Goal: Task Accomplishment & Management: Complete application form

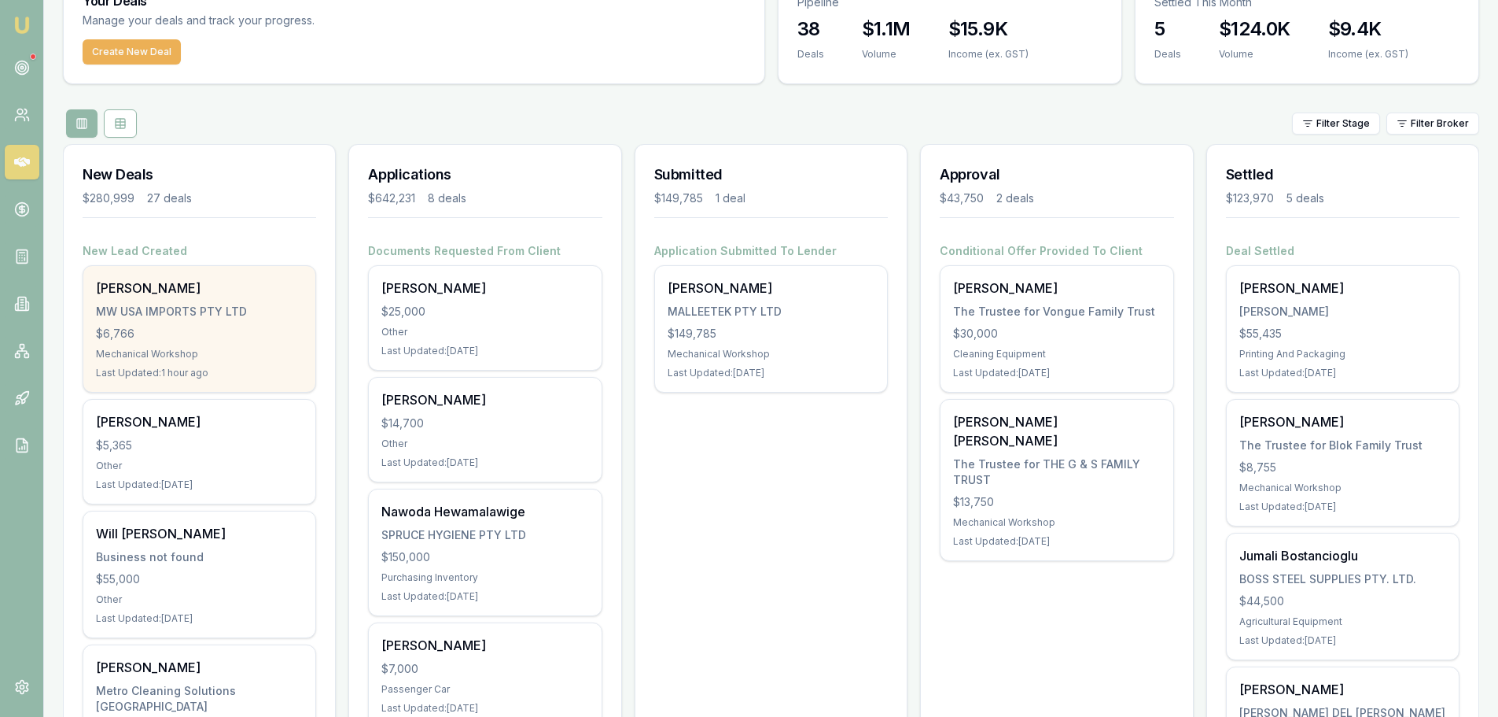
click at [201, 326] on div "$6,766" at bounding box center [199, 334] width 207 height 16
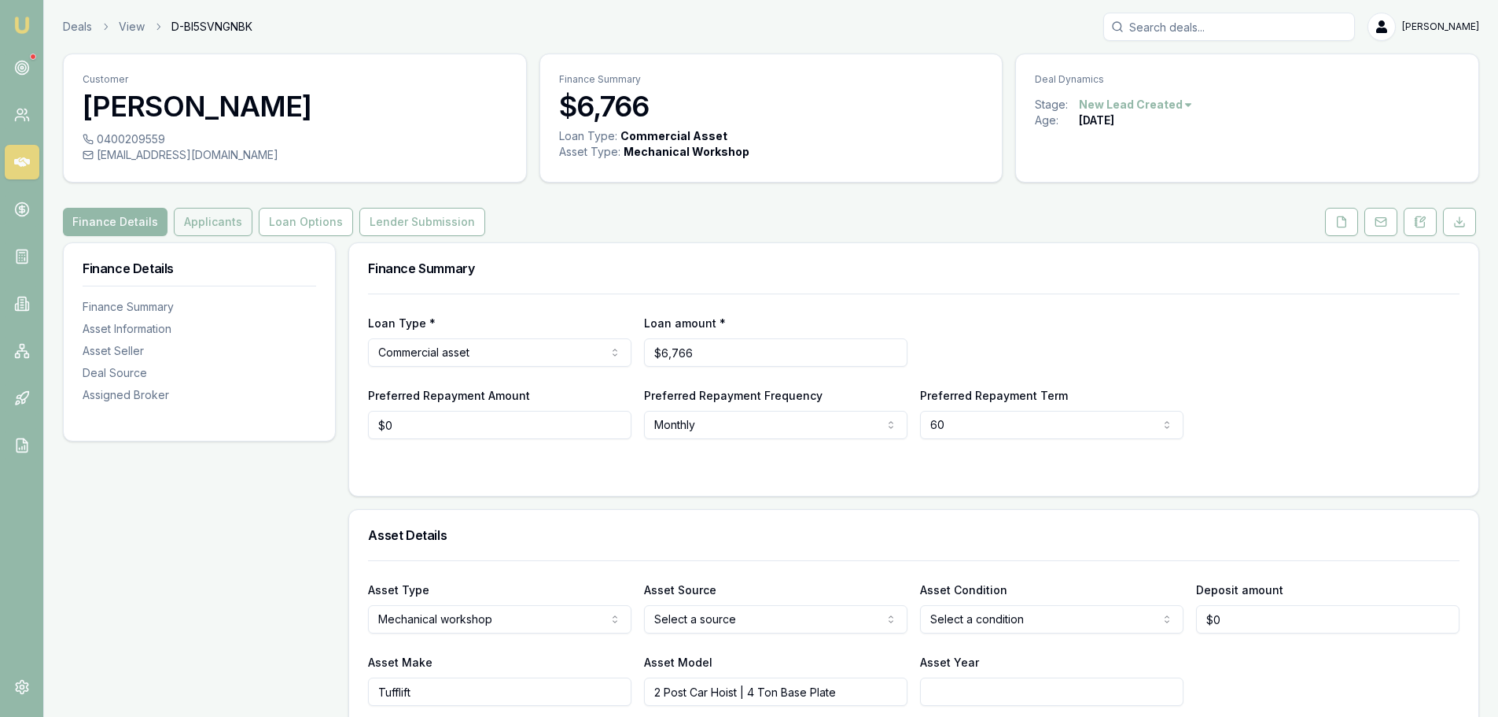
click at [196, 226] on button "Applicants" at bounding box center [213, 222] width 79 height 28
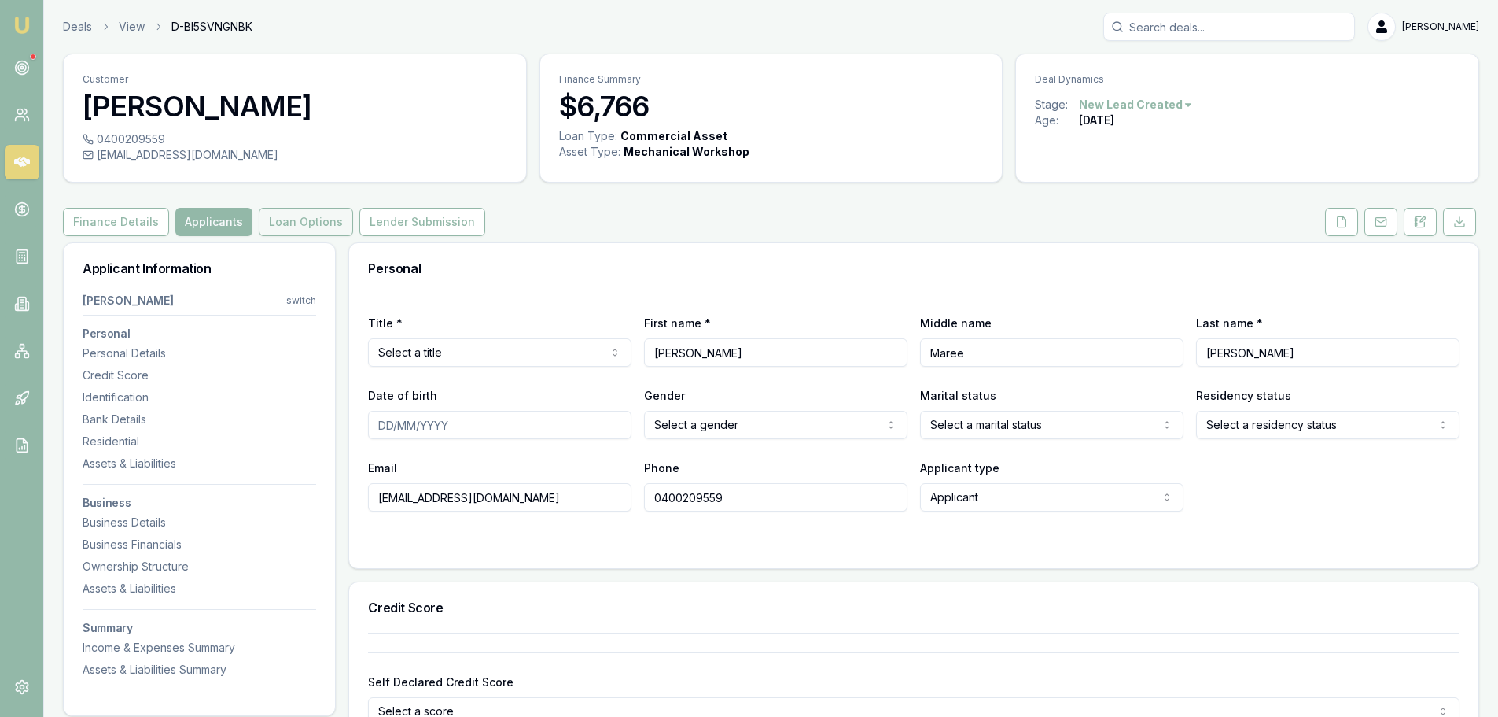
click at [302, 223] on button "Loan Options" at bounding box center [306, 222] width 94 height 28
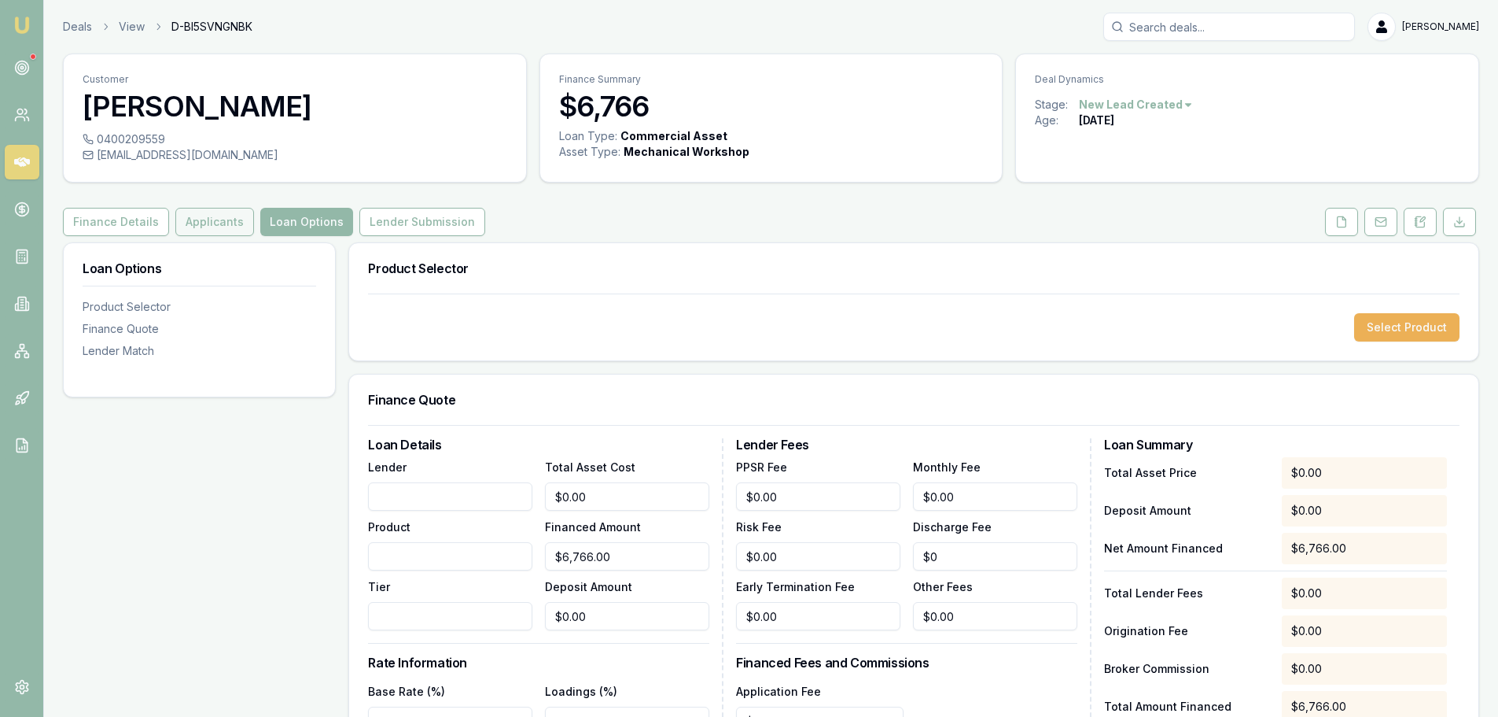
click at [182, 223] on button "Applicants" at bounding box center [214, 222] width 79 height 28
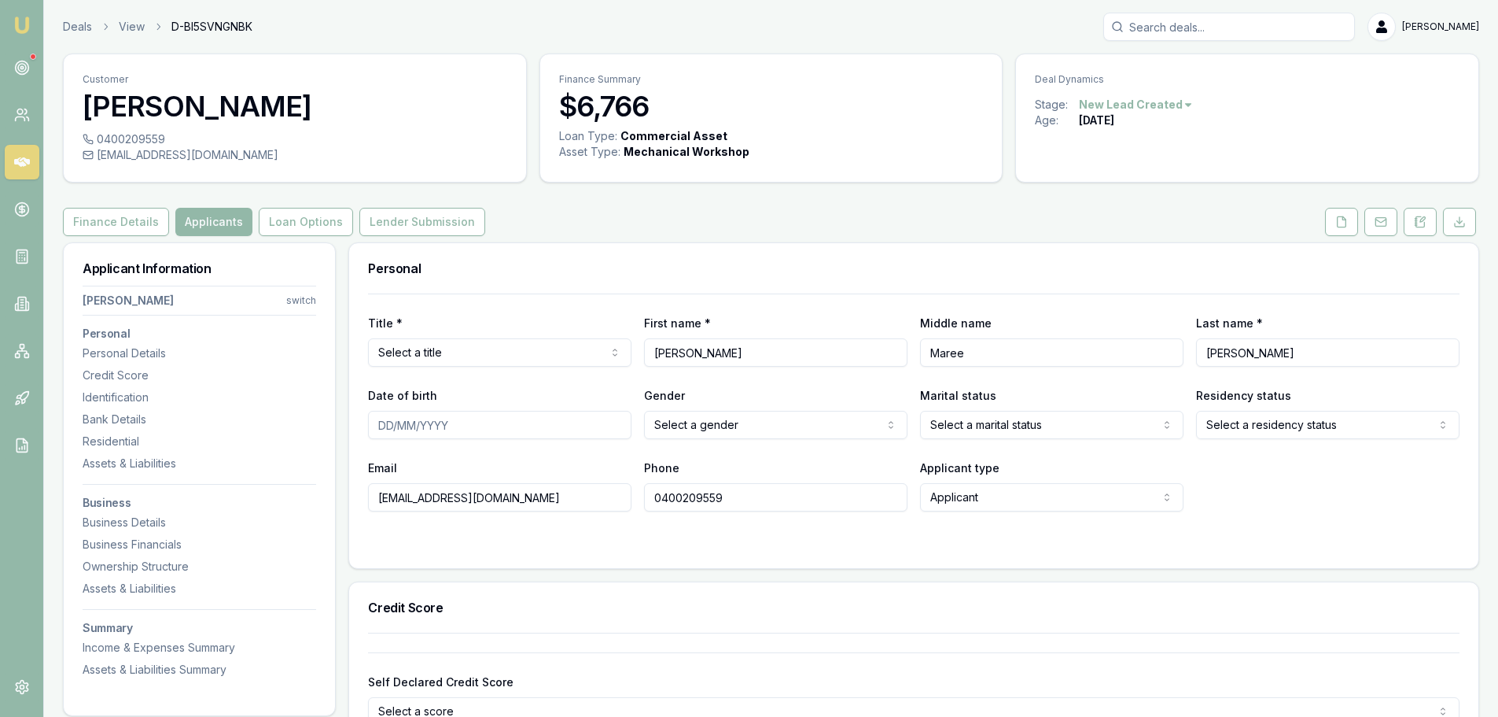
click at [460, 357] on html "Emu Broker Deals View D-BI5SVNGNBK Brad Hearns Toggle Menu Customer Shelley Don…" at bounding box center [749, 358] width 1498 height 717
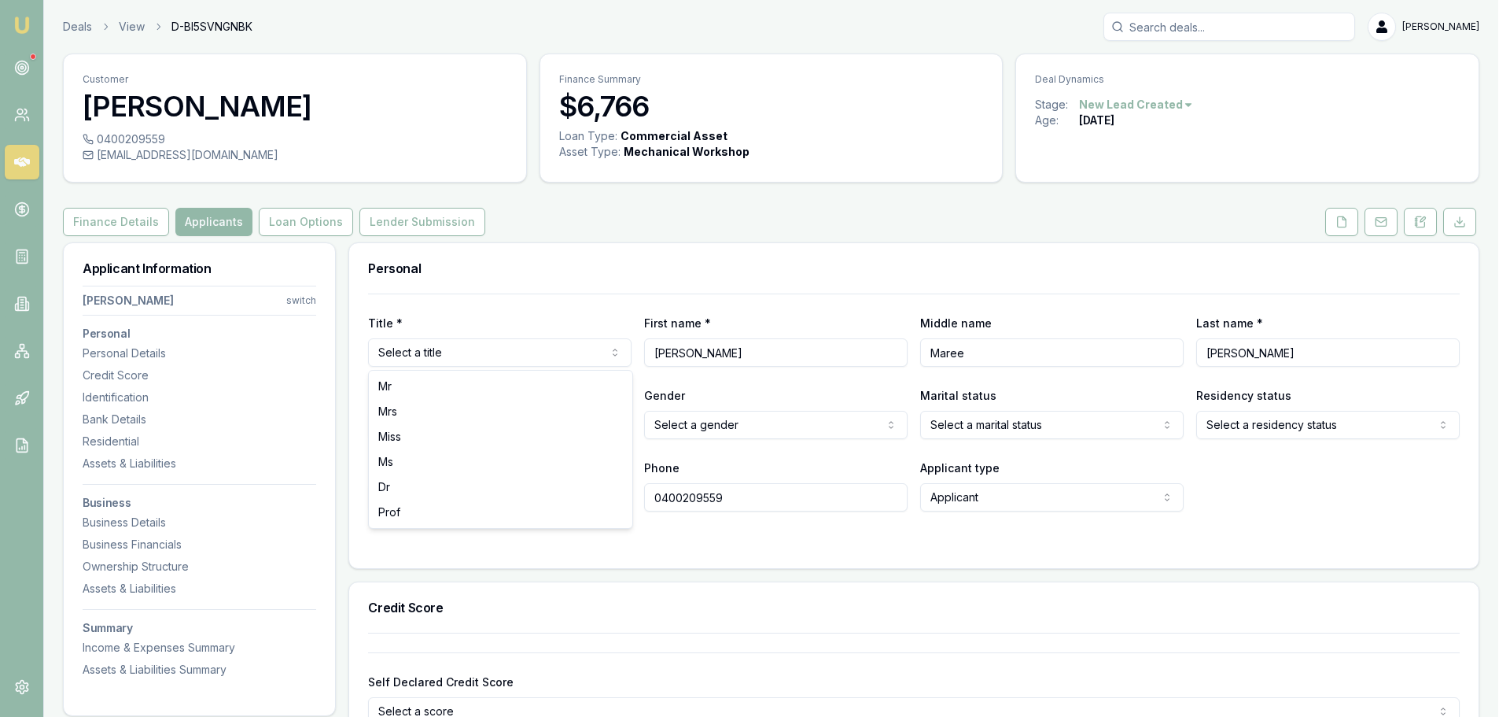
select select "Ms"
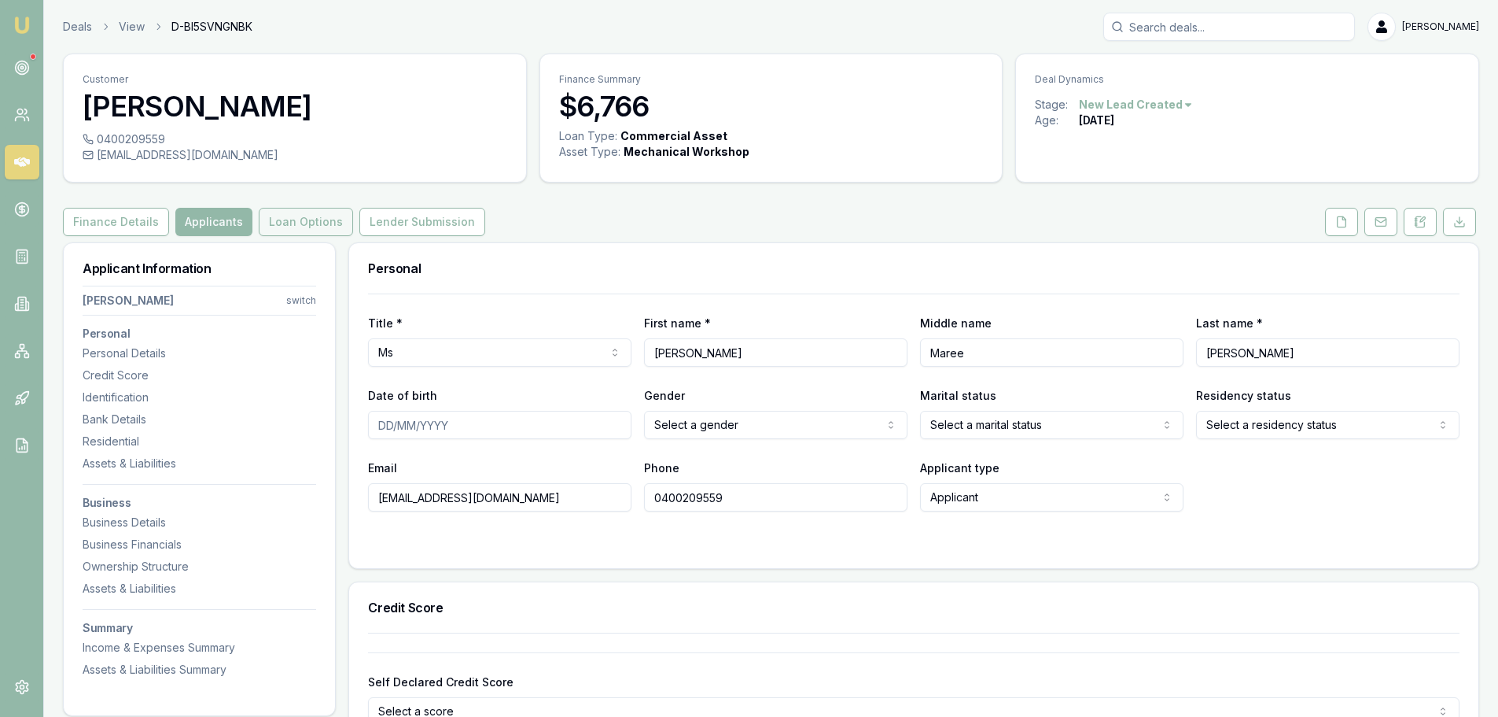
click at [296, 216] on button "Loan Options" at bounding box center [306, 222] width 94 height 28
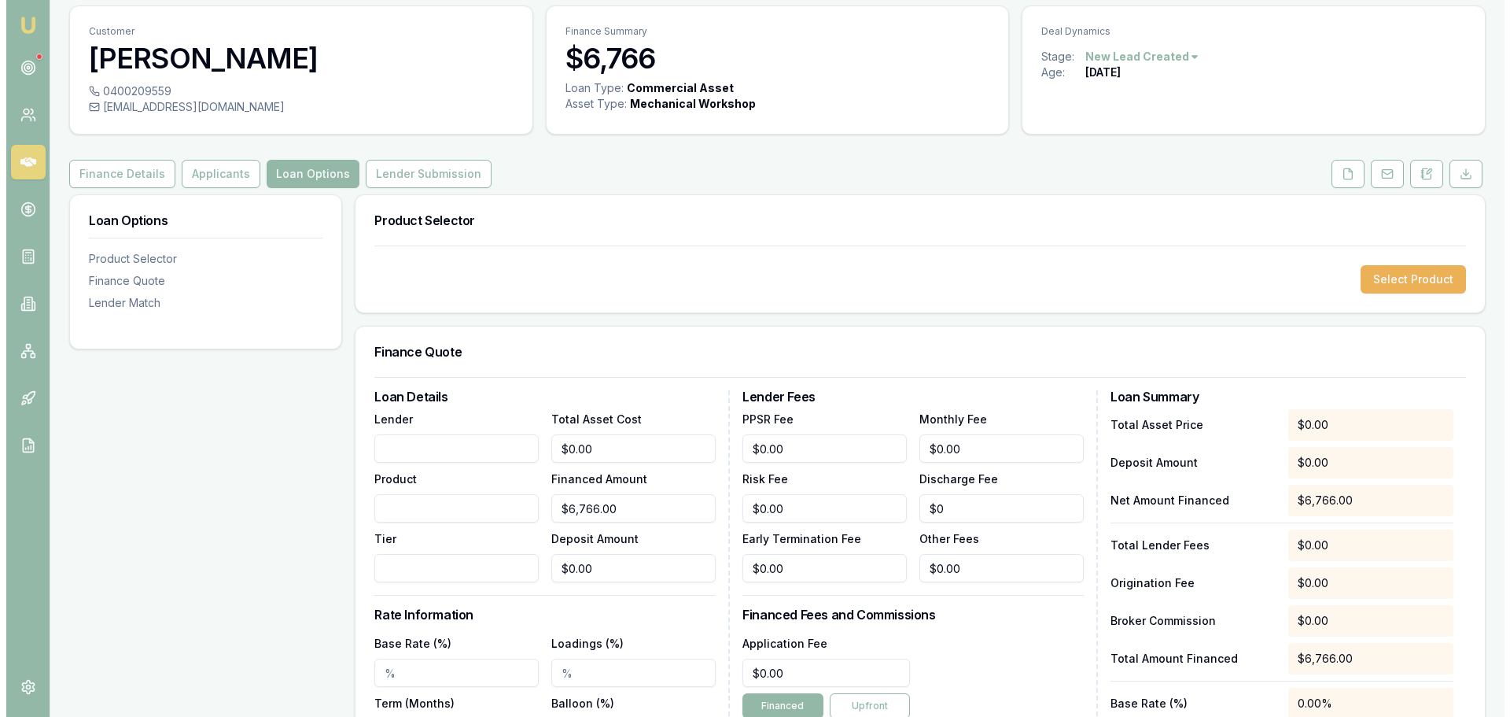
scroll to position [157, 0]
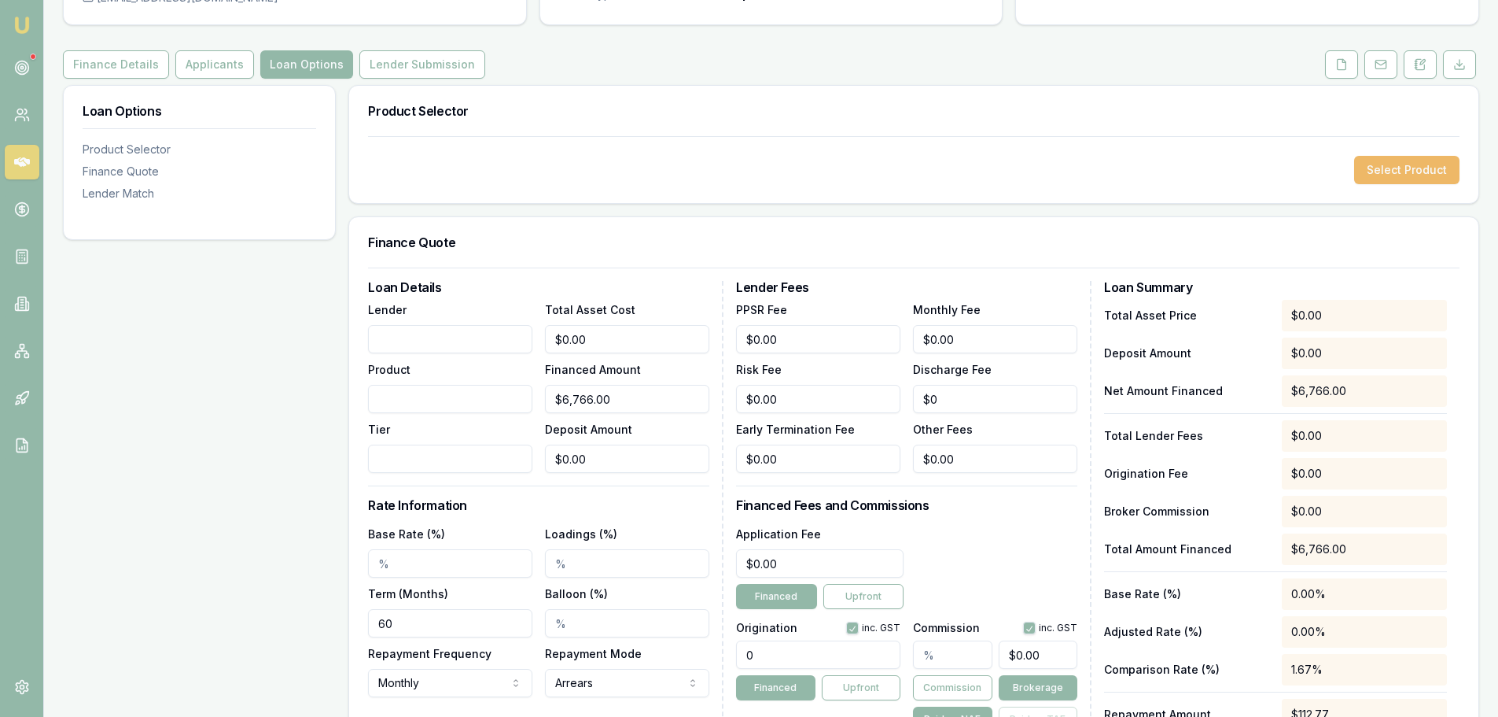
click at [1412, 174] on button "Select Product" at bounding box center [1407, 170] width 105 height 28
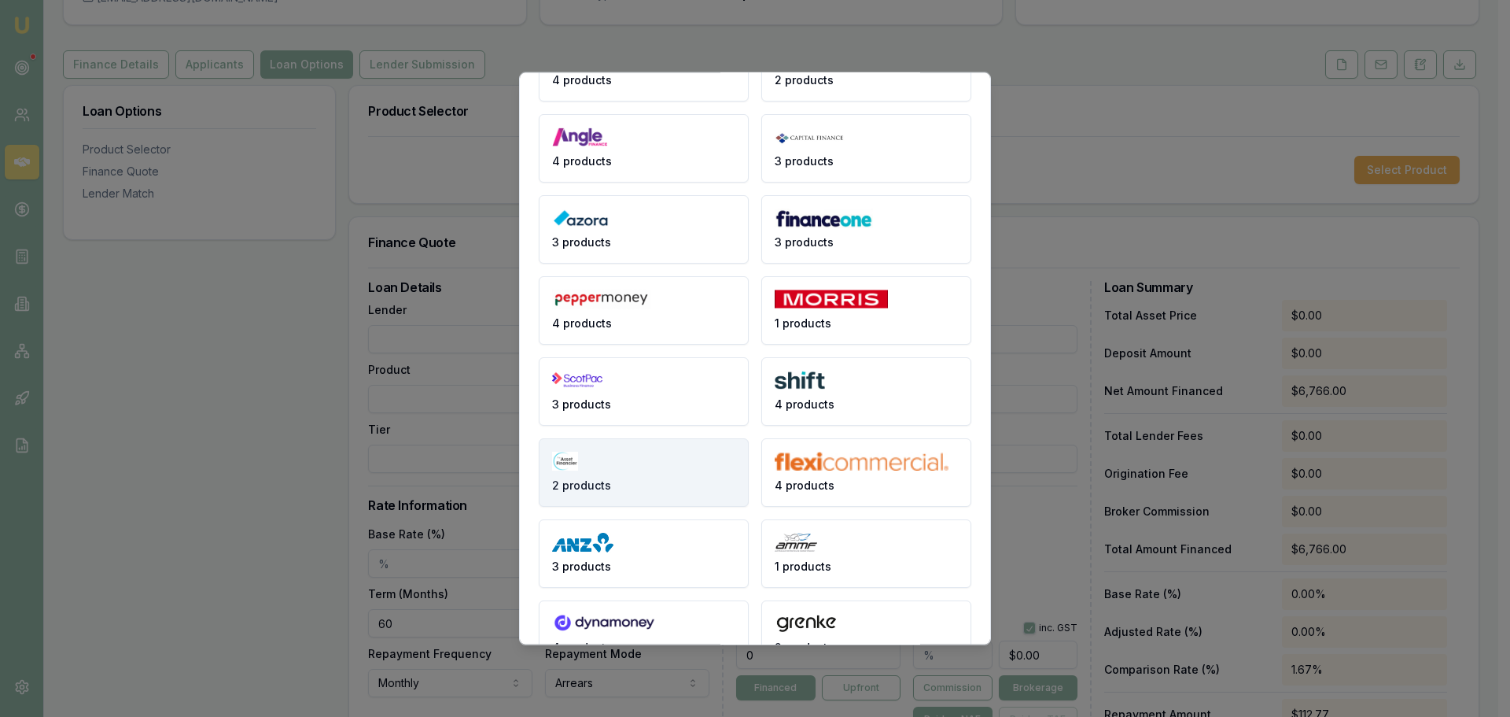
scroll to position [209, 0]
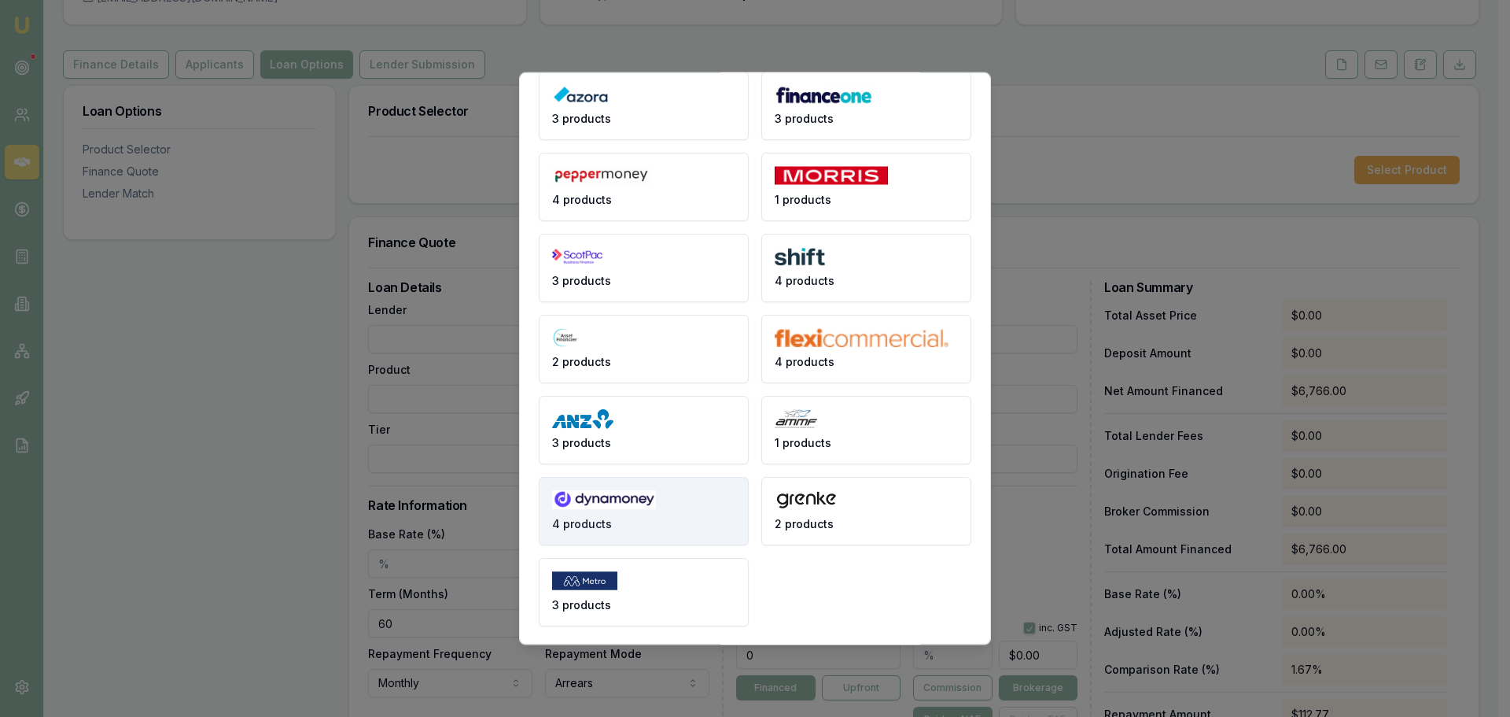
click at [611, 505] on img at bounding box center [604, 499] width 104 height 20
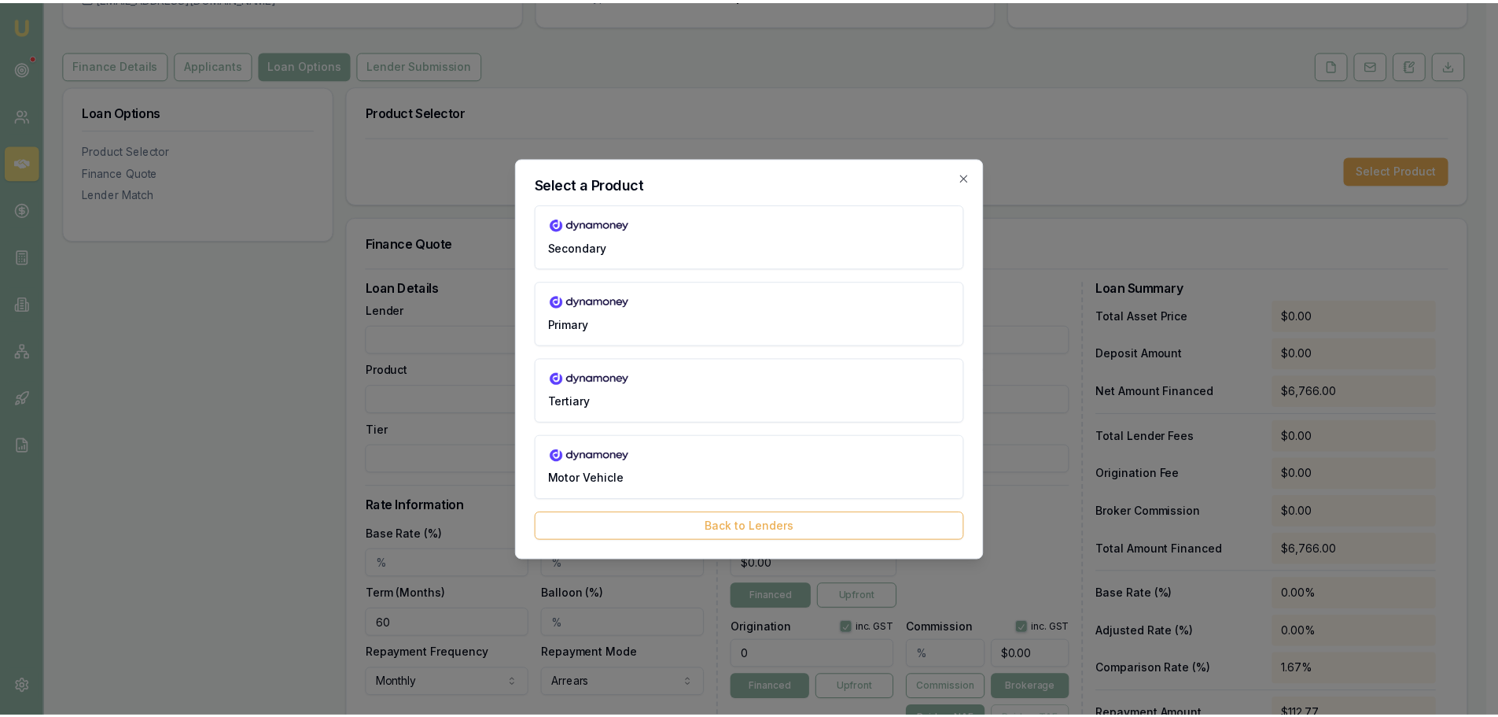
scroll to position [0, 0]
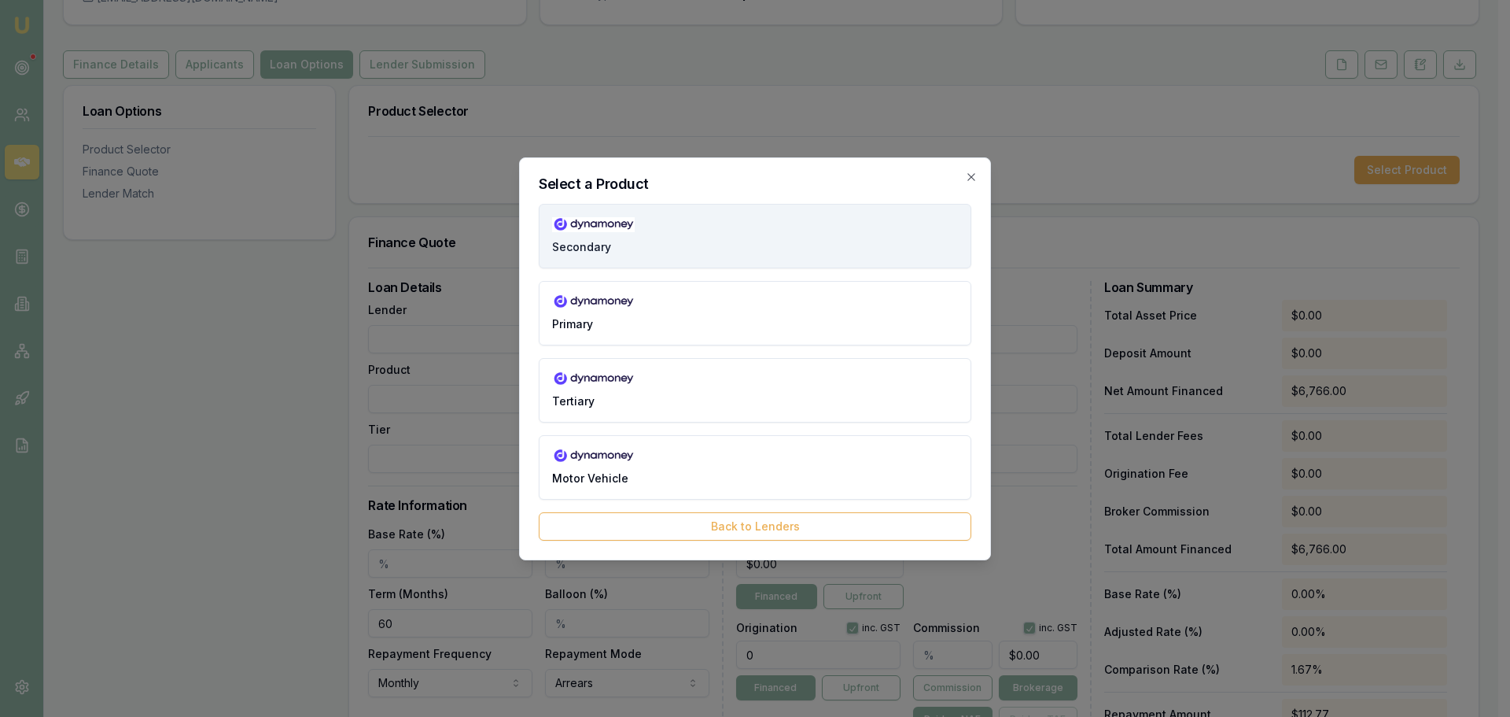
click at [627, 233] on button "Secondary" at bounding box center [755, 236] width 433 height 65
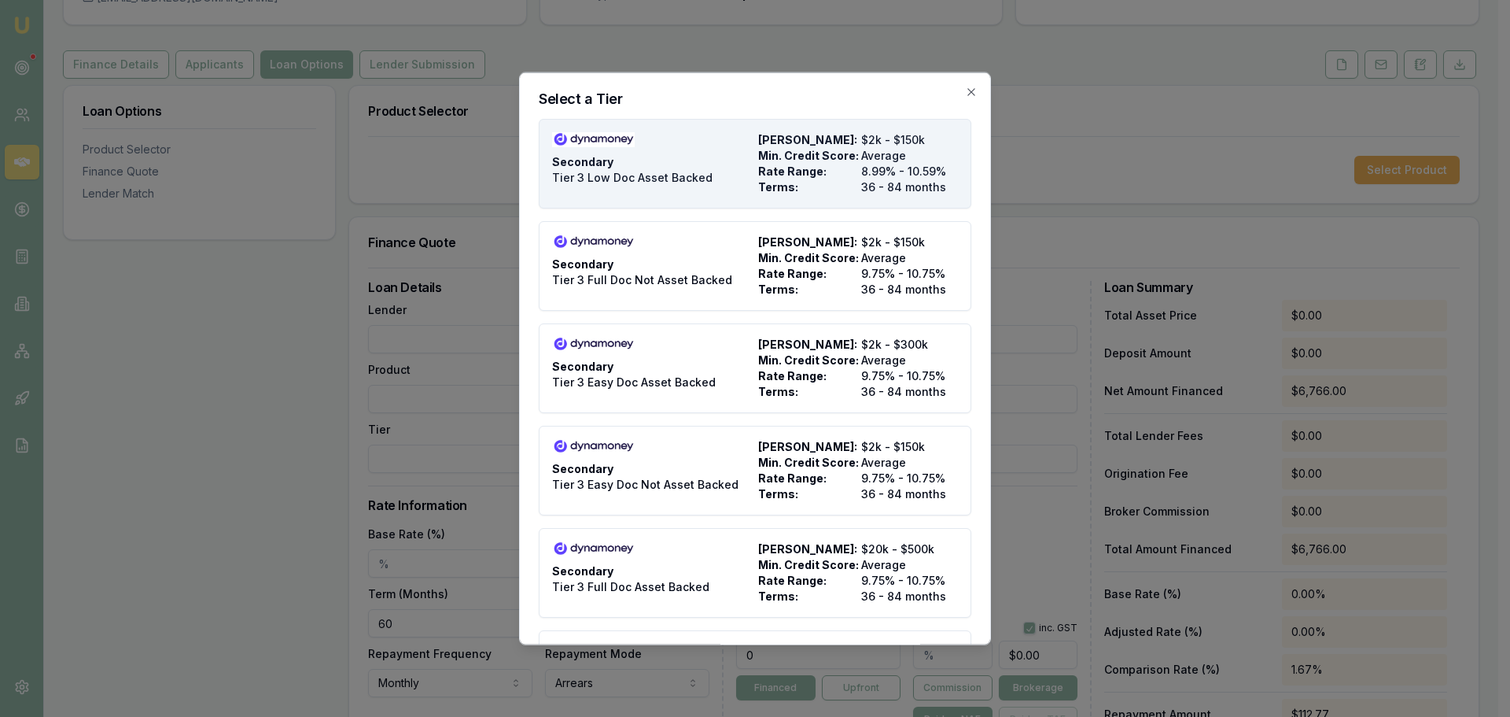
click at [679, 168] on div "Secondary Tier 3 Low Doc Asset Backed" at bounding box center [652, 162] width 200 height 63
type input "Dynamoney"
type input "Secondary"
type input "Tier 3 Low Doc Asset Backed"
type input "8.99"
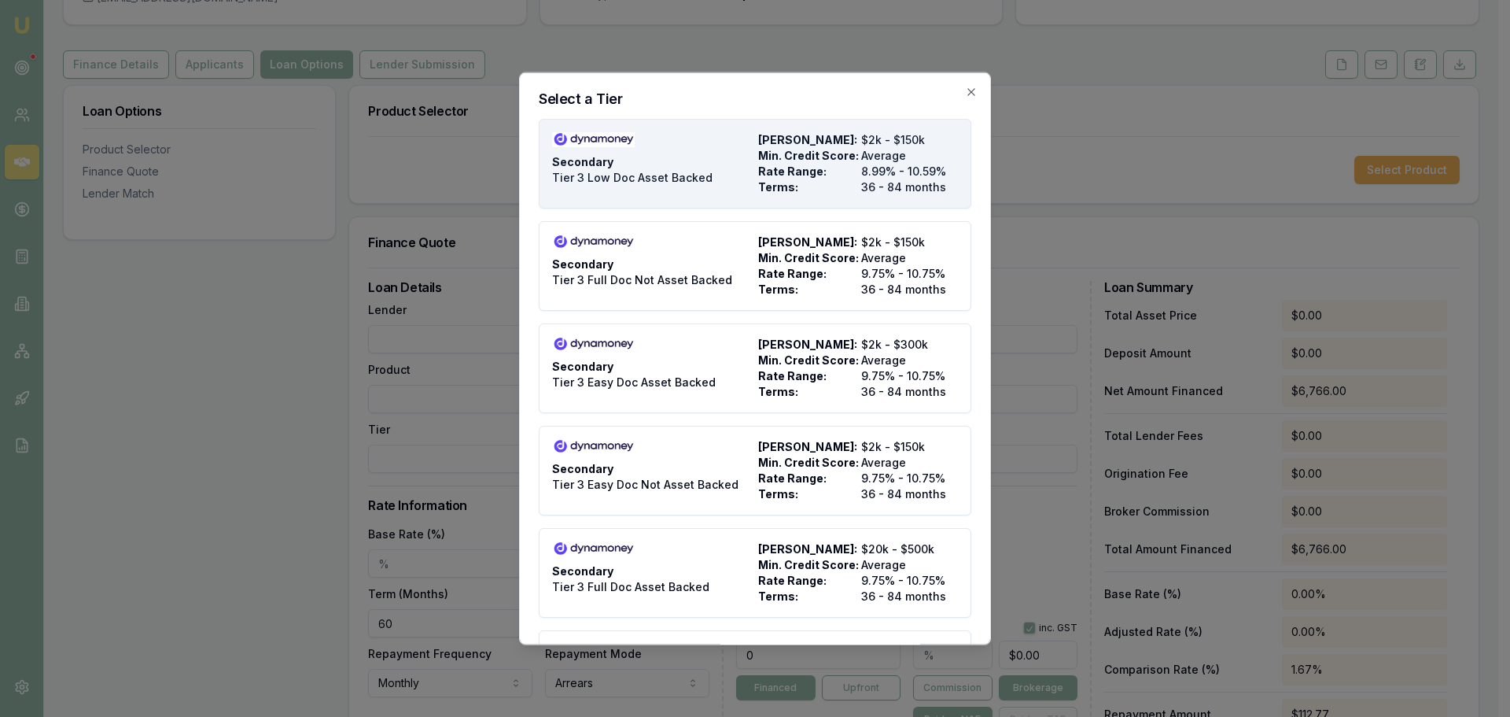
type input "36"
type input "$495.00"
type input "900"
type input "8"
type input "$541.28"
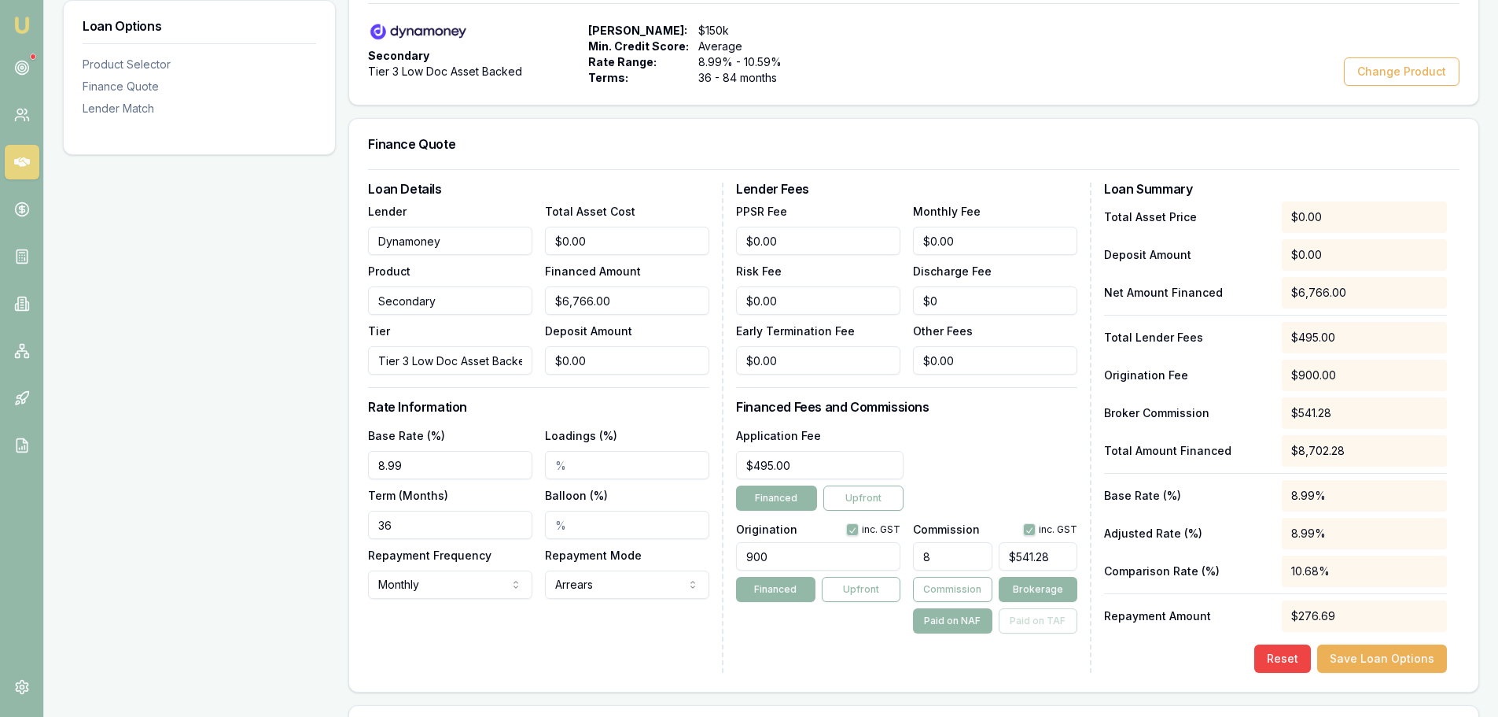
scroll to position [315, 0]
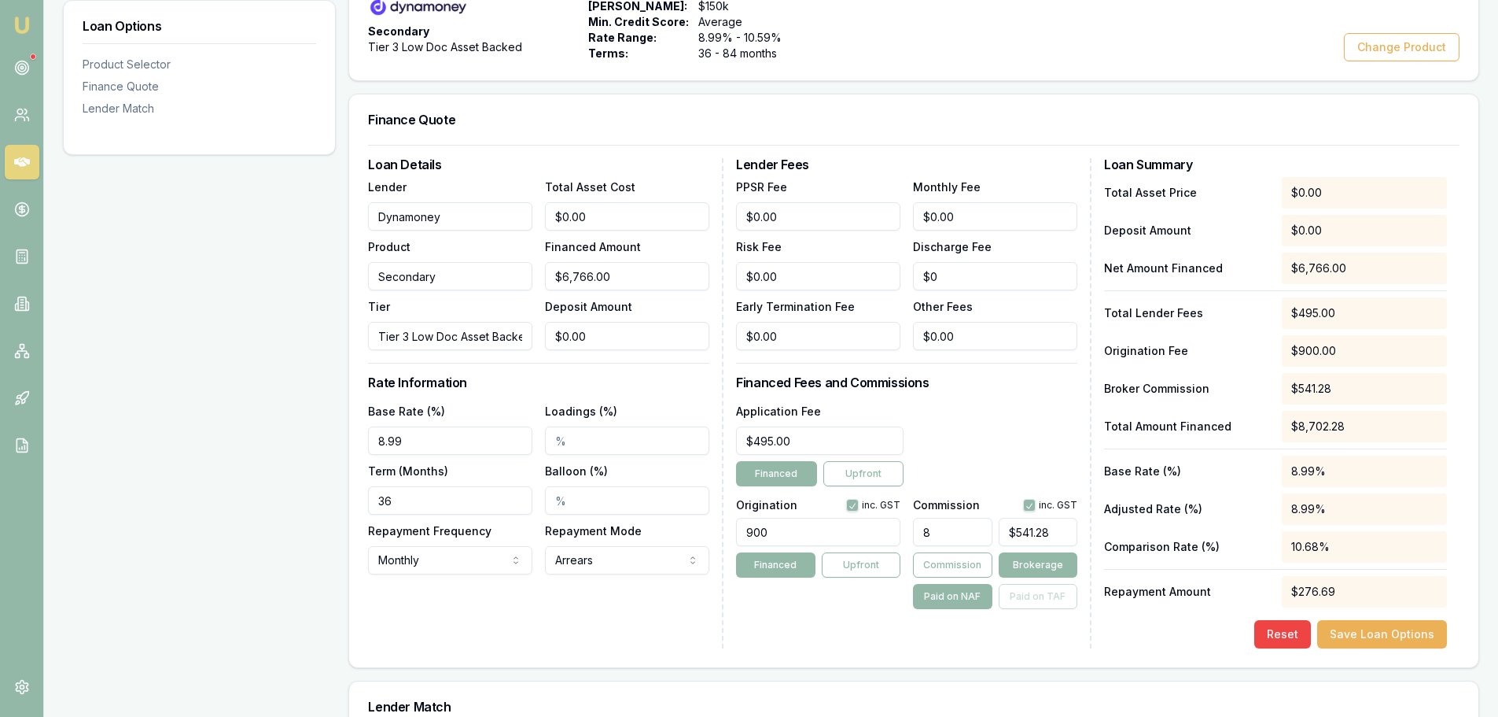
drag, startPoint x: 935, startPoint y: 535, endPoint x: 916, endPoint y: 530, distance: 20.2
click at [916, 530] on input "8" at bounding box center [952, 532] width 79 height 28
type input "8.00%"
click at [856, 507] on button "button" at bounding box center [852, 505] width 13 height 13
checkbox input "false"
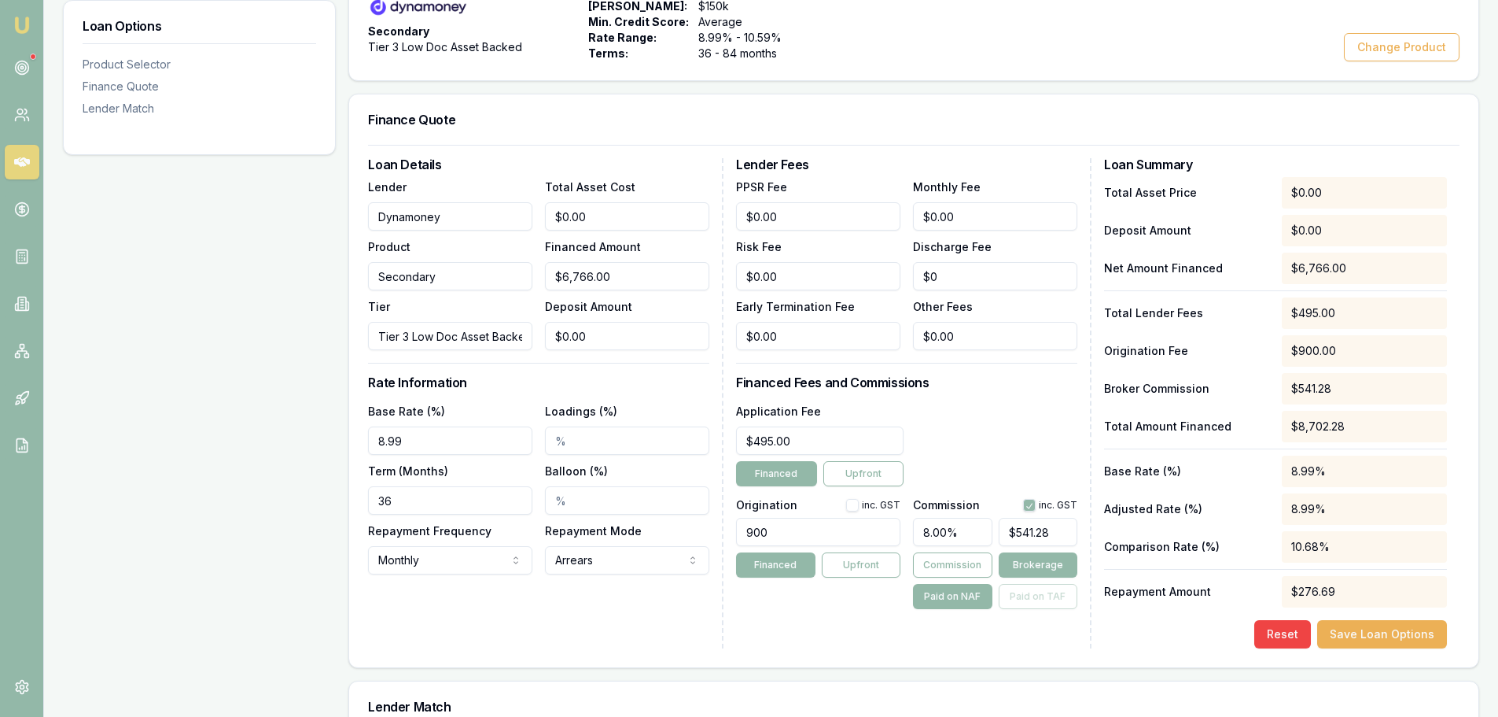
click at [1034, 511] on div "$541.28" at bounding box center [1038, 531] width 79 height 41
click at [1029, 506] on button "button" at bounding box center [1029, 505] width 13 height 13
checkbox input "false"
drag, startPoint x: 958, startPoint y: 533, endPoint x: 910, endPoint y: 534, distance: 48.0
click at [910, 534] on div "Origination inc. GST 900 Financed Upfront Commission inc. GST 8.00% $541.28 Com…" at bounding box center [906, 550] width 341 height 116
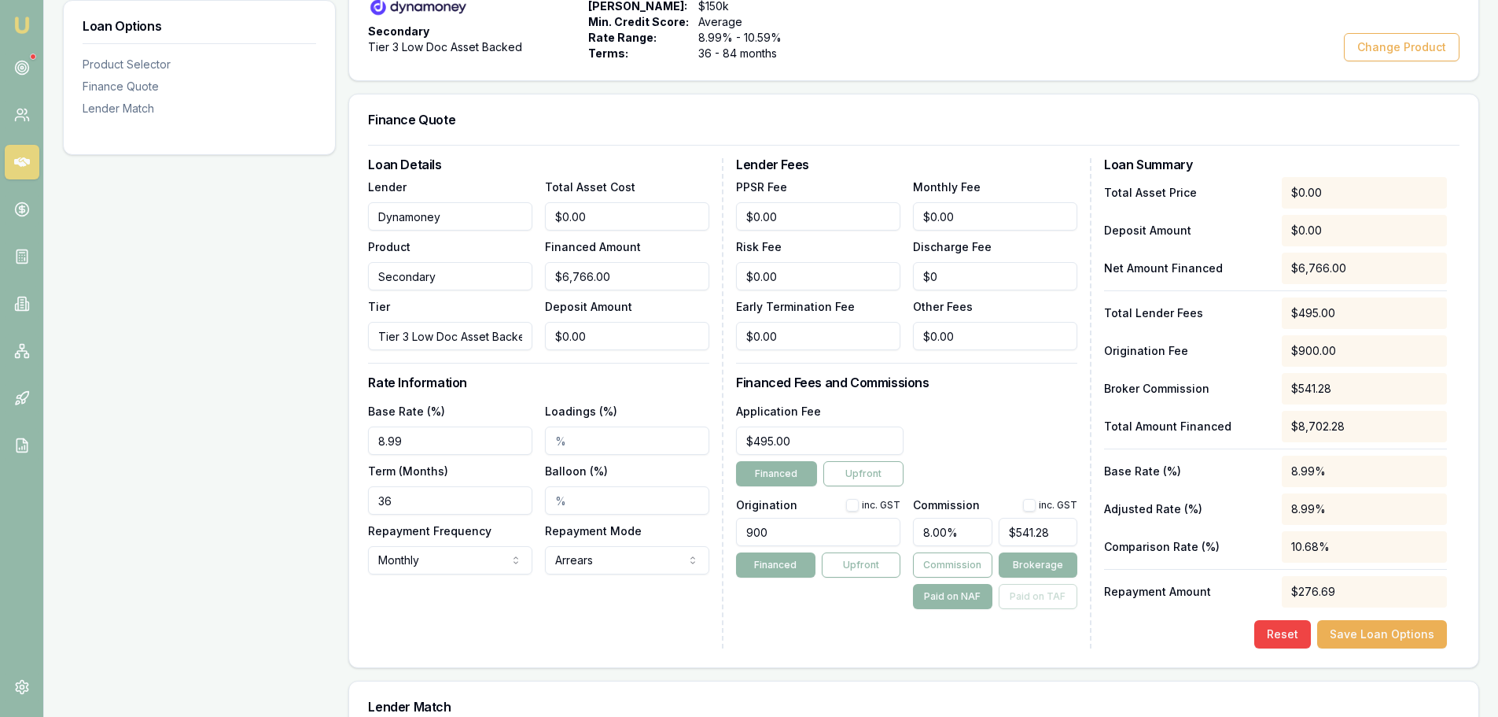
type input "5"
type input "$338.30"
type input "5"
type input "495"
type input "5.00%"
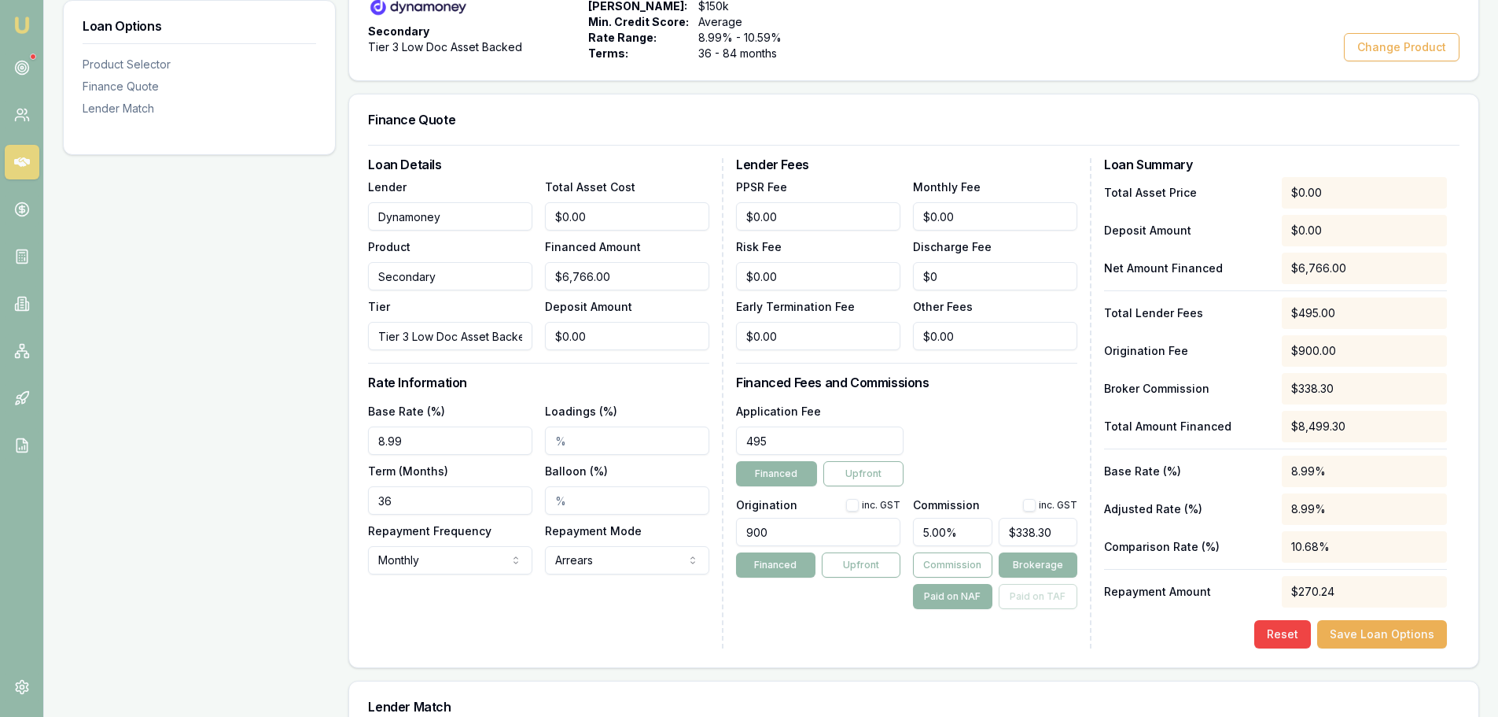
click at [818, 443] on input "495" at bounding box center [820, 440] width 168 height 28
type input "$495.00"
click at [1029, 655] on div "Loan Details Lender Dynamoney Product Secondary Tier Tier 3 Low Doc Asset Backe…" at bounding box center [914, 406] width 1130 height 522
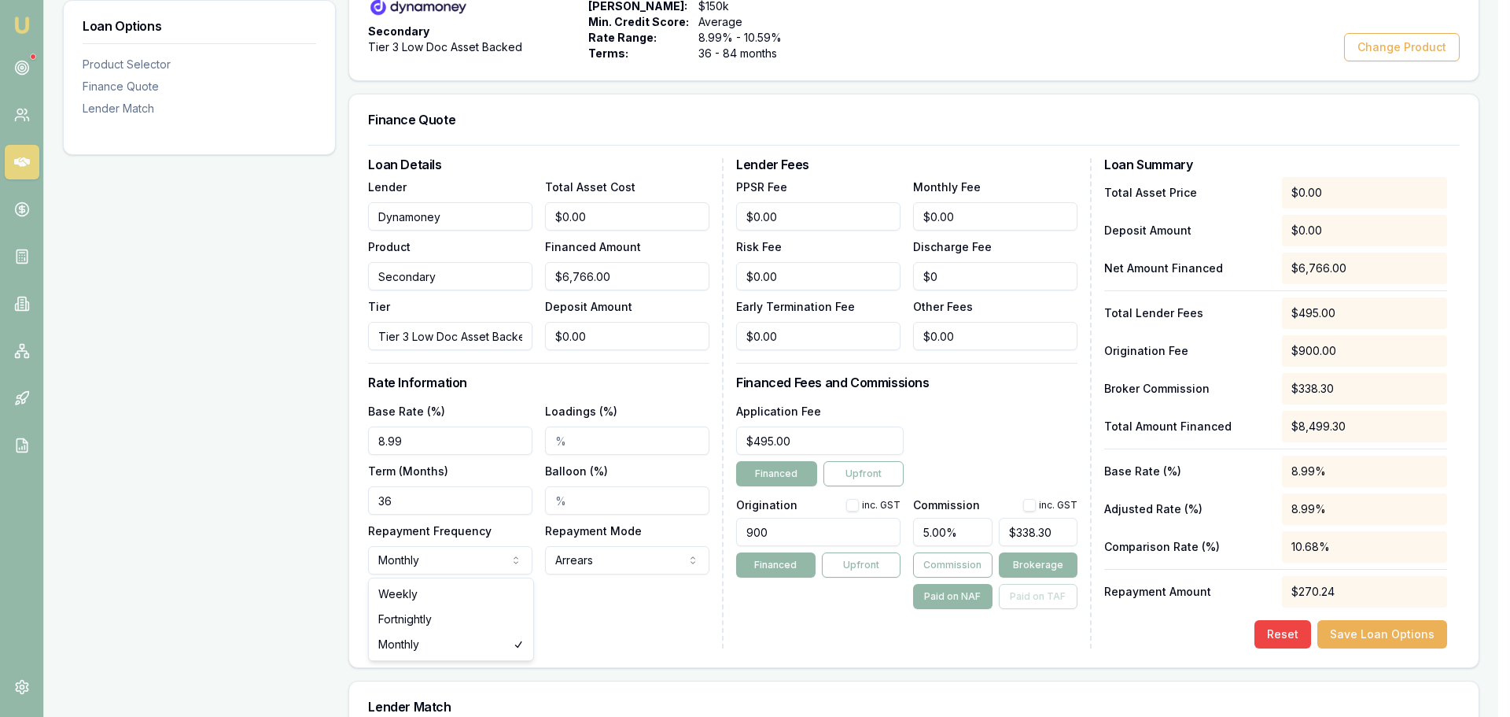
click at [486, 402] on html "Emu Broker Deals View D-BI5SVNGNBK Brad Hearns Toggle Menu Customer Shelley Don…" at bounding box center [755, 43] width 1510 height 717
select select "WEEKLY"
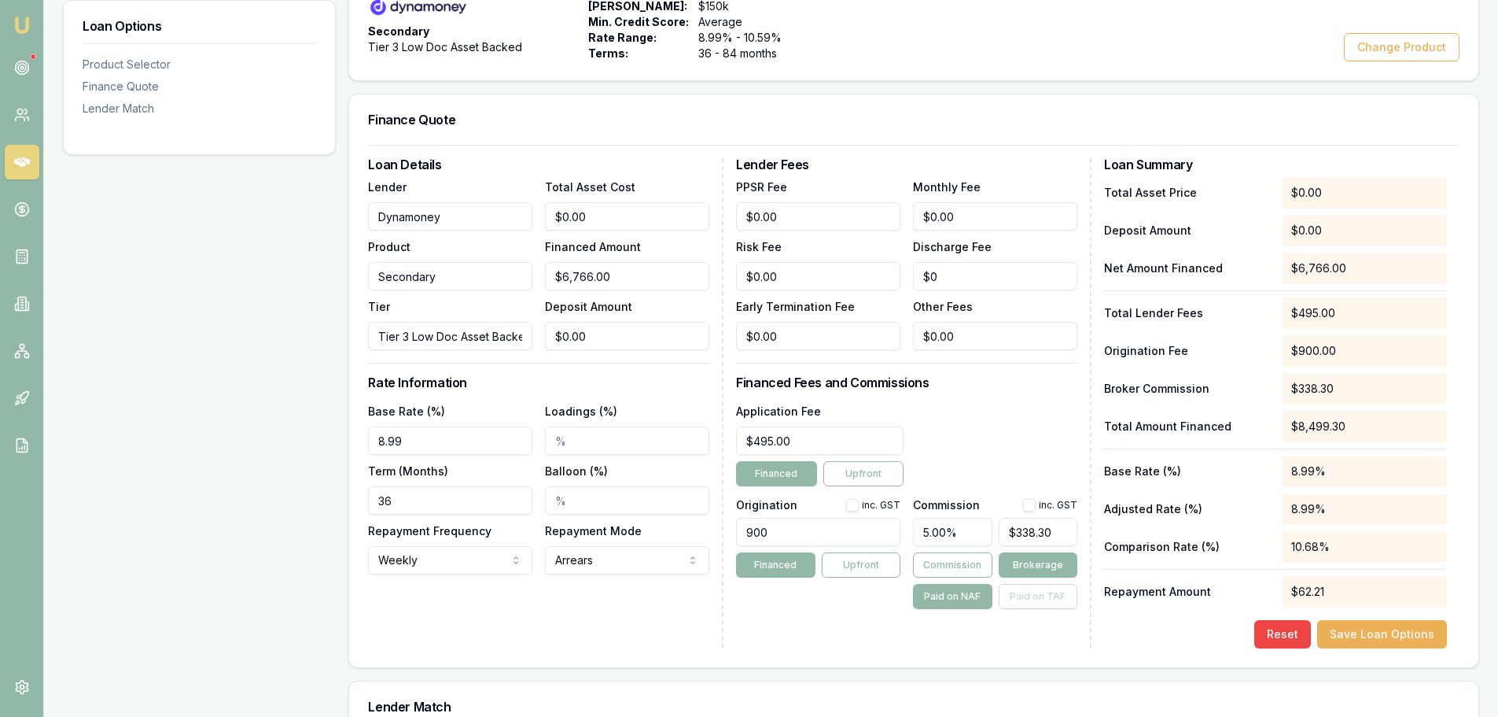
click at [594, 402] on html "Emu Broker Deals View D-BI5SVNGNBK Brad Hearns Toggle Menu Customer Shelley Don…" at bounding box center [749, 43] width 1498 height 717
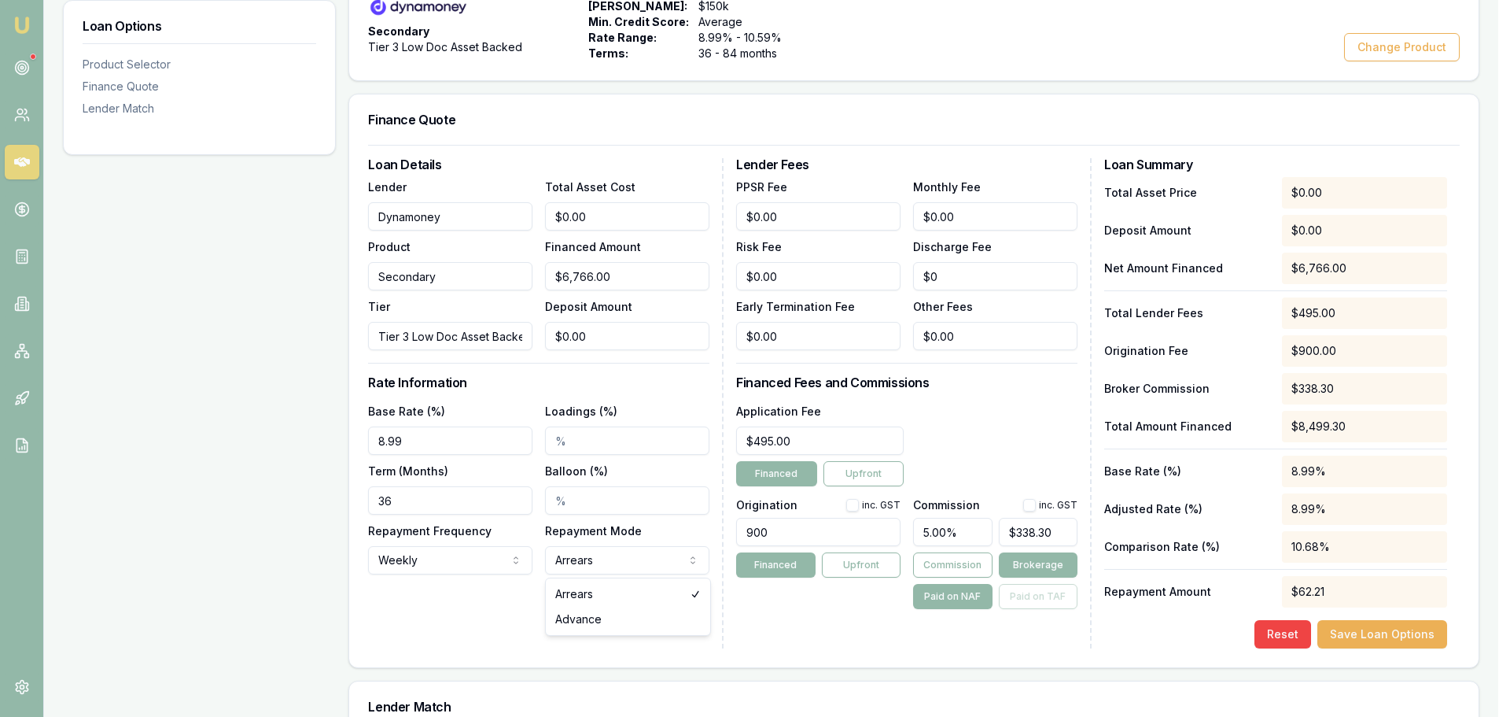
select select "ADVANCE"
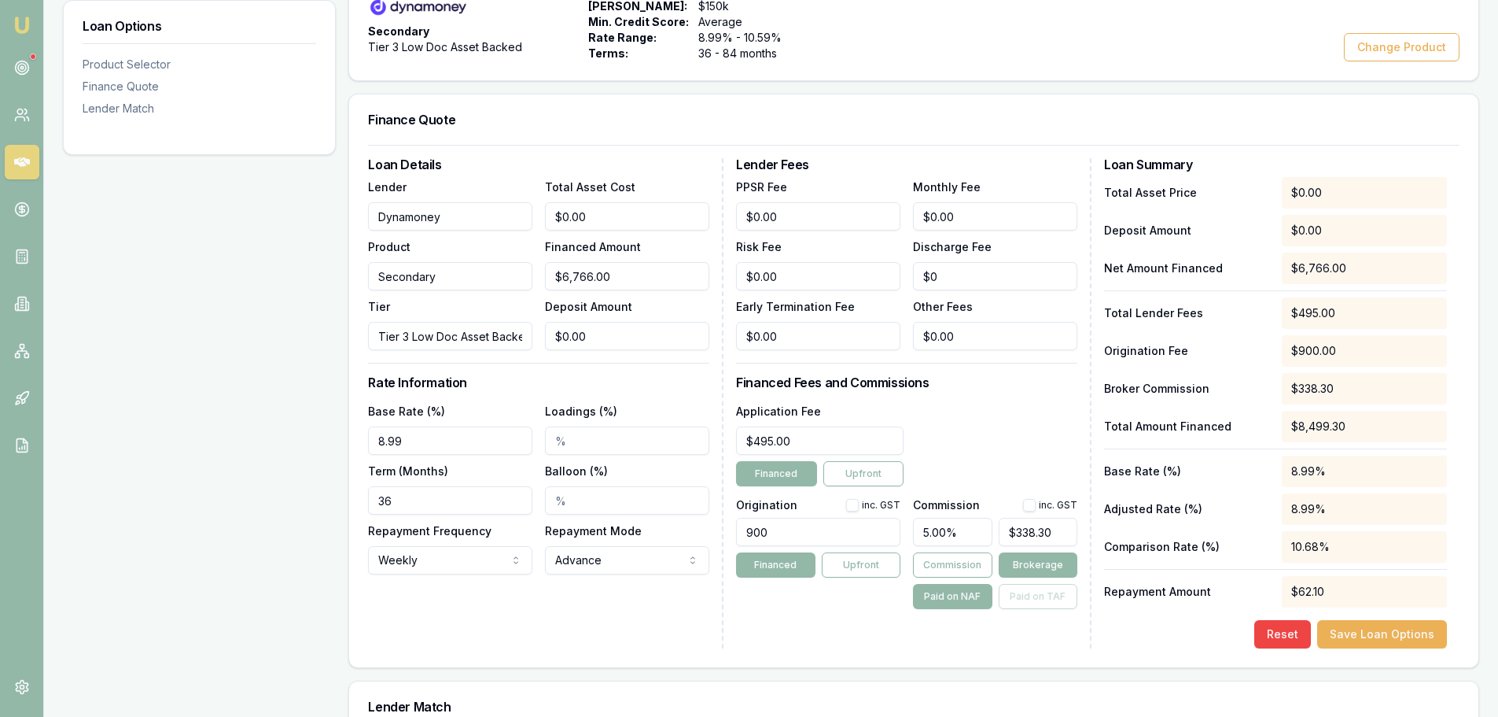
click at [643, 637] on div "Loan Details Lender Dynamoney Product Secondary Tier Tier 3 Low Doc Asset Backe…" at bounding box center [546, 403] width 356 height 490
click at [1399, 638] on button "Save Loan Options" at bounding box center [1383, 634] width 130 height 28
click at [625, 225] on input "0" at bounding box center [627, 216] width 164 height 28
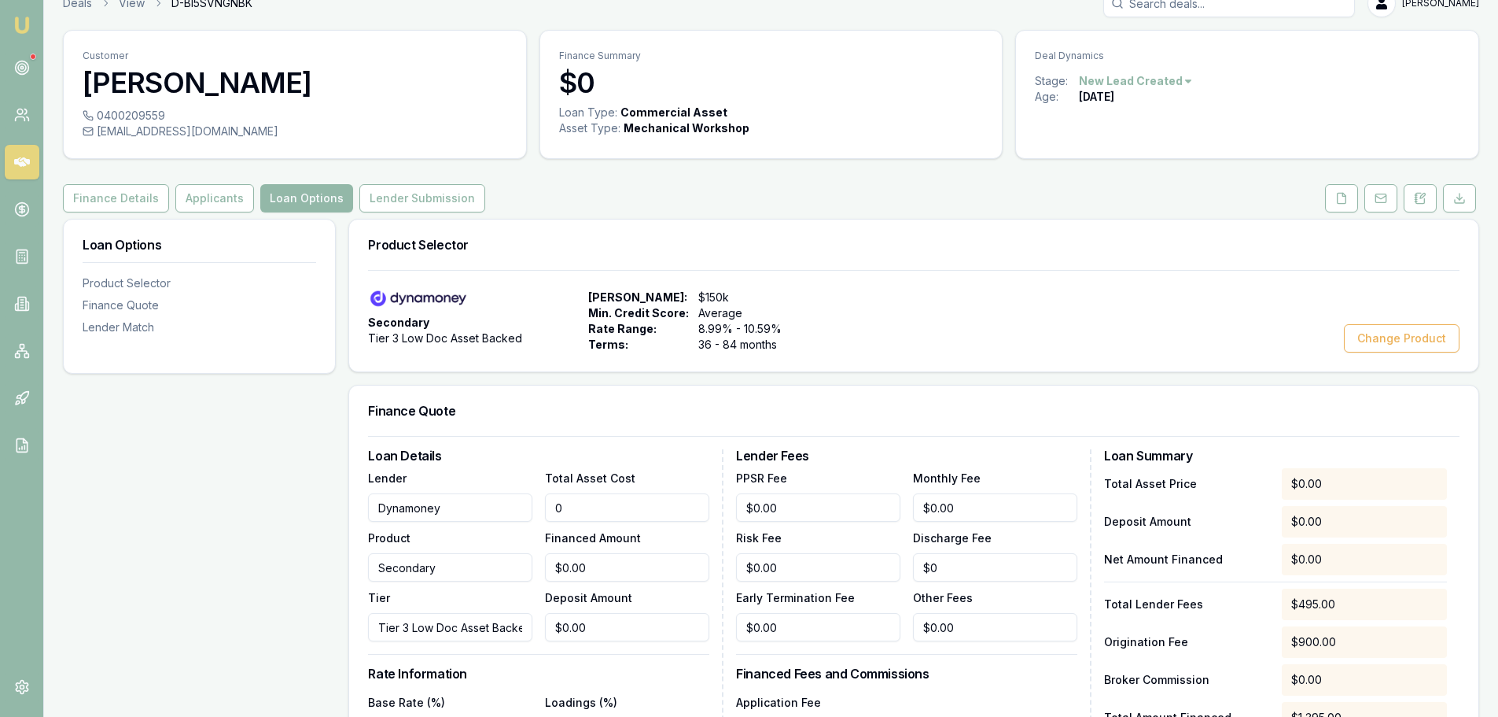
scroll to position [0, 0]
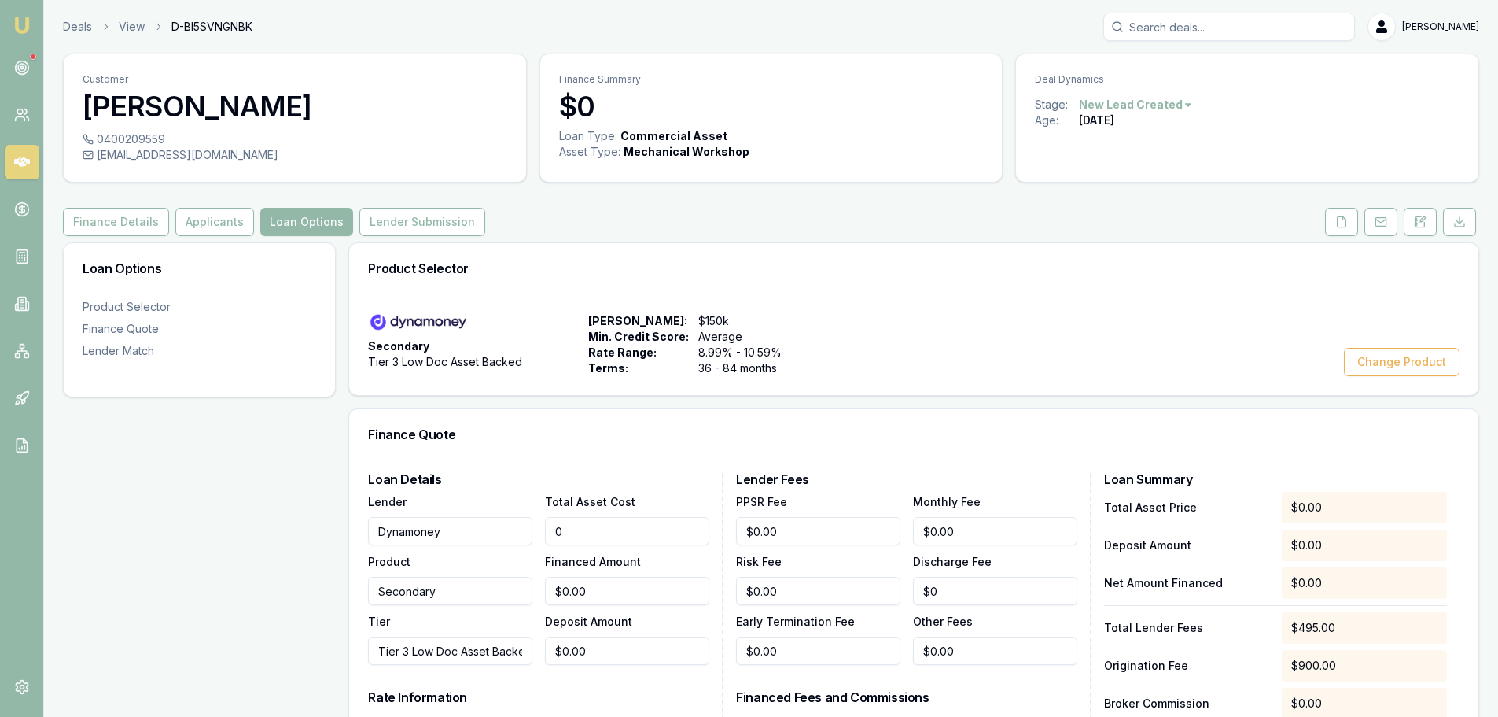
drag, startPoint x: 579, startPoint y: 534, endPoint x: 552, endPoint y: 535, distance: 26.8
click at [552, 535] on input "0" at bounding box center [627, 531] width 164 height 28
type input "6"
type input "$6.00"
type input "$0.30"
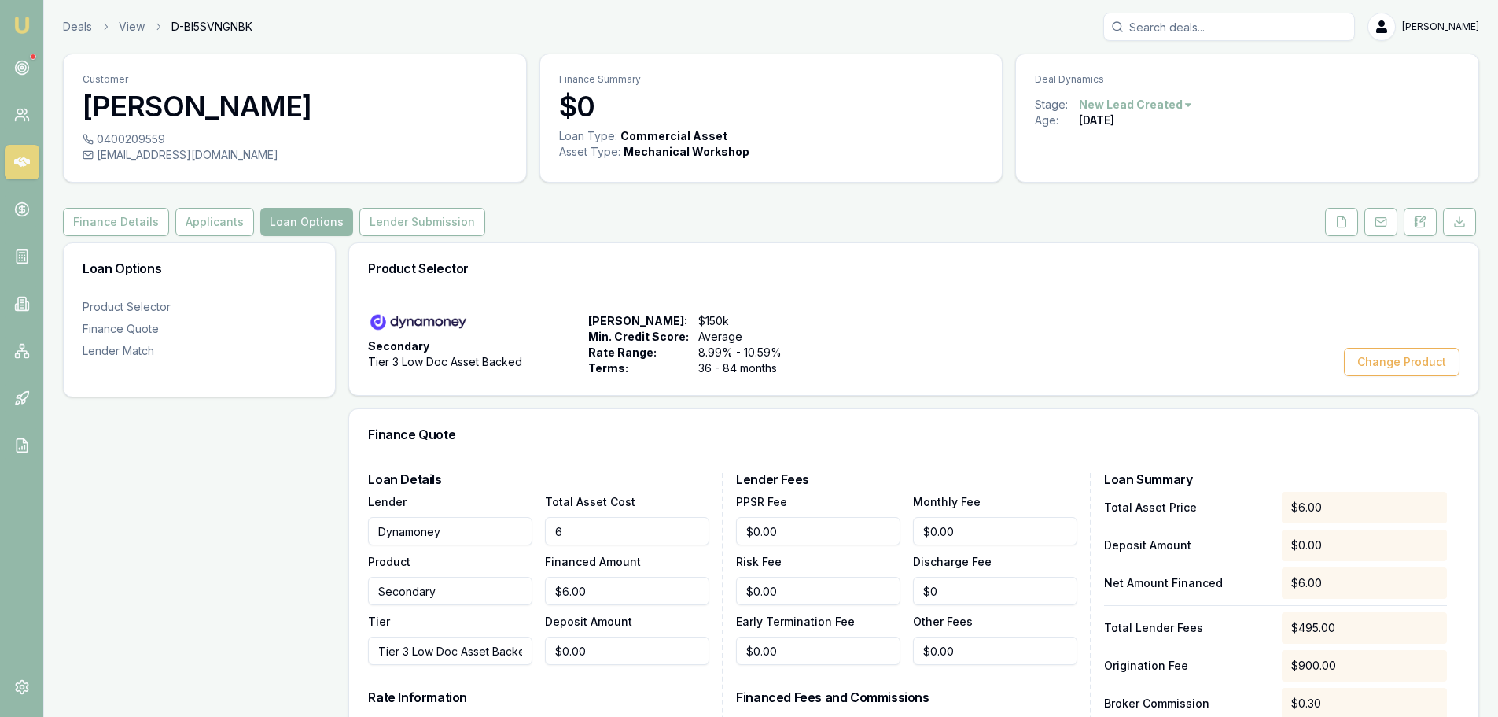
type input "67"
type input "$67.00"
type input "$3.35"
type input "676"
type input "$676.00"
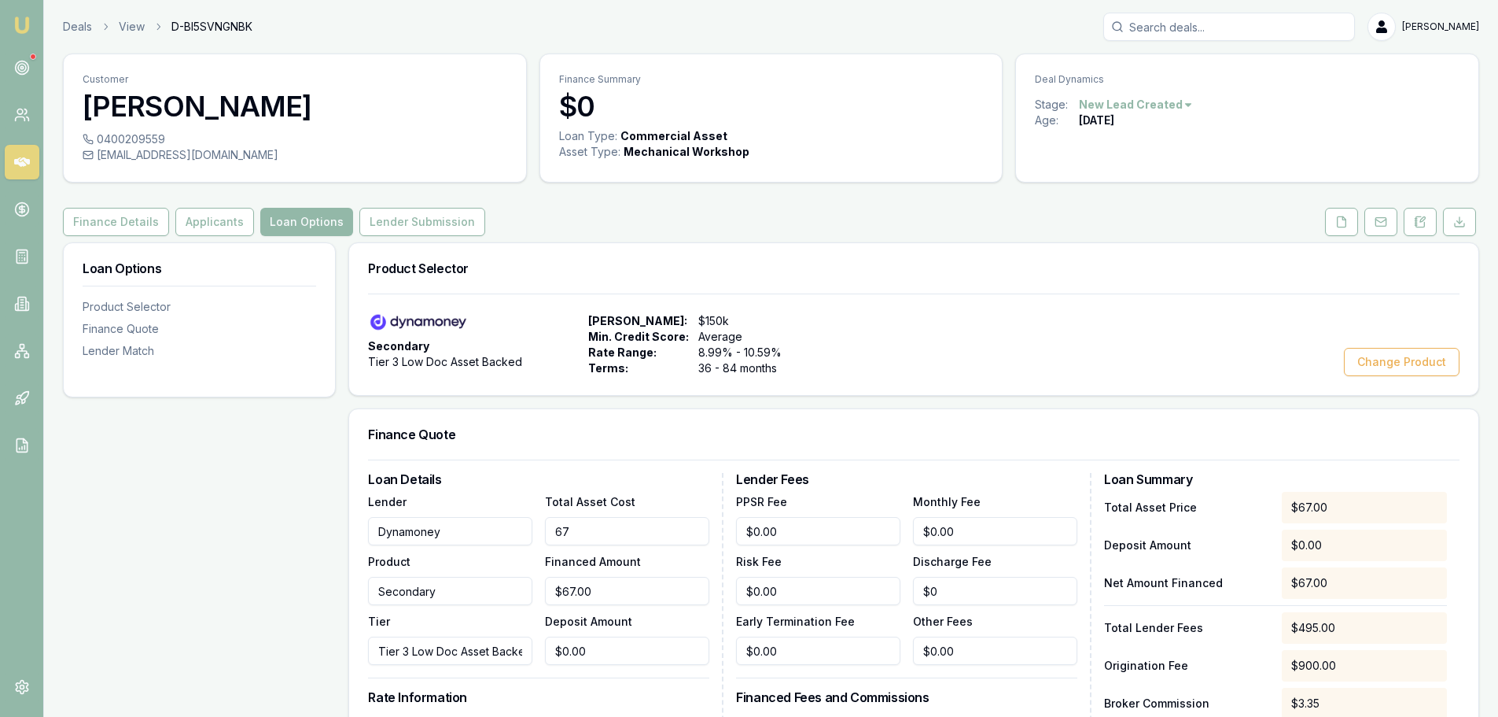
type input "$33.80"
type input "6766"
type input "$6,766.00"
type input "$338.30"
type input "$6,766.00"
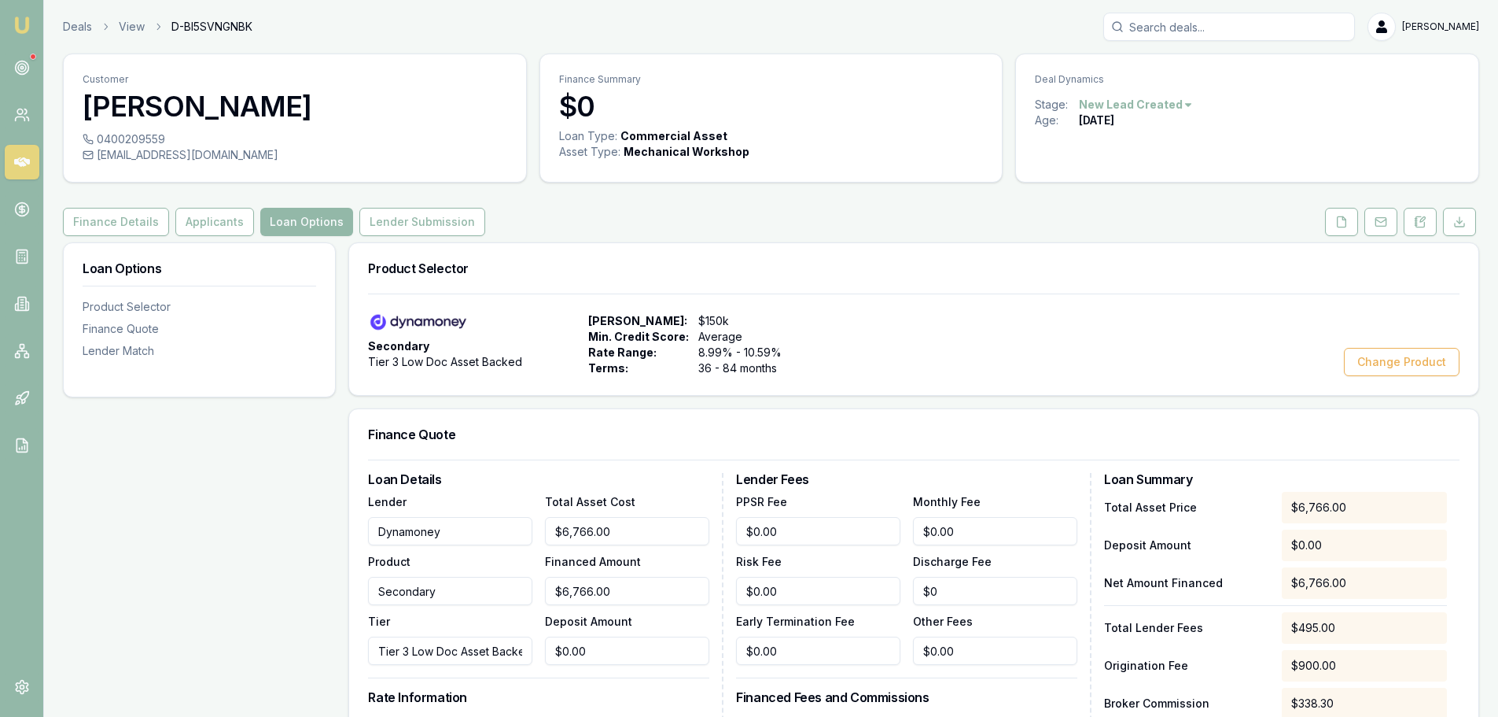
click at [581, 433] on h3 "Finance Quote" at bounding box center [914, 434] width 1092 height 13
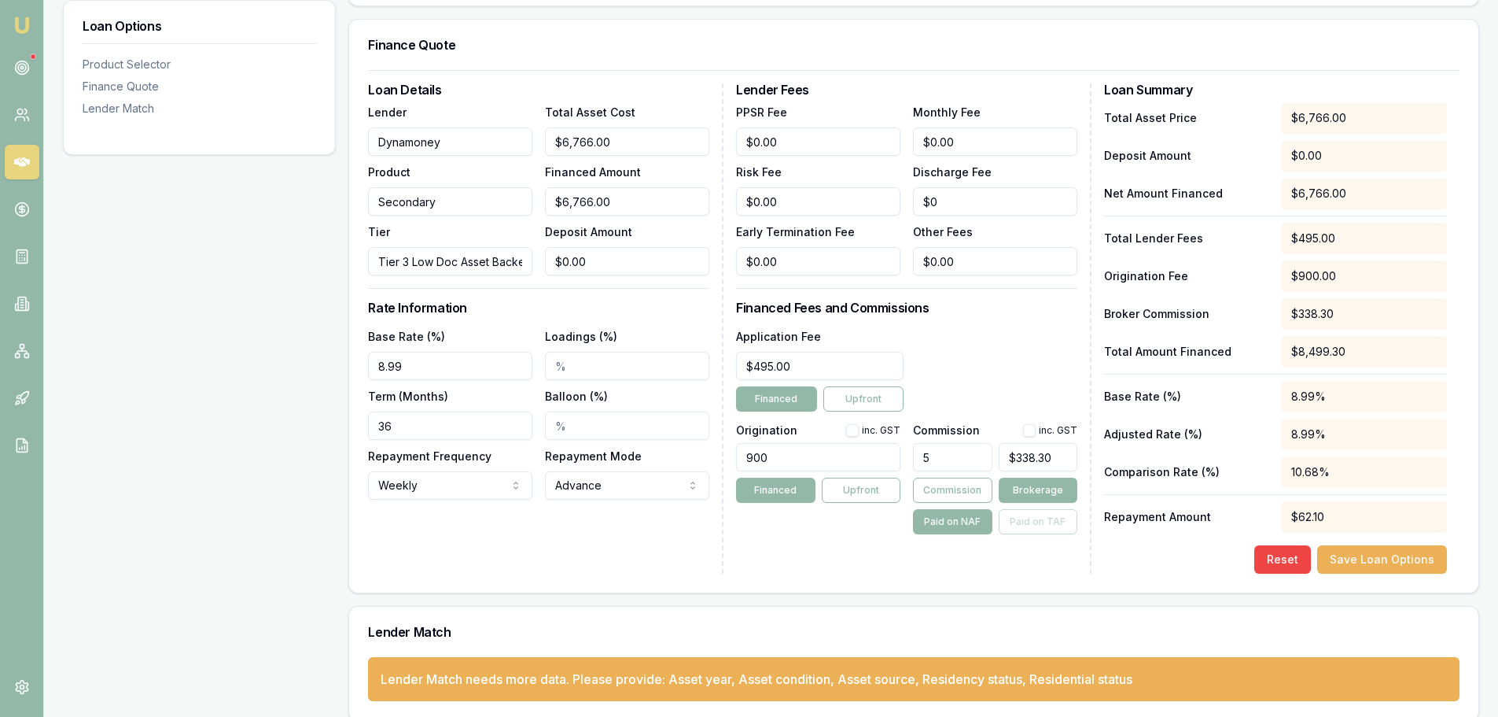
scroll to position [393, 0]
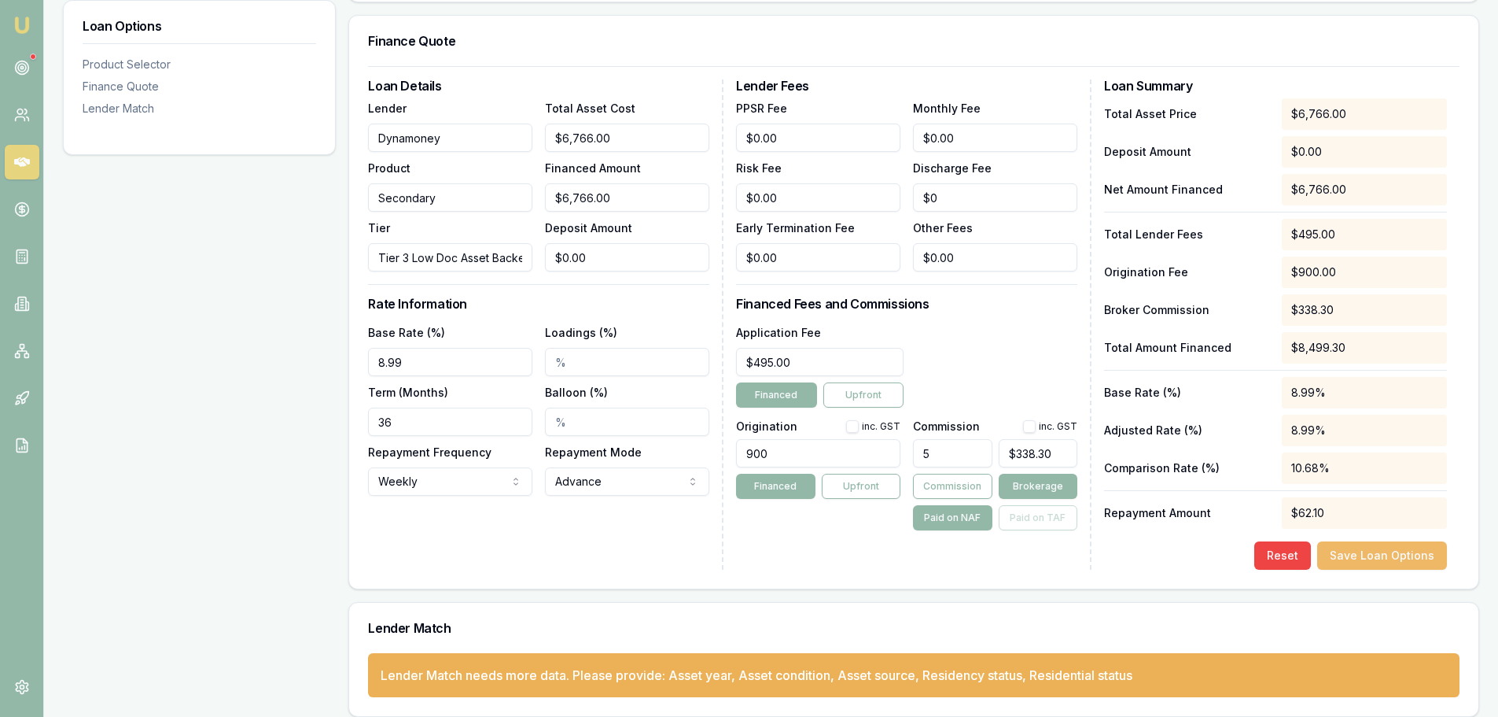
click at [1401, 553] on button "Save Loan Options" at bounding box center [1383, 555] width 130 height 28
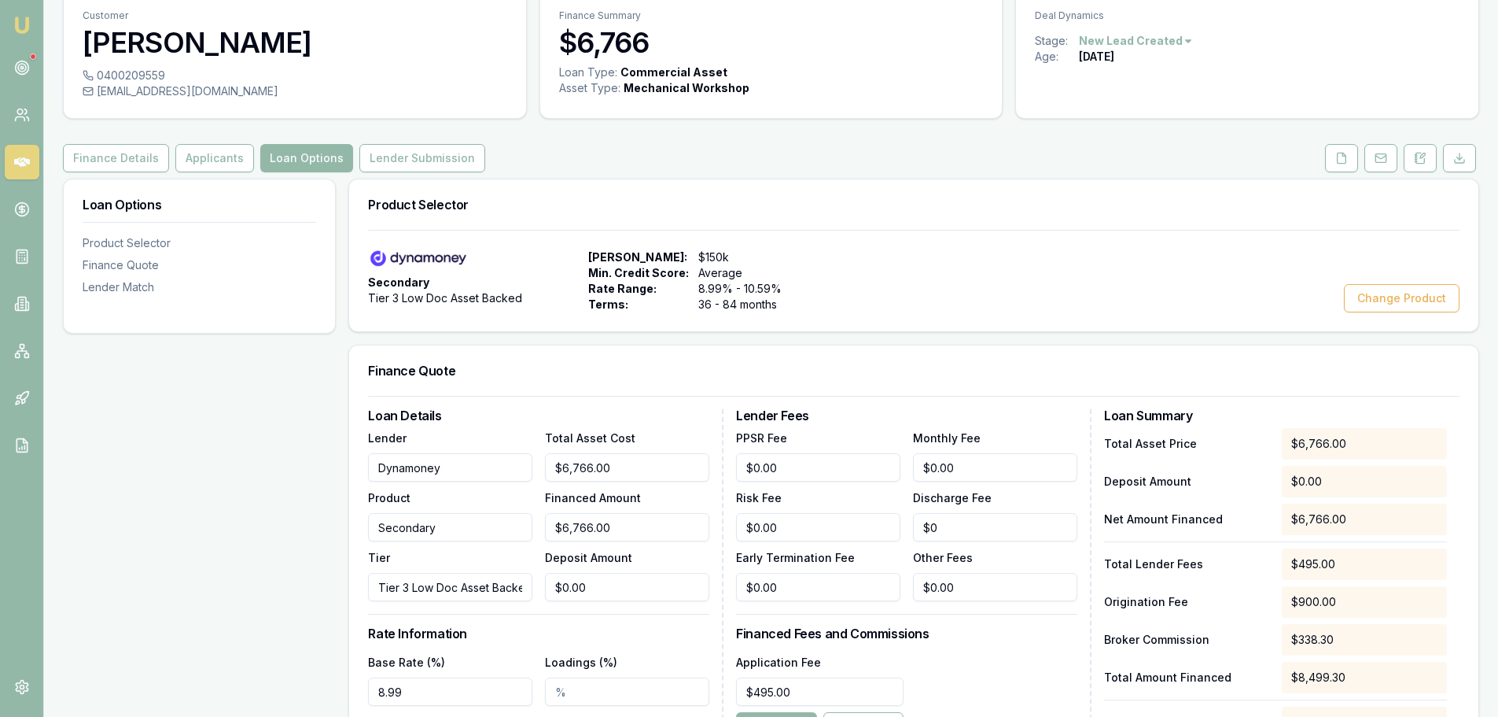
scroll to position [0, 0]
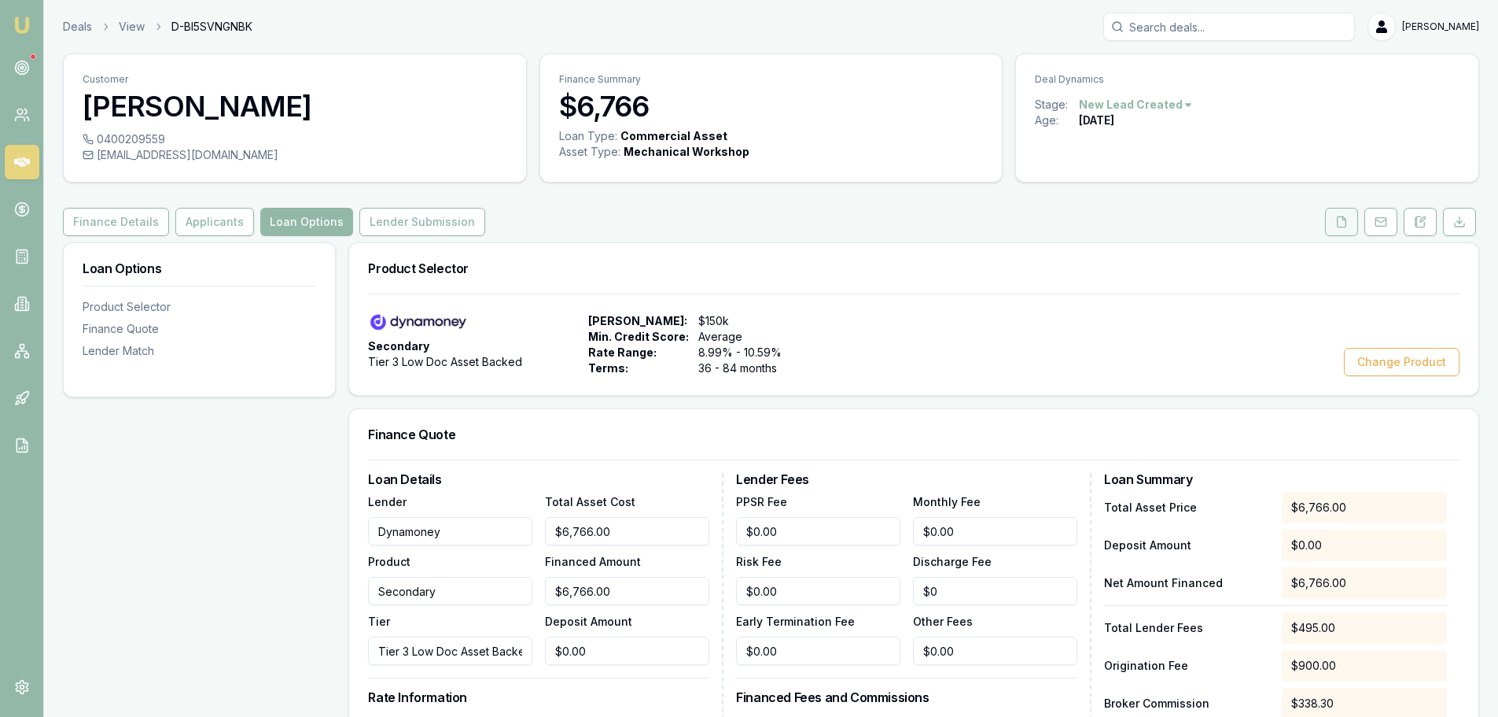
click at [1352, 222] on button at bounding box center [1341, 222] width 33 height 28
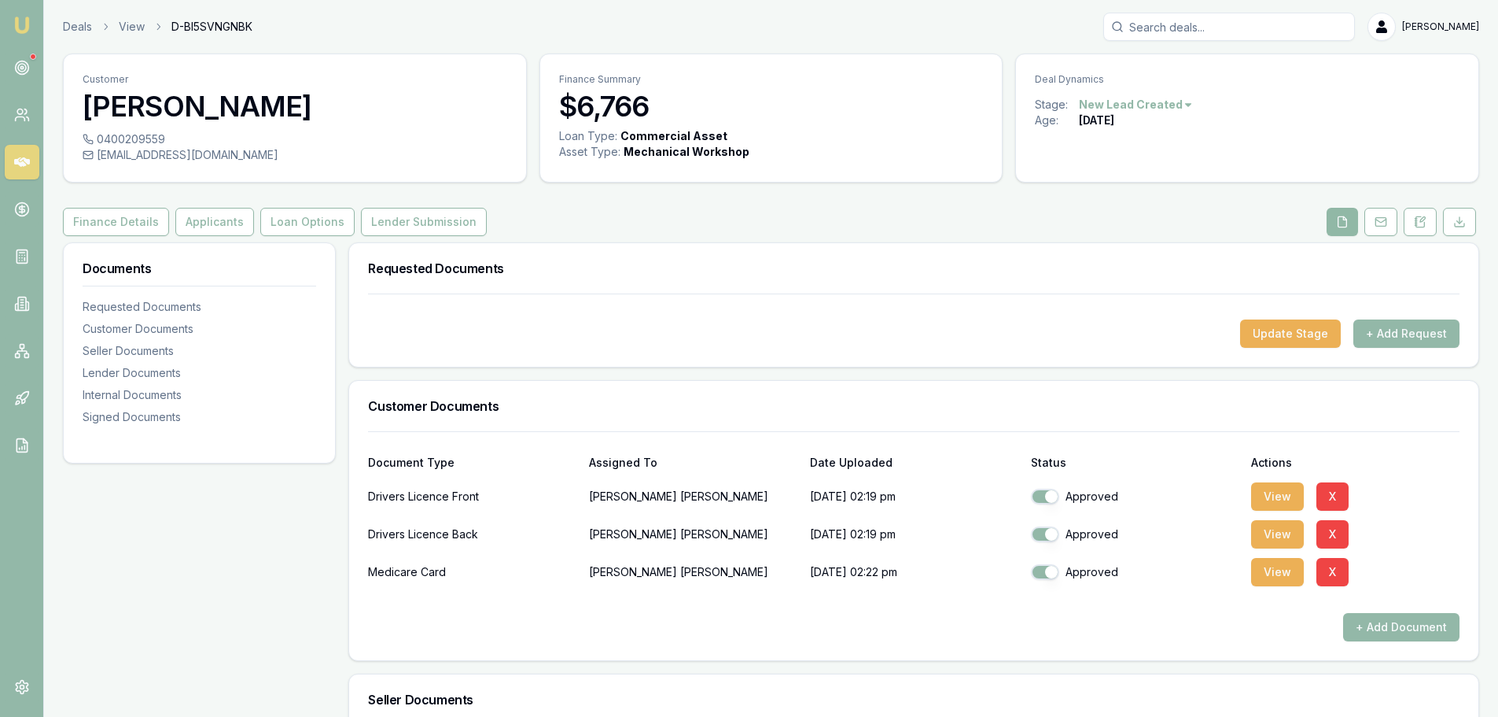
click at [1347, 214] on button at bounding box center [1342, 222] width 31 height 28
click at [413, 223] on button "Lender Submission" at bounding box center [424, 222] width 126 height 28
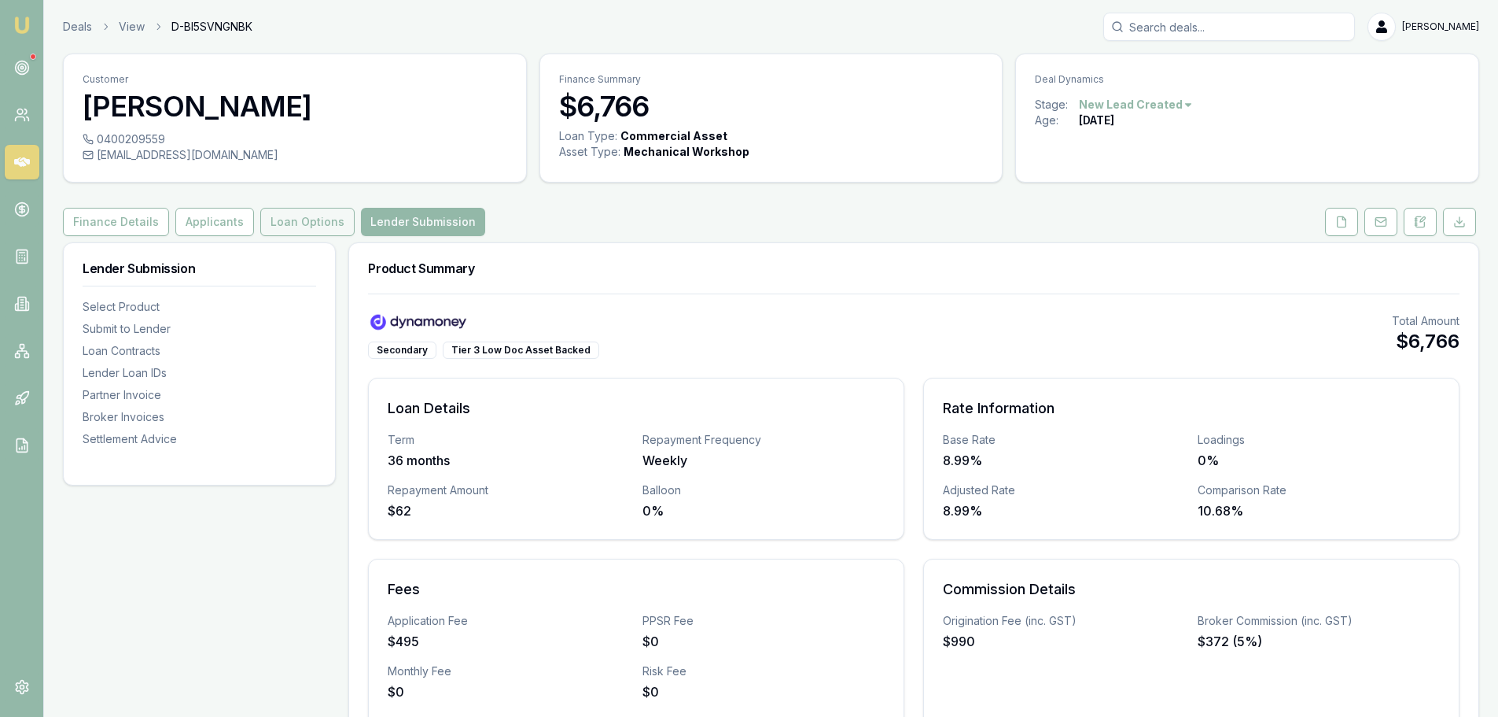
click at [315, 231] on button "Loan Options" at bounding box center [307, 222] width 94 height 28
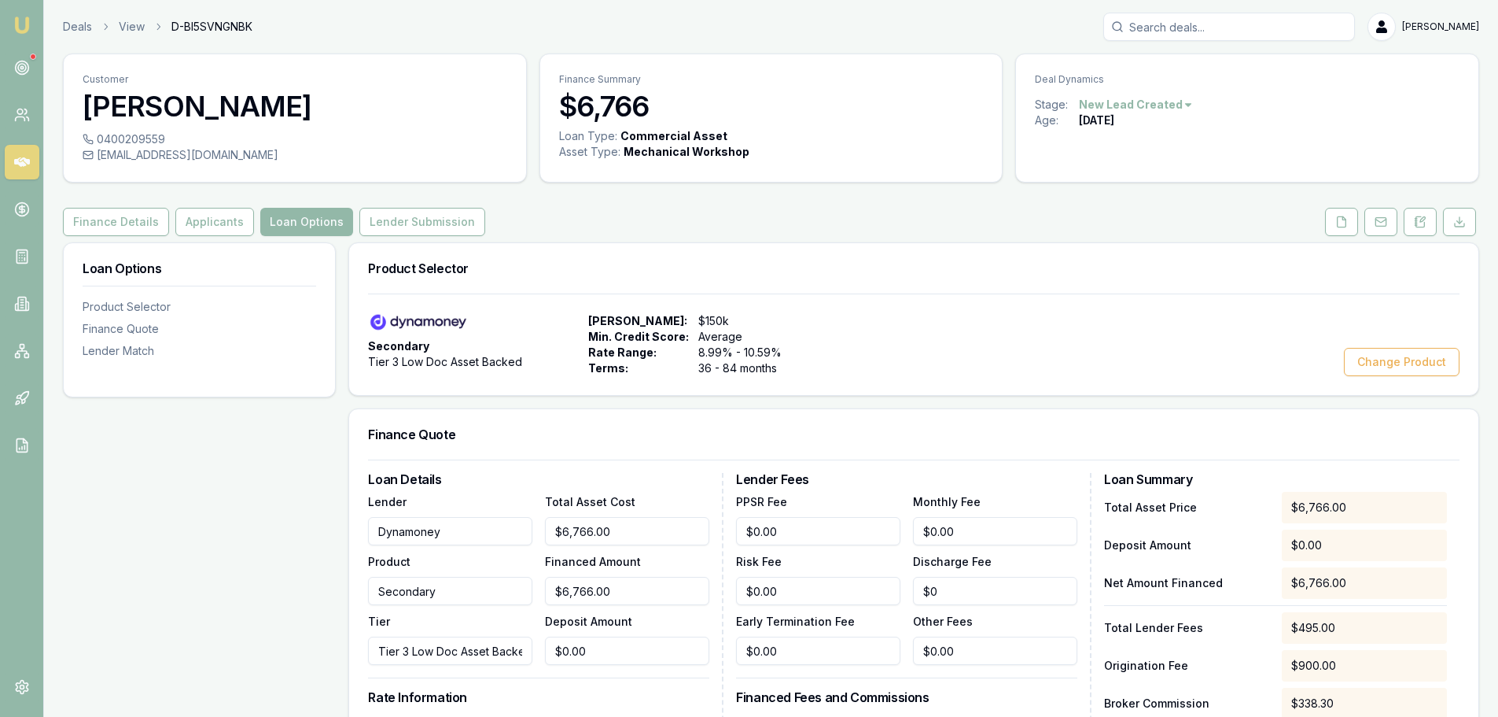
click at [655, 232] on div "Finance Details Applicants Loan Options Lender Submission" at bounding box center [771, 222] width 1417 height 28
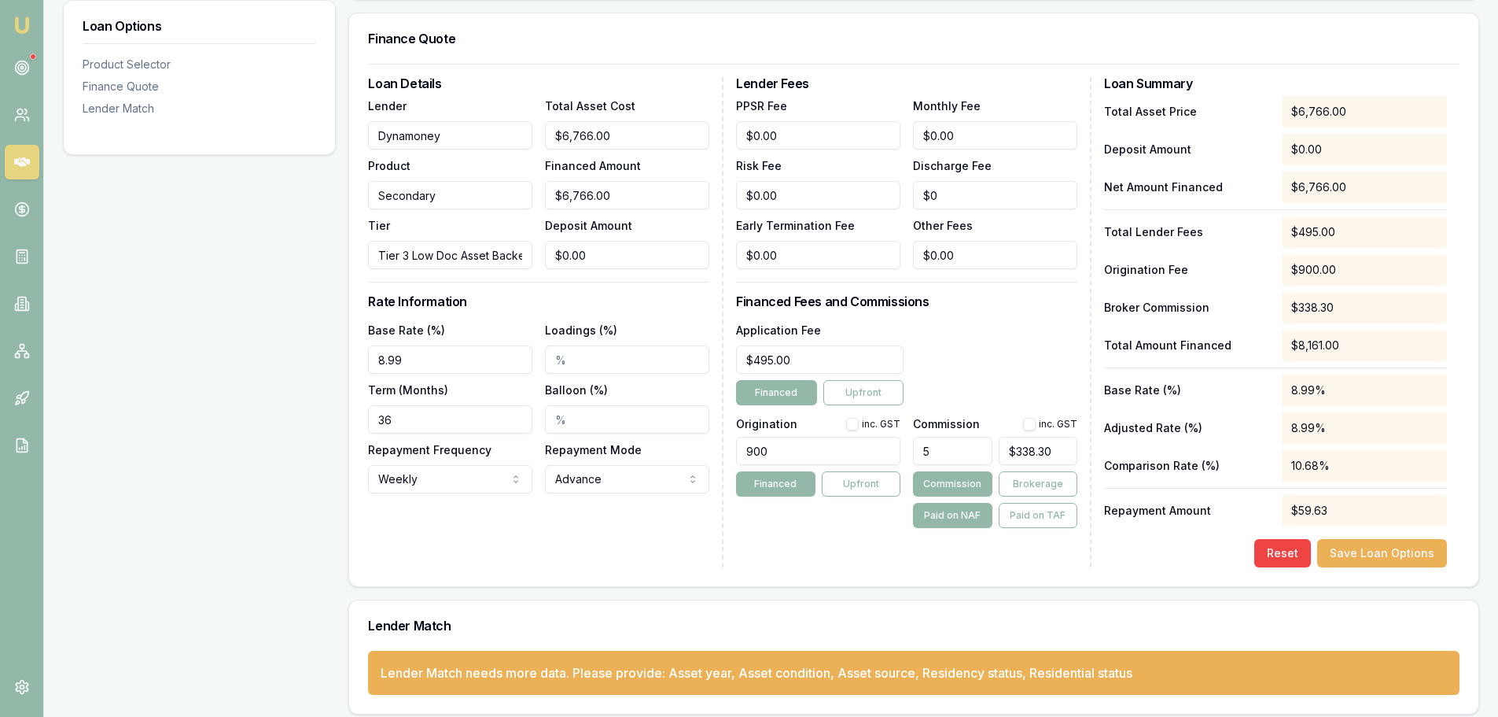
scroll to position [406, 0]
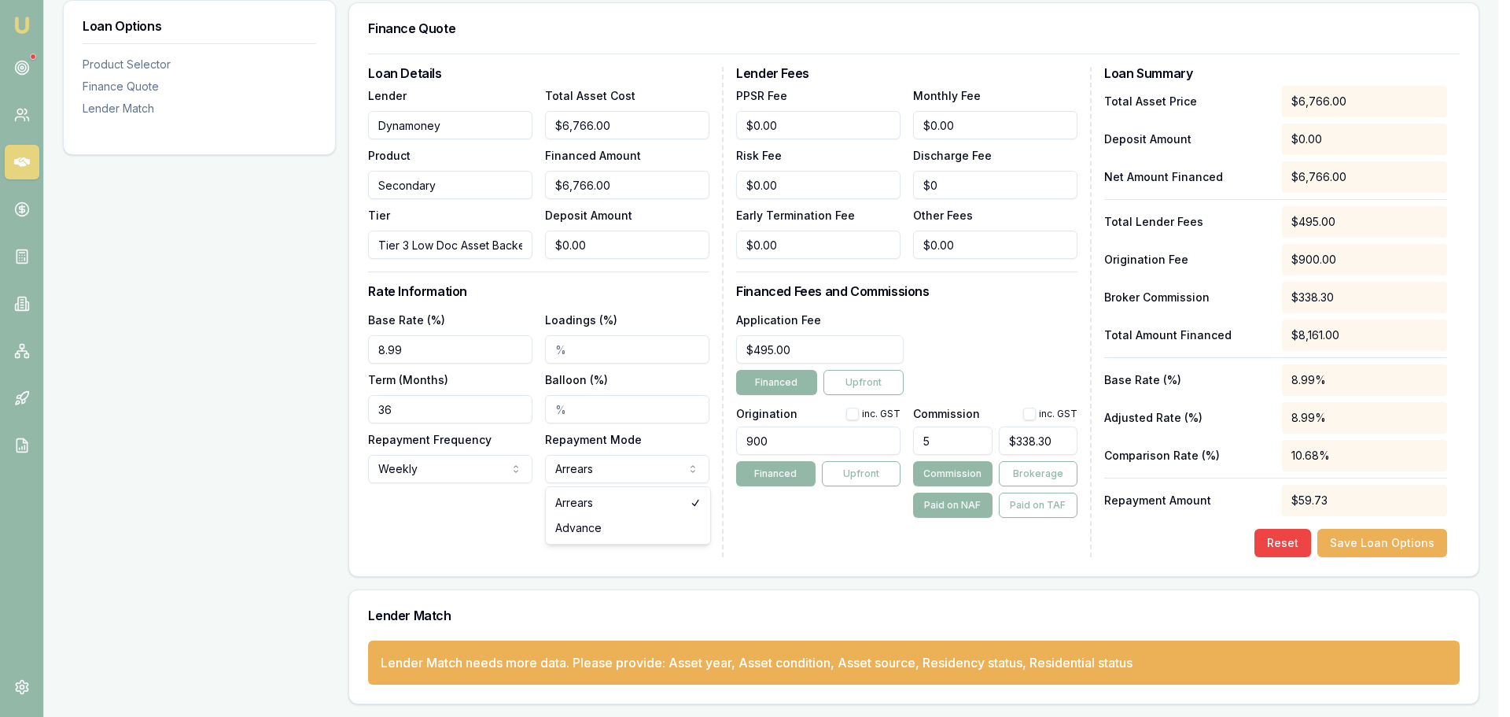
select select "ADVANCE"
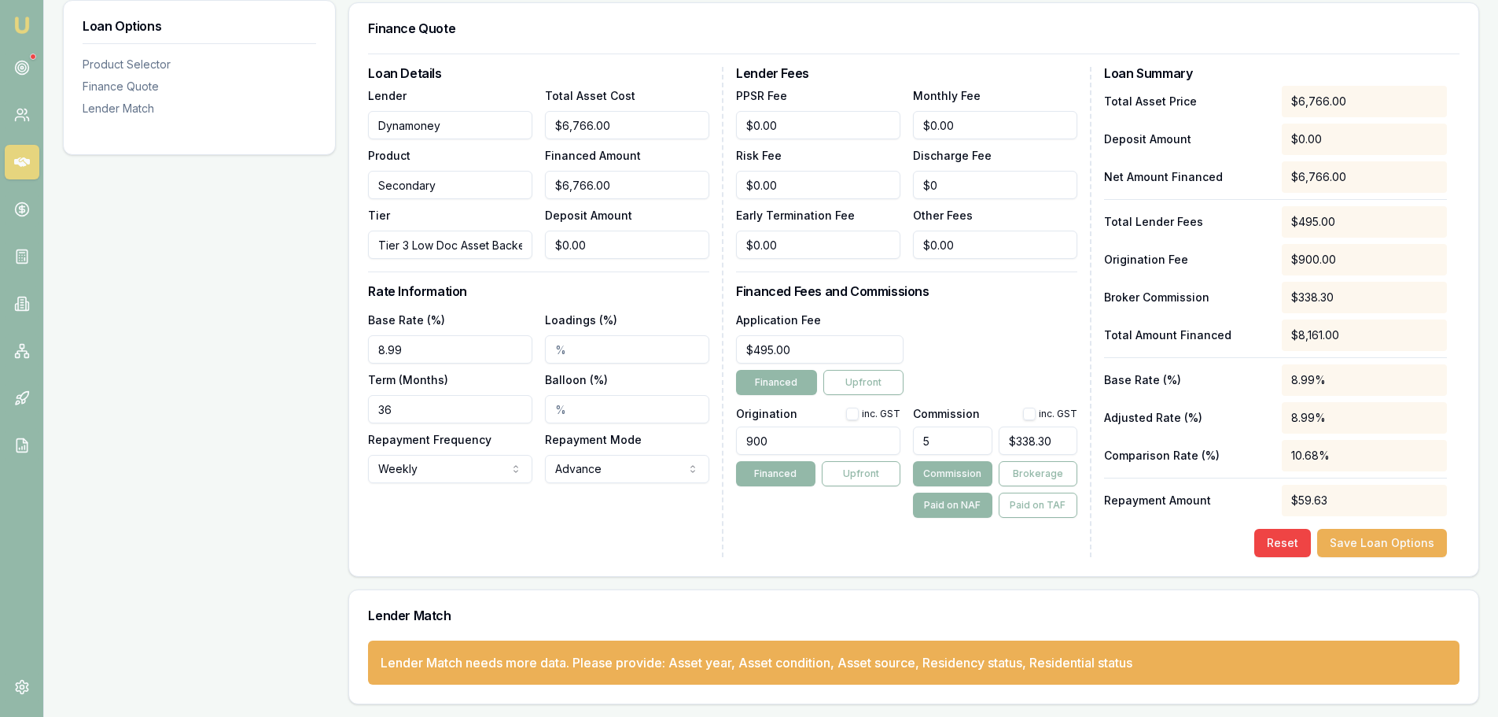
click at [602, 544] on div "Loan Details Lender Dynamoney Product Secondary Tier Tier 3 Low Doc Asset Backe…" at bounding box center [546, 312] width 356 height 490
click at [1052, 462] on button "Brokerage" at bounding box center [1038, 473] width 79 height 25
click at [1390, 522] on div "Total Asset Price $6,766.00 Deposit Amount $0.00 Net Amount Financed $6,766.00 …" at bounding box center [1275, 321] width 343 height 471
click at [1390, 545] on button "Save Loan Options" at bounding box center [1383, 543] width 130 height 28
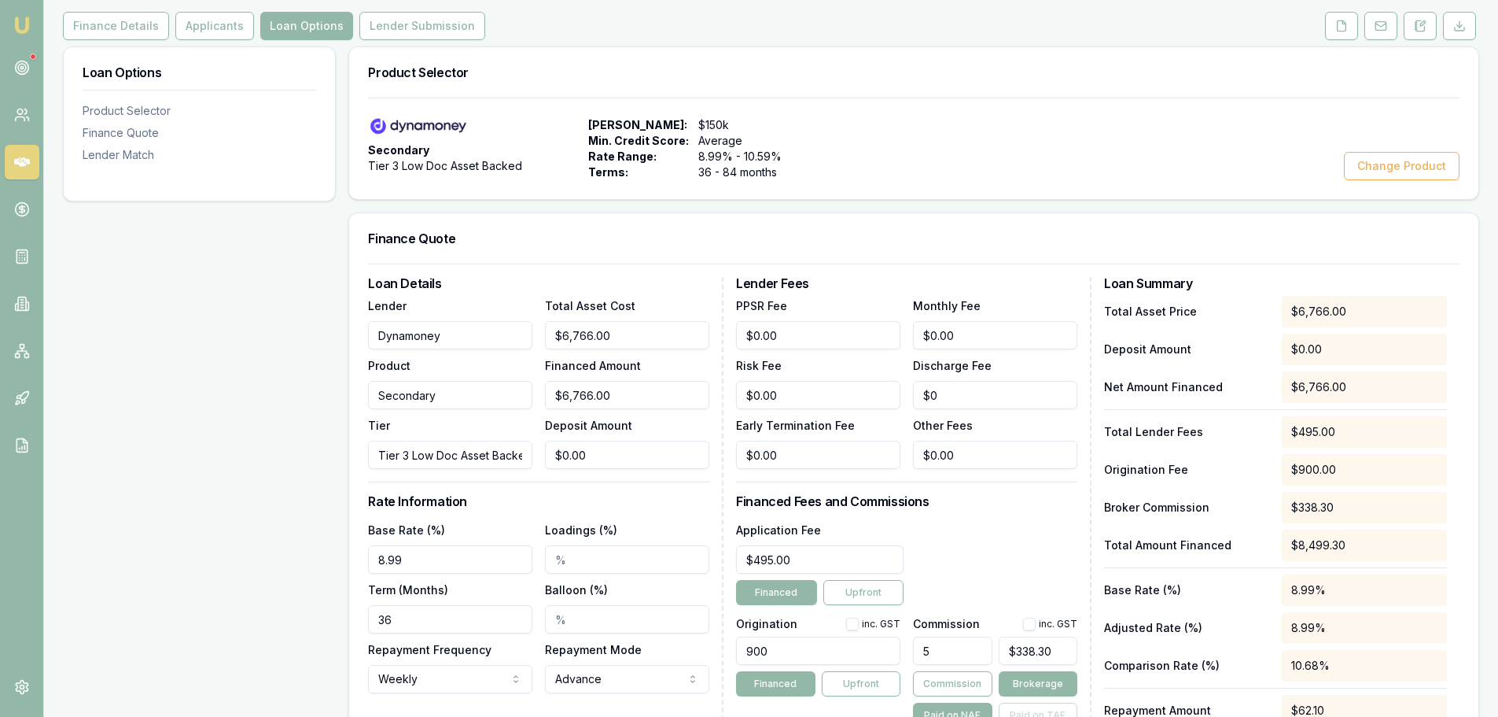
scroll to position [0, 0]
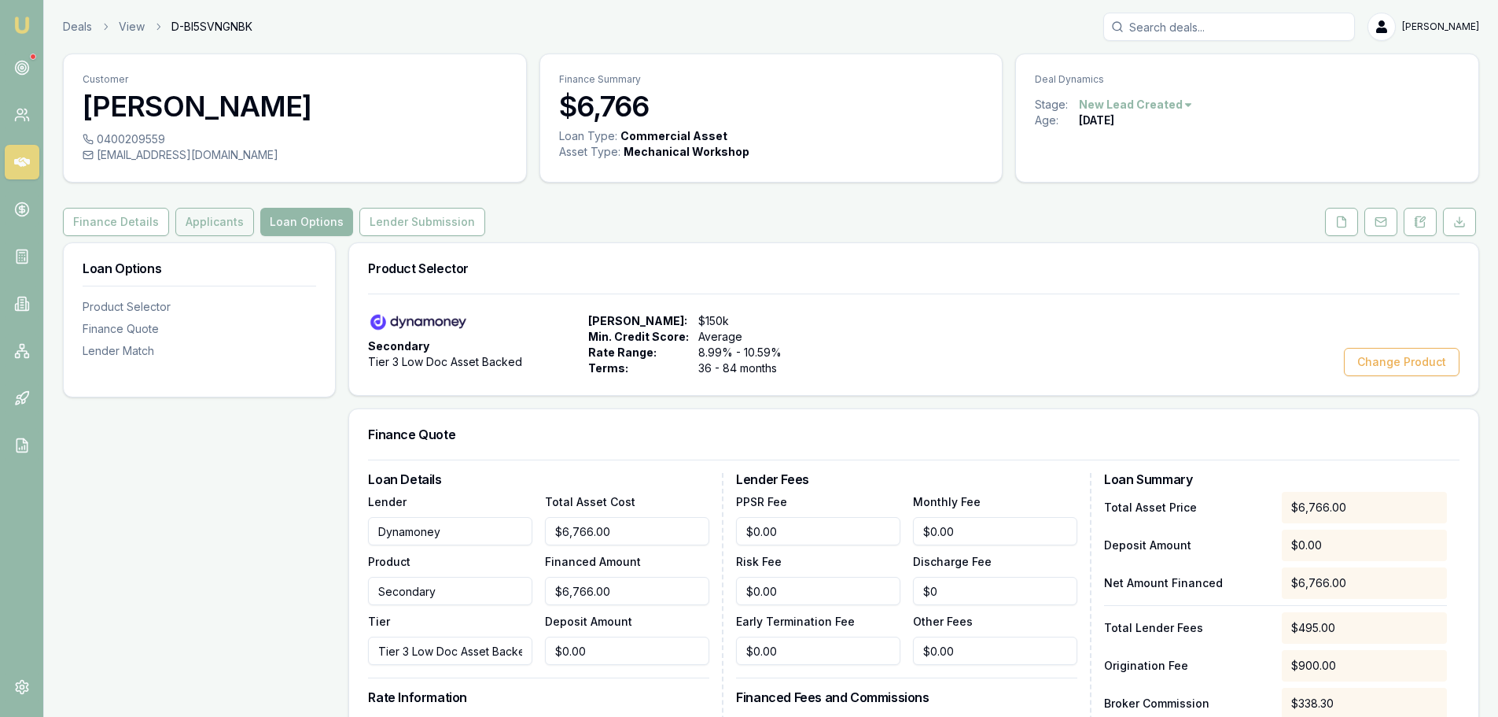
click at [206, 230] on button "Applicants" at bounding box center [214, 222] width 79 height 28
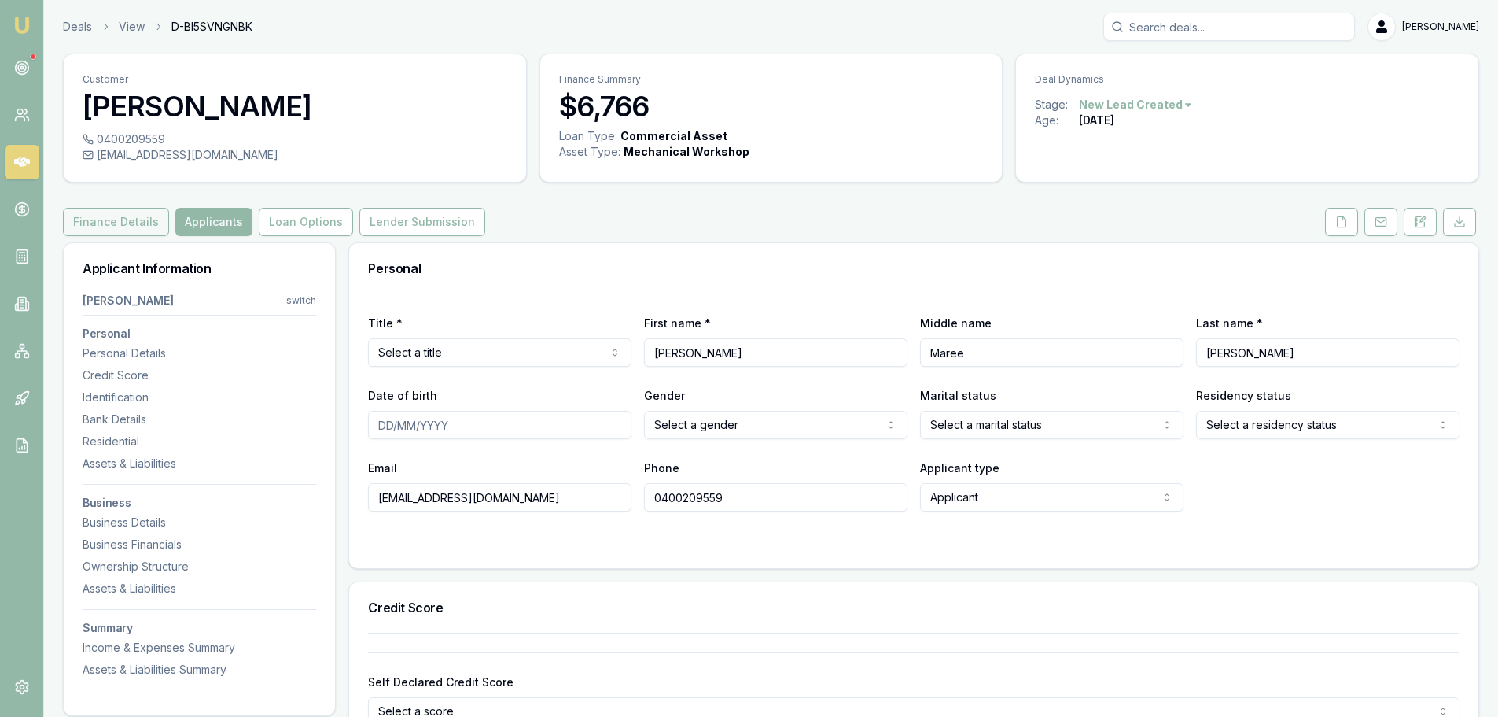
click at [96, 223] on button "Finance Details" at bounding box center [116, 222] width 106 height 28
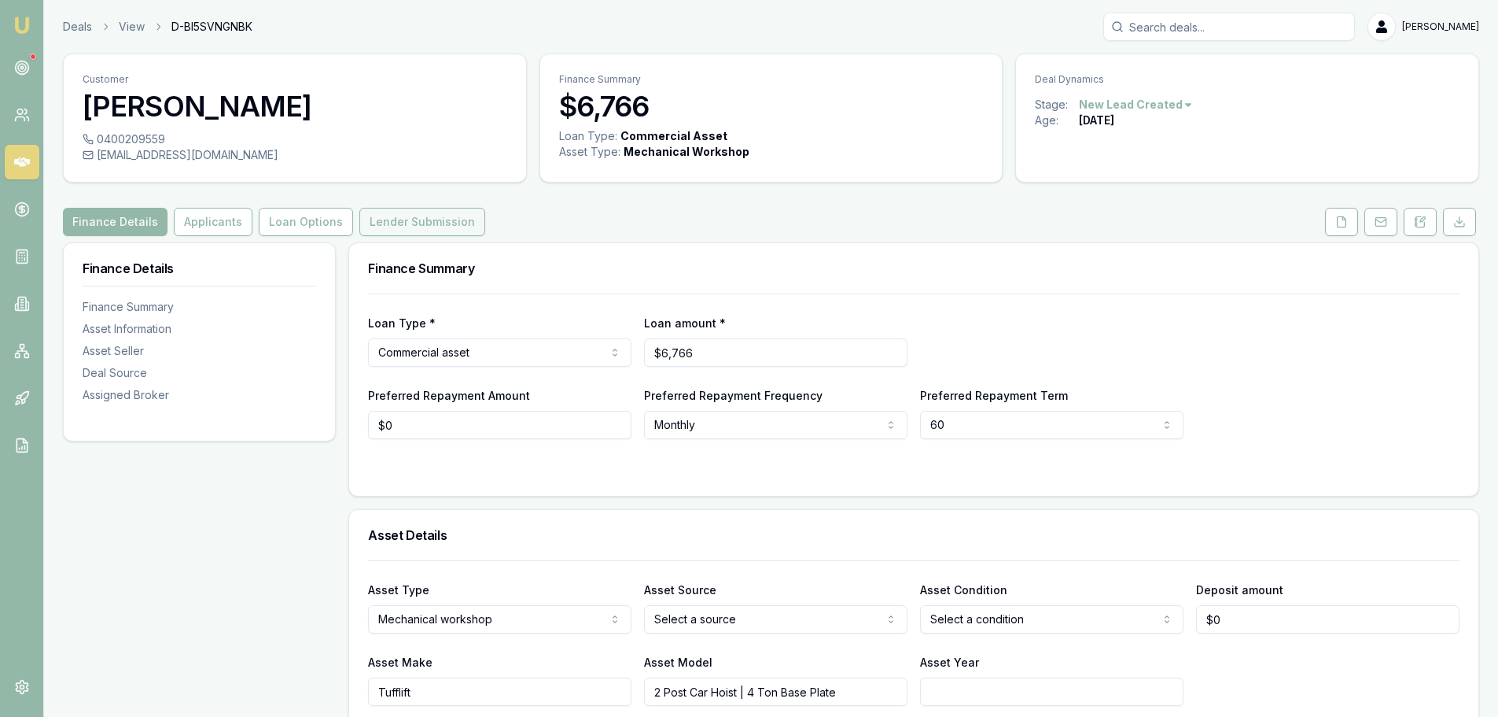
click at [400, 223] on button "Lender Submission" at bounding box center [422, 222] width 126 height 28
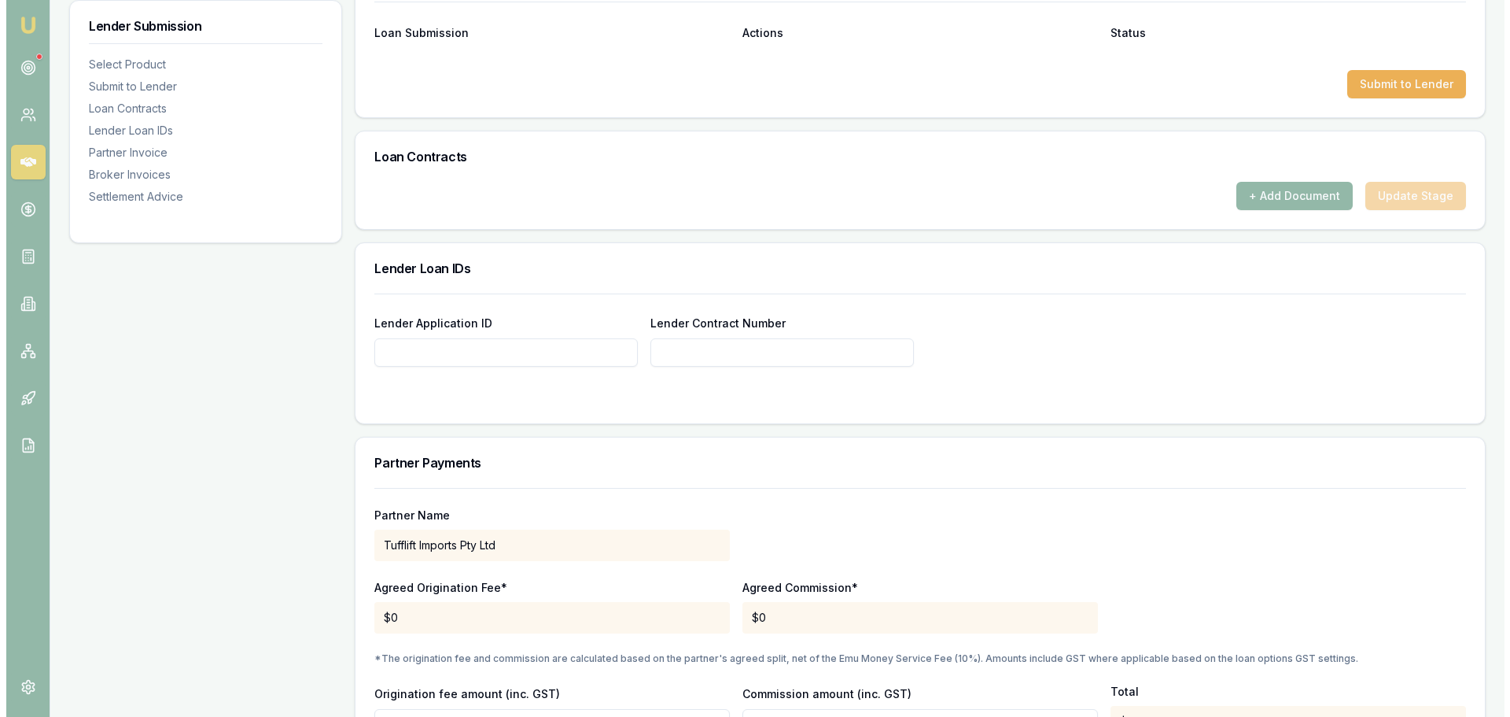
scroll to position [865, 0]
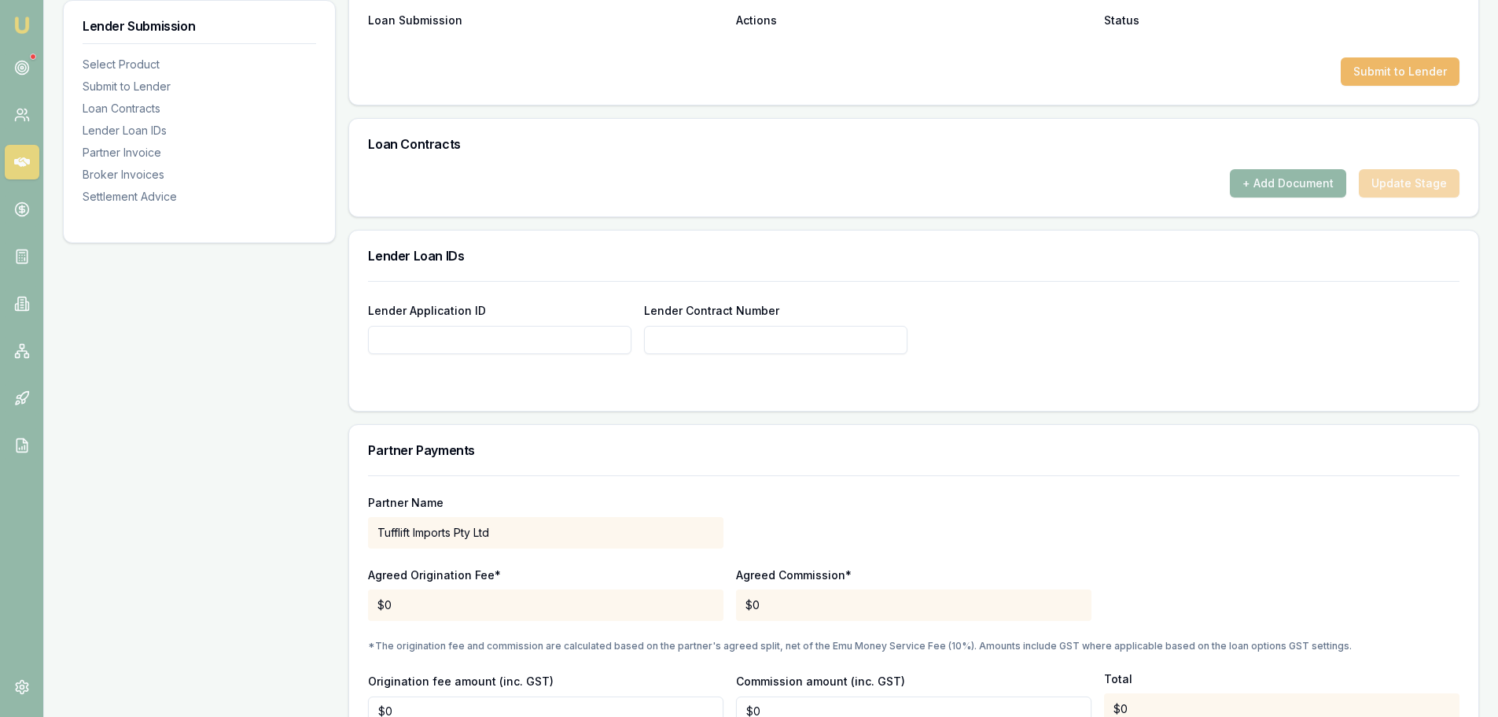
click at [1392, 66] on button "Submit to Lender" at bounding box center [1400, 71] width 119 height 28
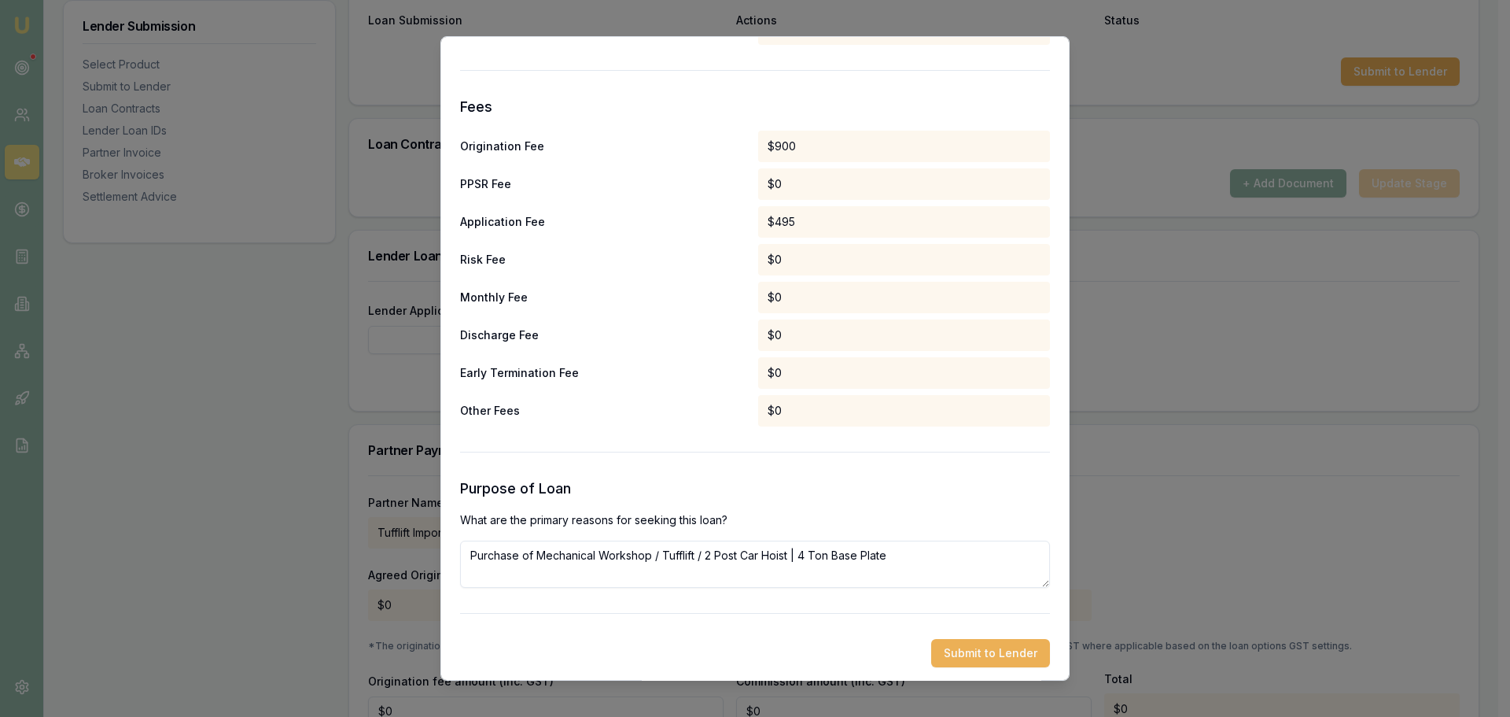
scroll to position [735, 0]
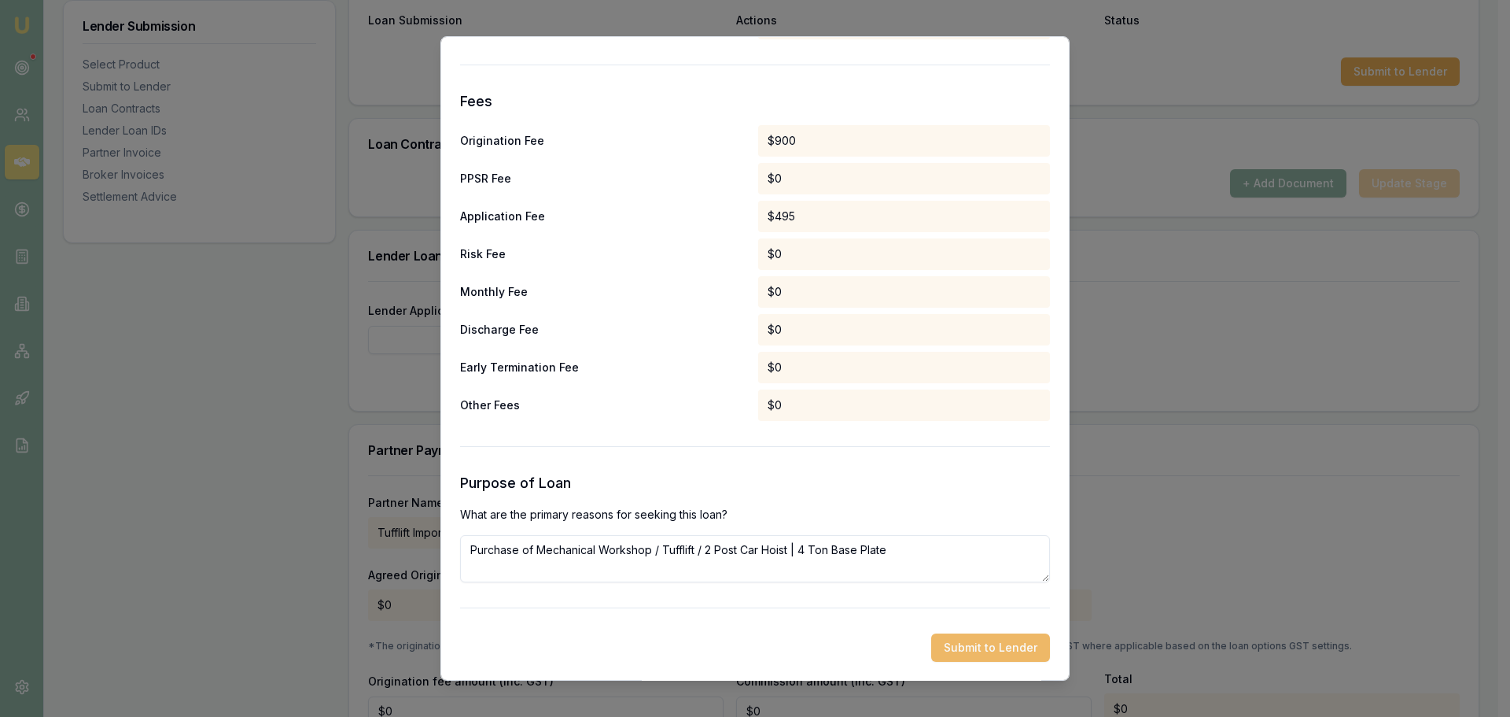
click at [979, 651] on button "Submit to Lender" at bounding box center [990, 647] width 119 height 28
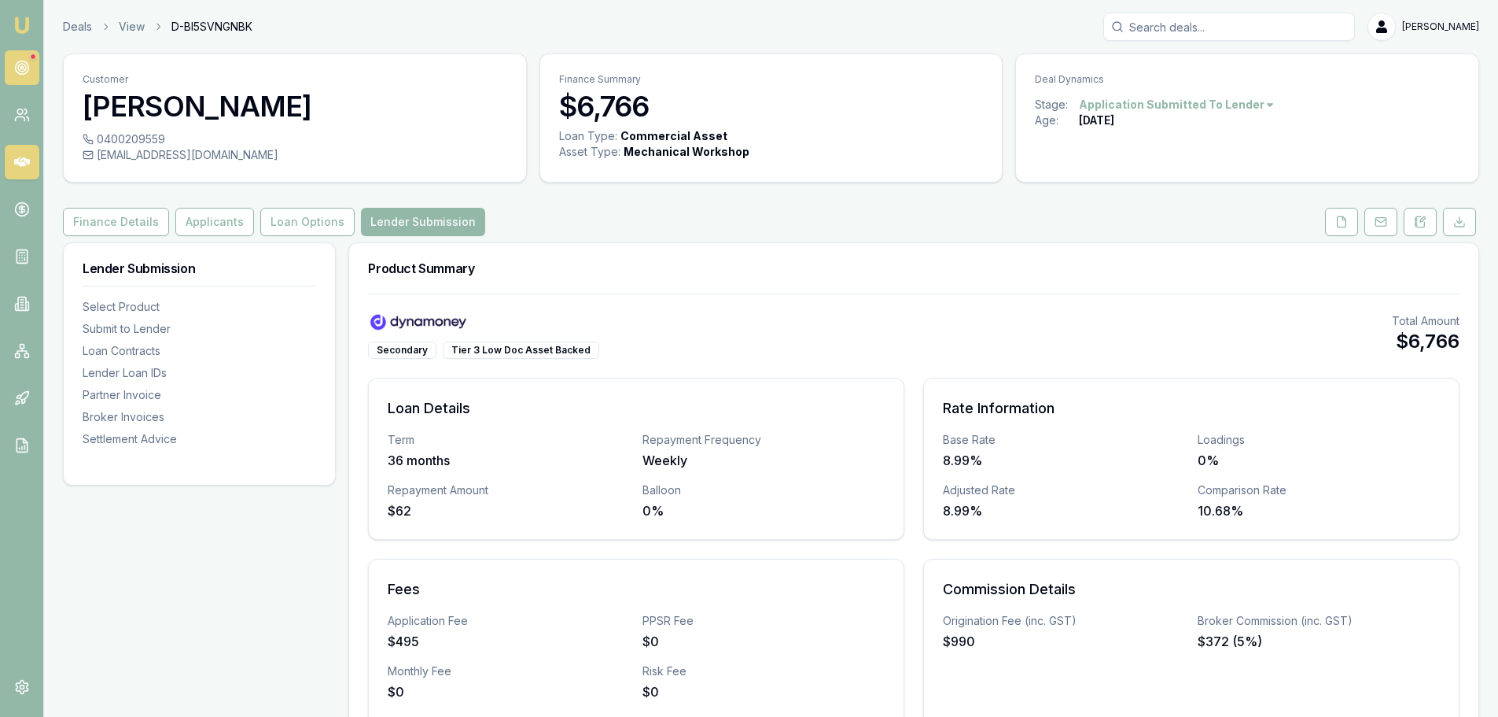
click at [12, 68] on link at bounding box center [22, 67] width 35 height 35
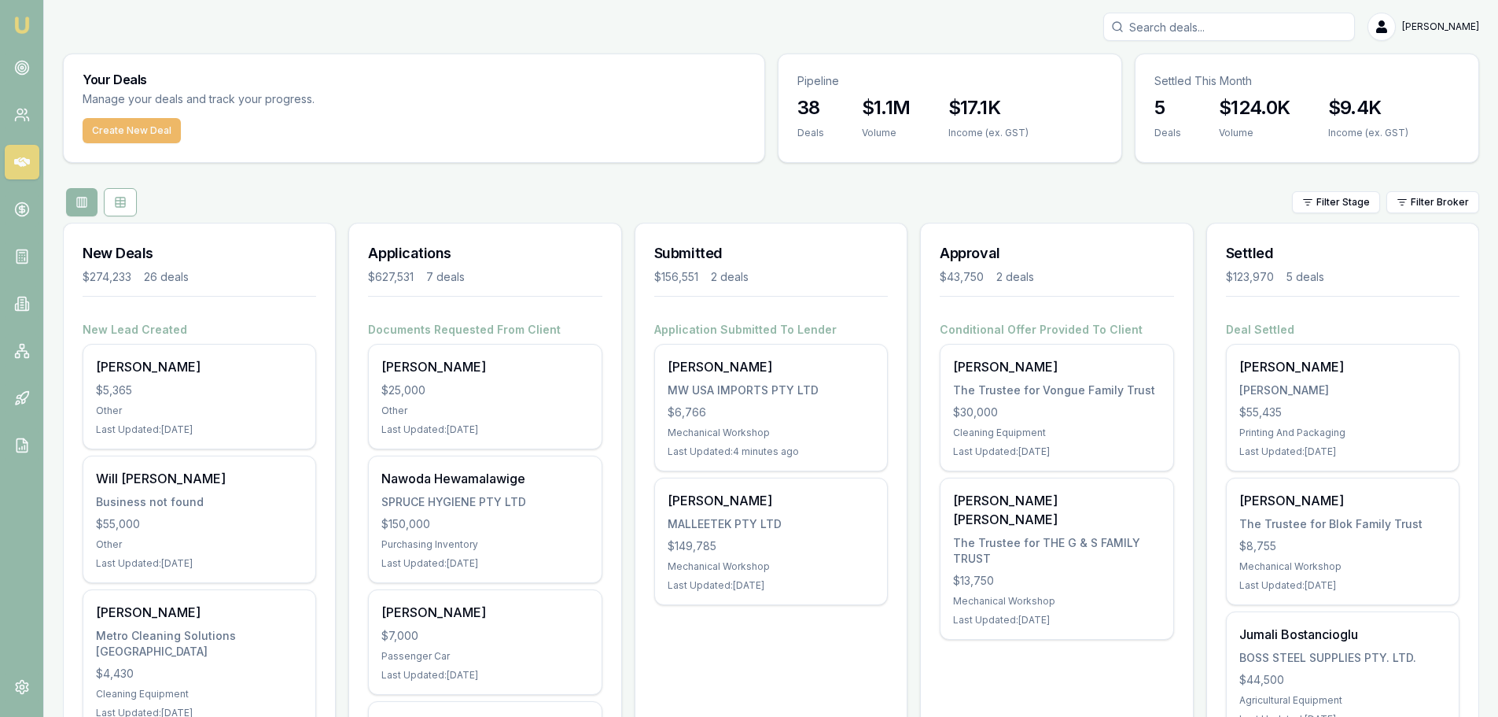
click at [119, 129] on button "Create New Deal" at bounding box center [132, 130] width 98 height 25
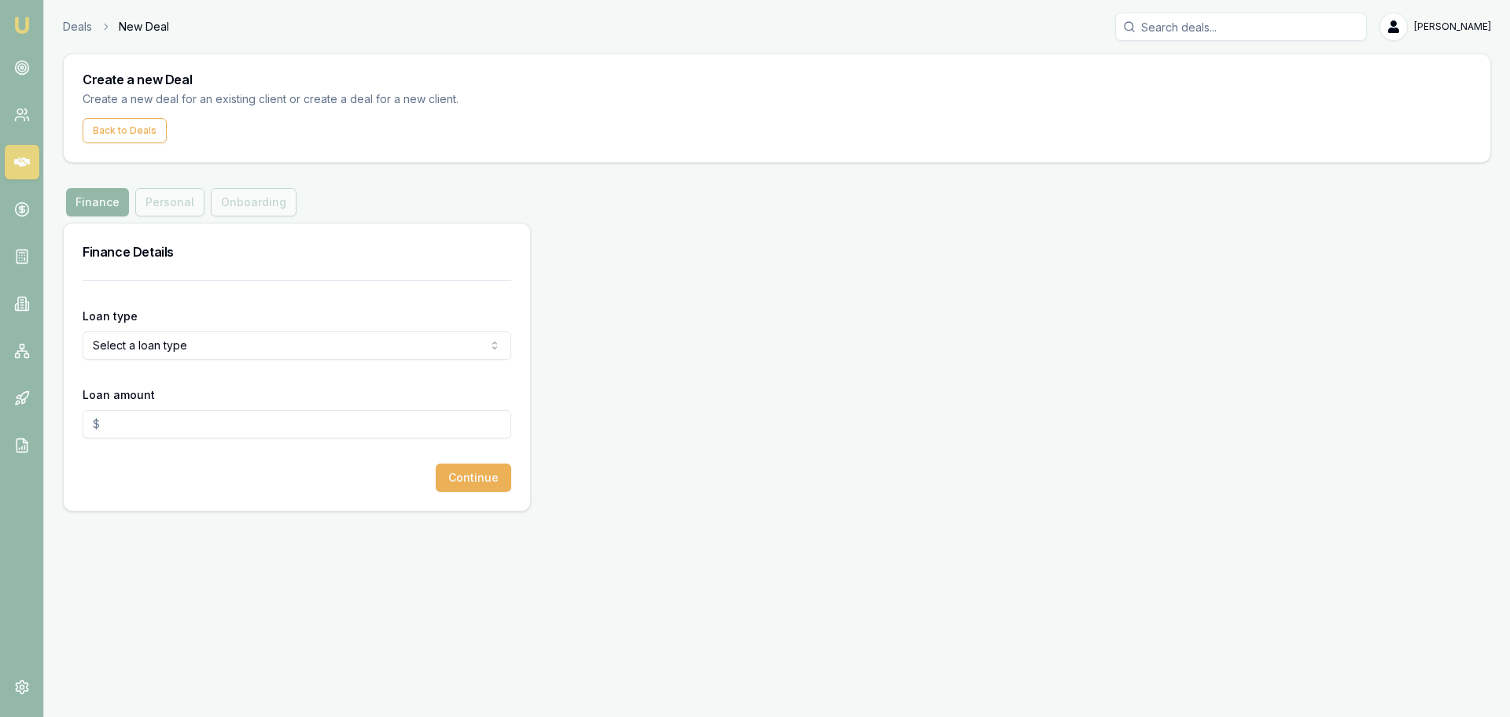
click at [113, 330] on div "Loan type Select a loan type Consumer Loan Consumer Asset Commercial Loan Comme…" at bounding box center [297, 332] width 429 height 53
click at [131, 352] on html "Emu Broker Deals New Deal [PERSON_NAME] Toggle Menu Create a new Deal Create a …" at bounding box center [755, 358] width 1510 height 717
select select "COMMERCIAL_ASSET"
drag, startPoint x: 132, startPoint y: 429, endPoint x: 136, endPoint y: 459, distance: 29.4
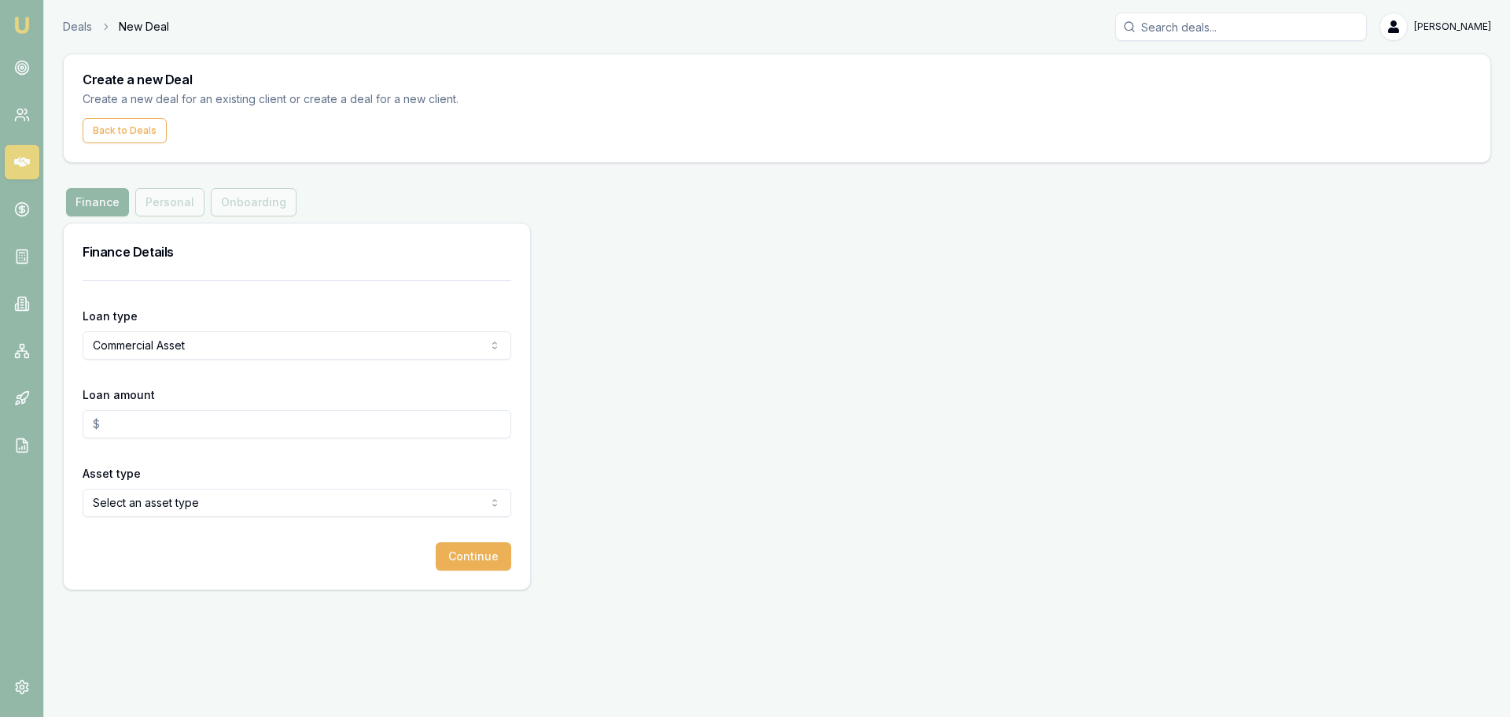
click at [173, 424] on input "Loan amount" at bounding box center [297, 424] width 429 height 28
drag, startPoint x: 171, startPoint y: 429, endPoint x: 6, endPoint y: 429, distance: 164.4
click at [6, 429] on div "Emu Broker Deals New Deal [PERSON_NAME] Toggle Menu Create a new Deal Create a …" at bounding box center [755, 358] width 1510 height 717
type input "$31,307.18"
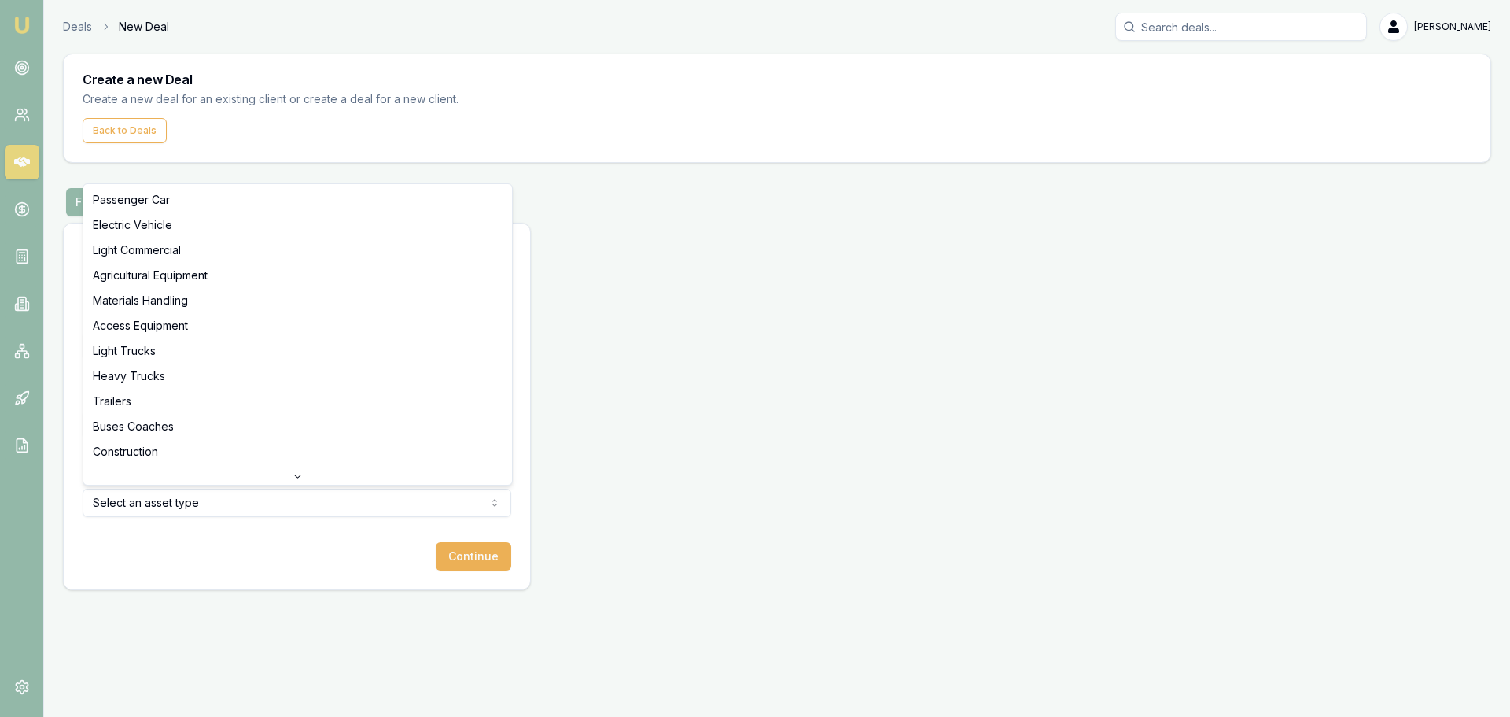
click at [237, 496] on html "Emu Broker Deals New Deal [PERSON_NAME] Toggle Menu Create a new Deal Create a …" at bounding box center [755, 358] width 1510 height 717
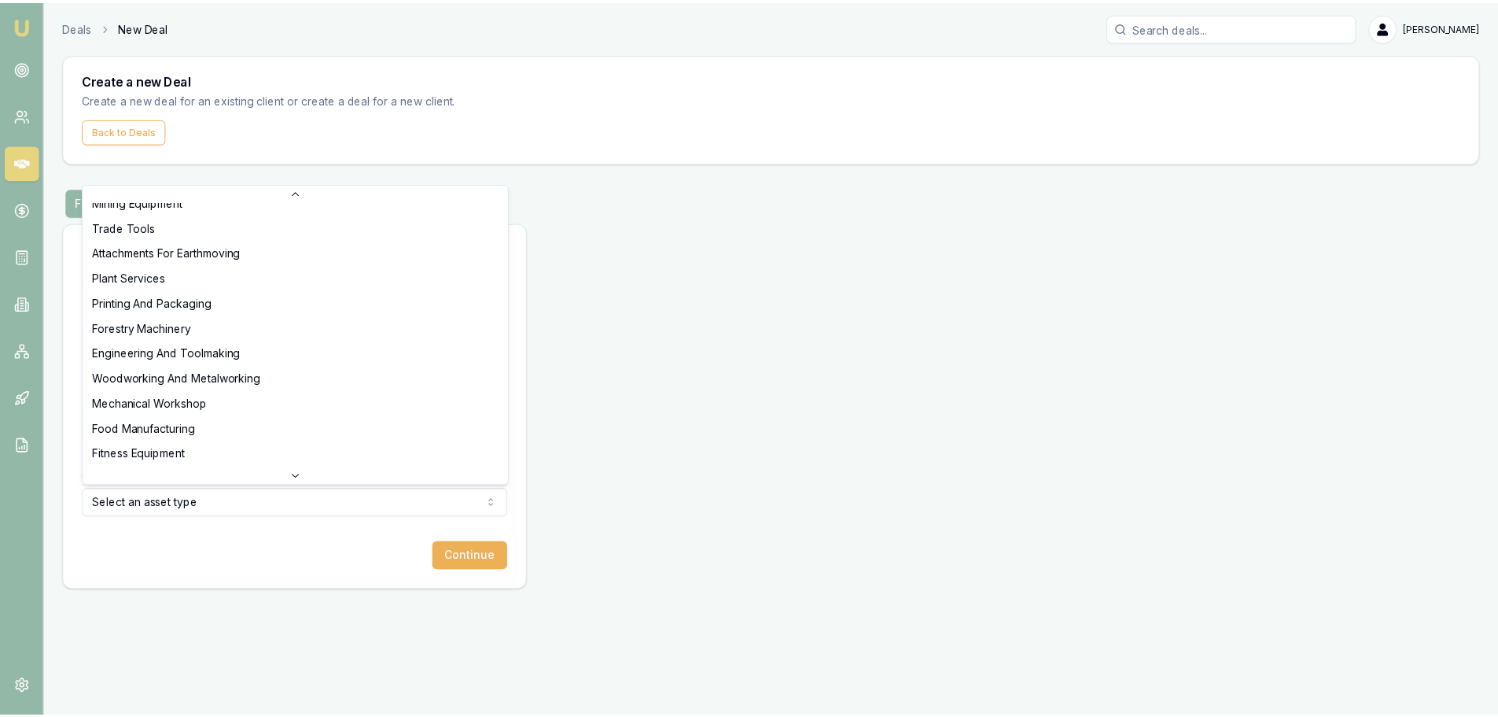
scroll to position [494, 0]
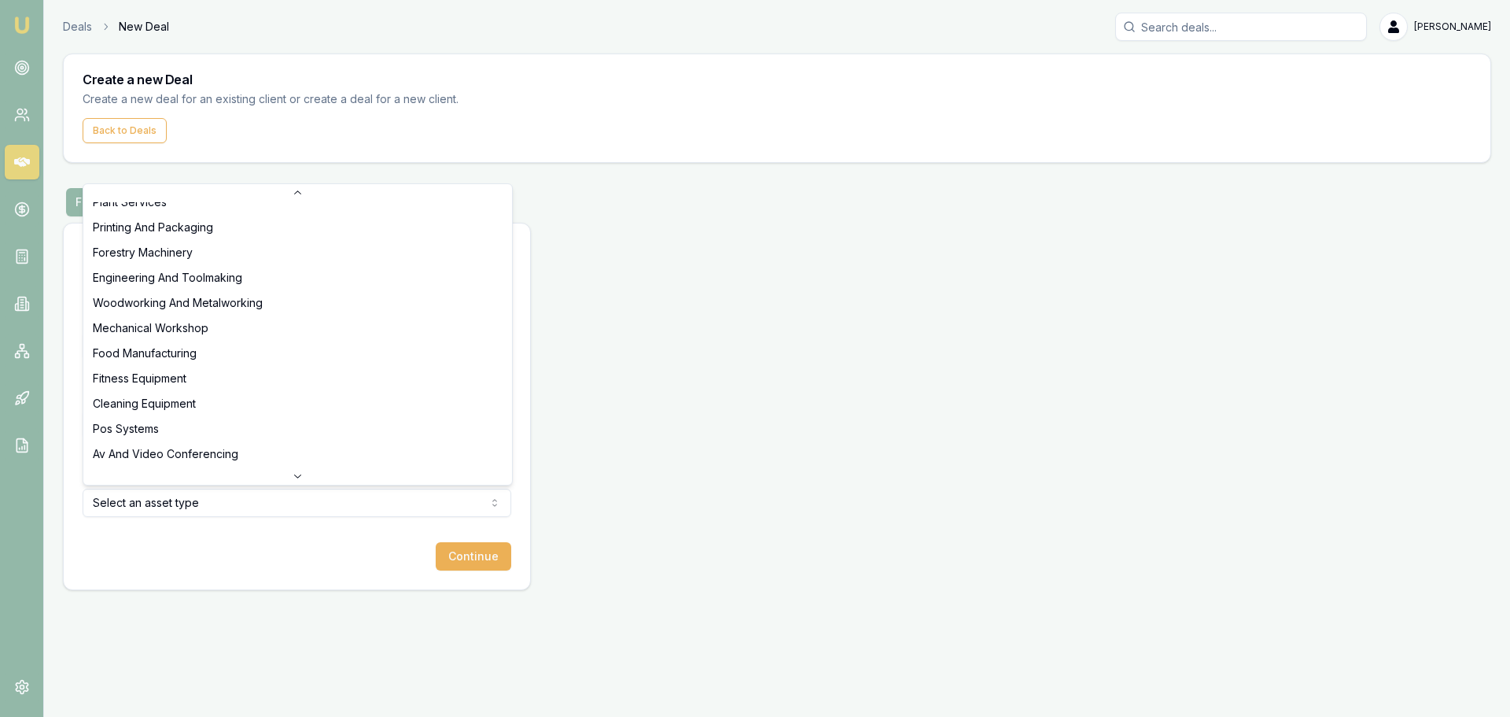
select select "FITNESS_EQUIPMENT"
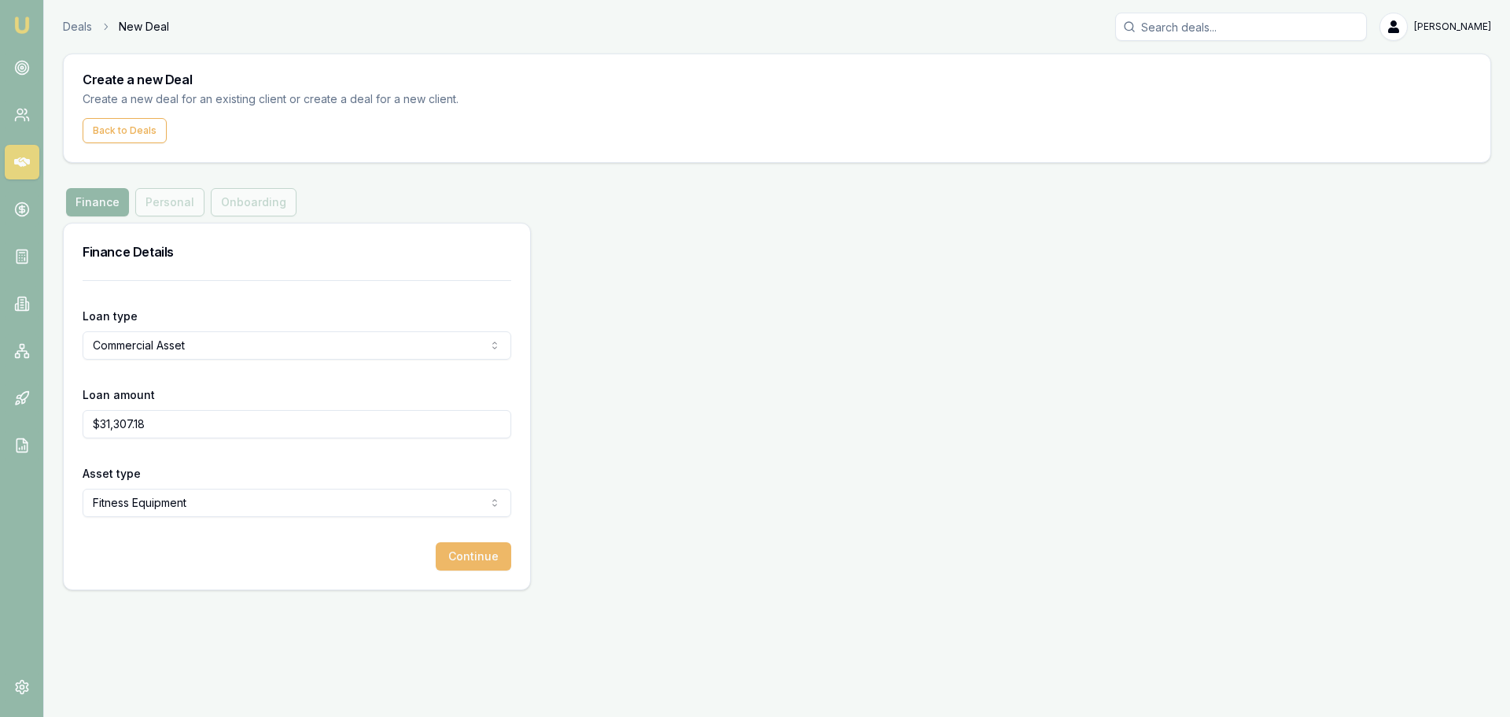
click at [461, 557] on button "Continue" at bounding box center [474, 556] width 76 height 28
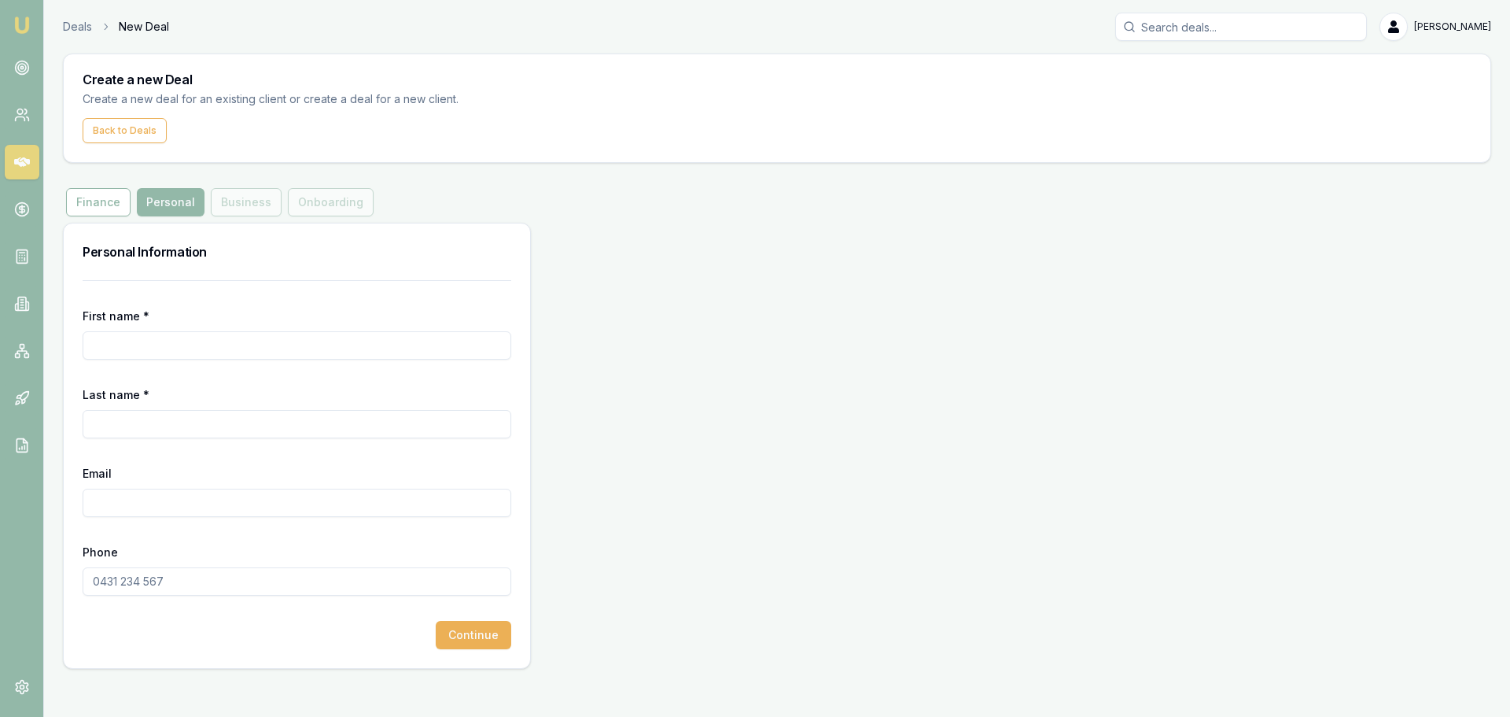
click at [173, 336] on input "First name *" at bounding box center [297, 345] width 429 height 28
type input "[PERSON_NAME]"
type input "Kruger"
click at [170, 499] on input "Email" at bounding box center [297, 502] width 429 height 28
paste input "[PERSON_NAME][EMAIL_ADDRESS][DOMAIN_NAME]"
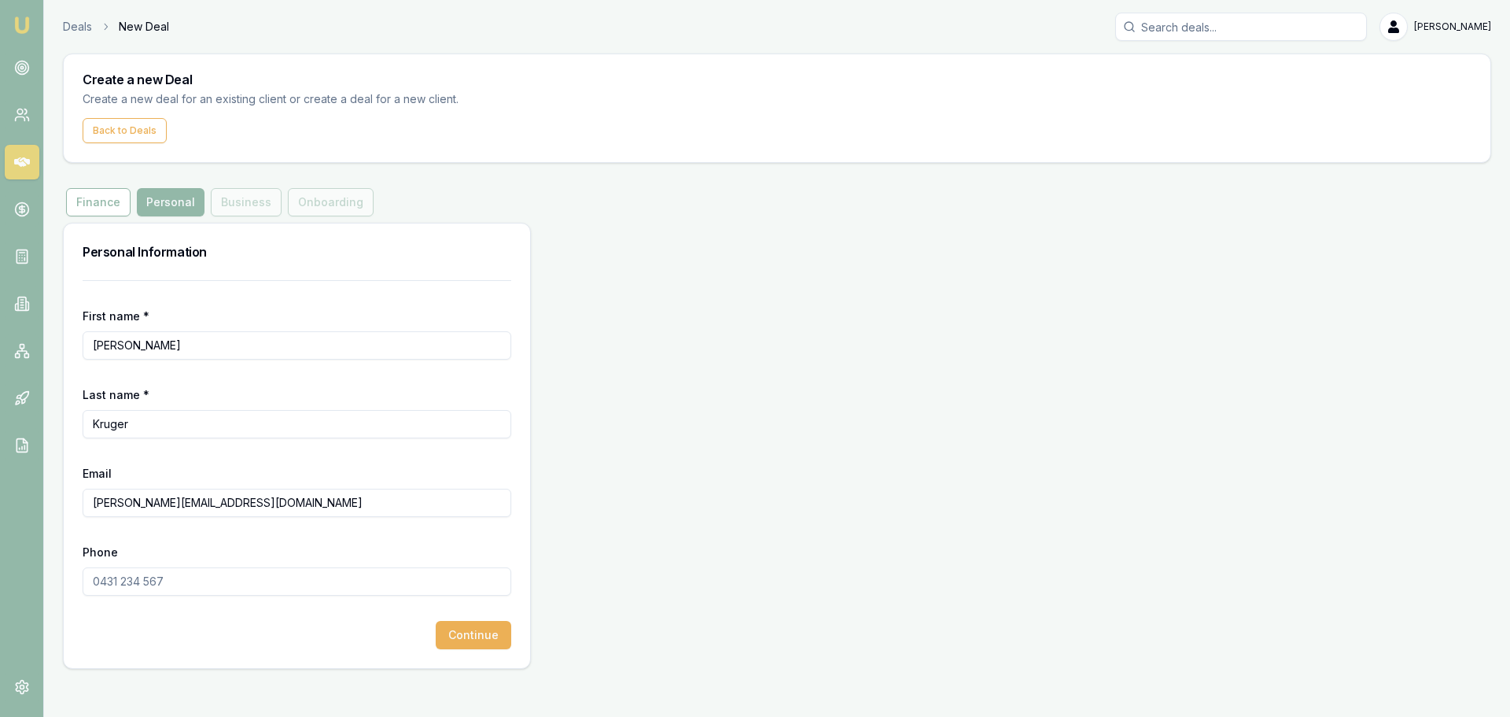
type input "[PERSON_NAME][EMAIL_ADDRESS][DOMAIN_NAME]"
click at [171, 577] on input "Phone" at bounding box center [297, 581] width 429 height 28
paste input "0401 049 971"
type input "0401 049 971"
click at [250, 514] on input "[PERSON_NAME][EMAIL_ADDRESS][DOMAIN_NAME]" at bounding box center [297, 502] width 429 height 28
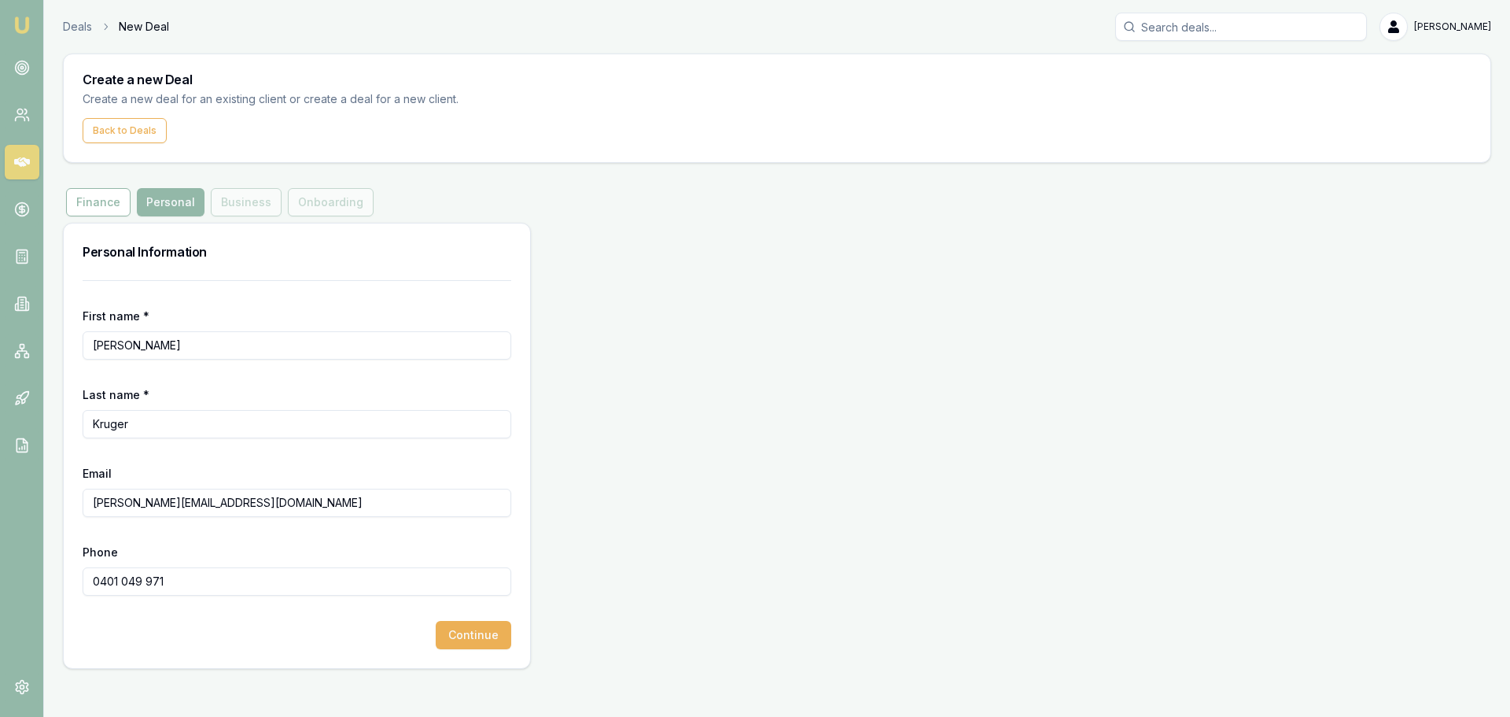
click at [218, 583] on input "0401 049 971" at bounding box center [297, 581] width 429 height 28
click at [467, 639] on button "Continue" at bounding box center [474, 635] width 76 height 28
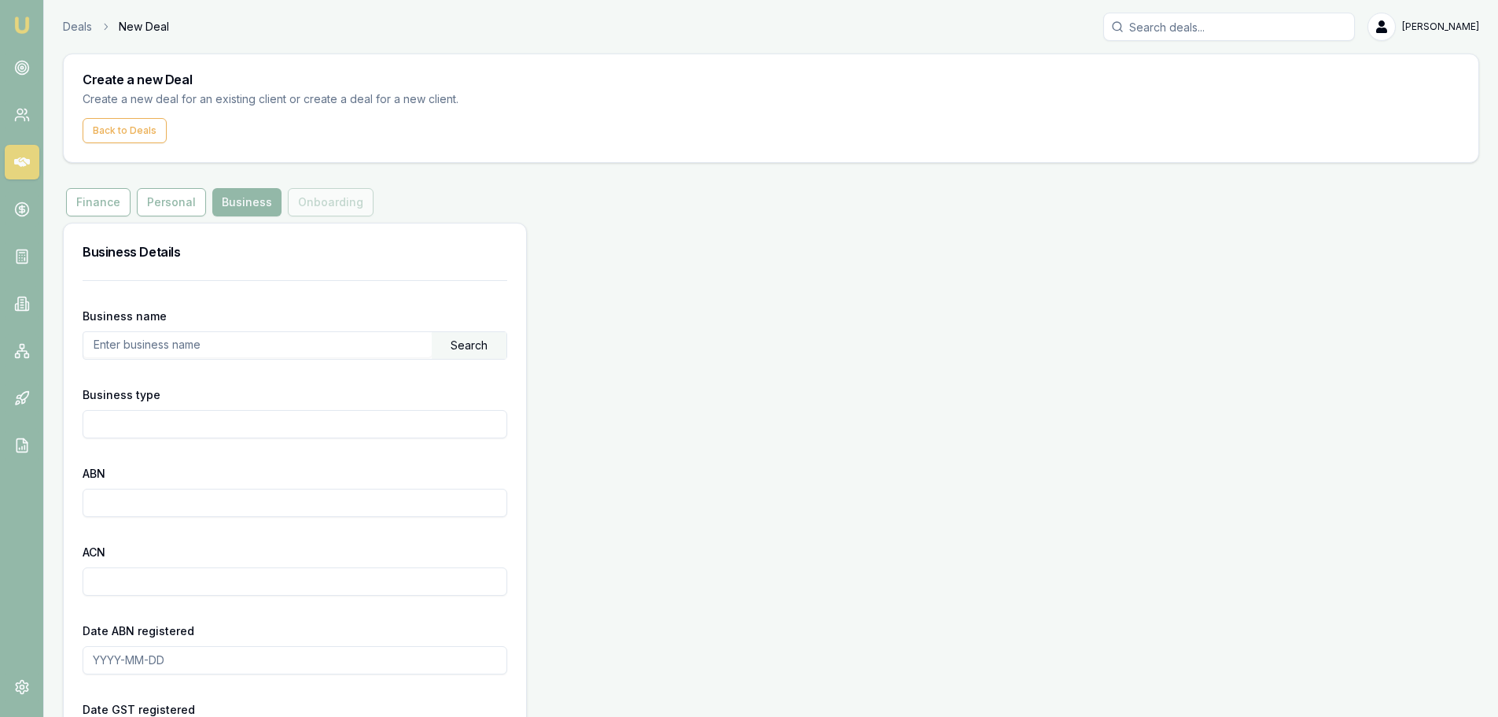
click at [183, 345] on input "text" at bounding box center [257, 344] width 348 height 25
click at [458, 344] on div "Search" at bounding box center [469, 345] width 75 height 27
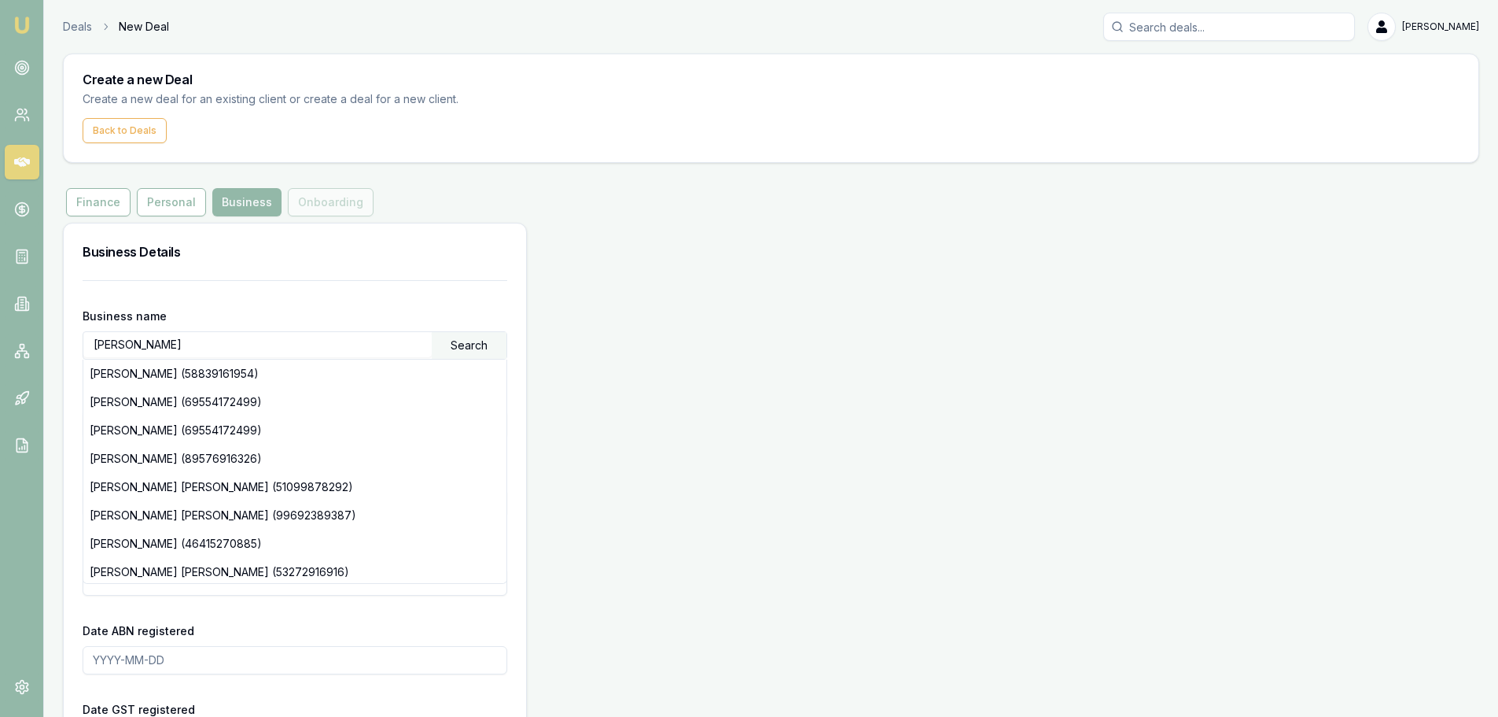
click at [134, 339] on input "[PERSON_NAME]" at bounding box center [257, 344] width 348 height 25
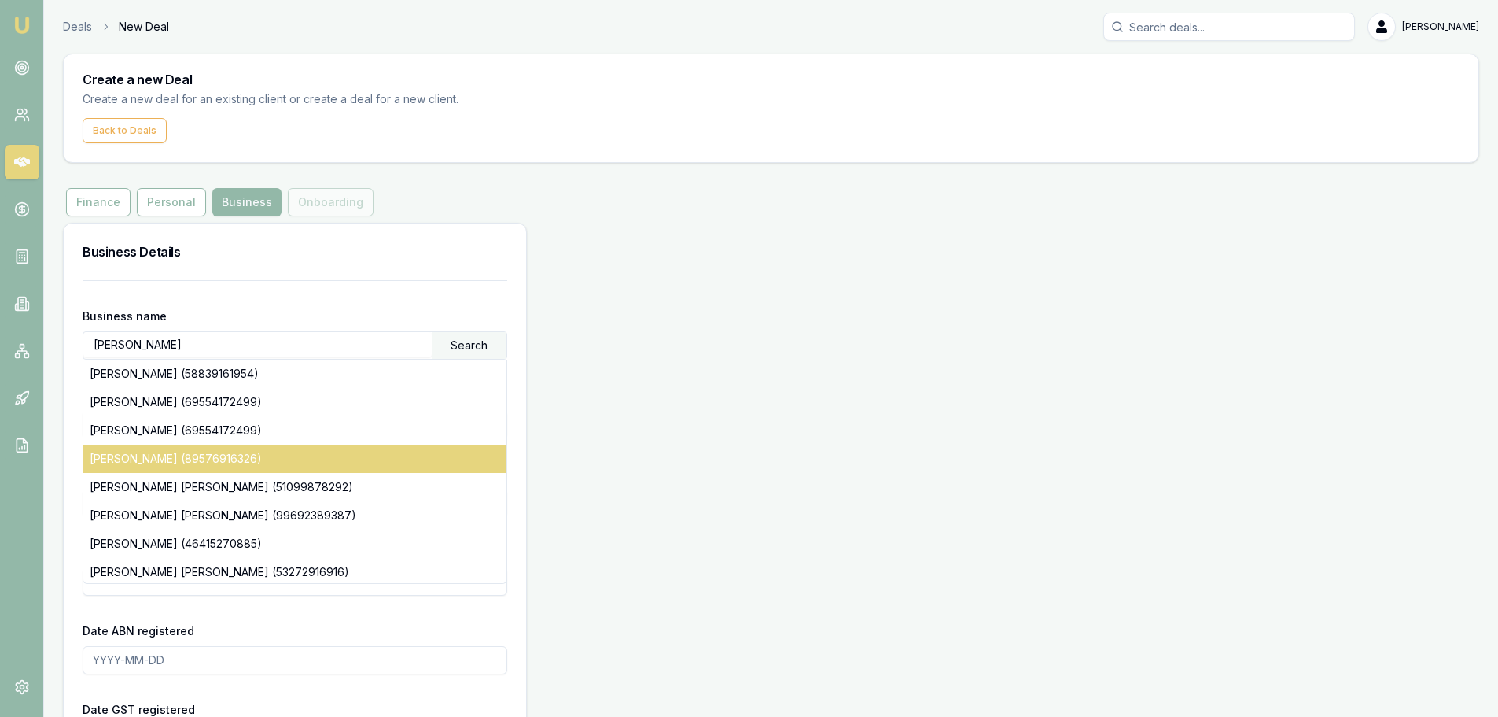
click at [202, 458] on div "[PERSON_NAME] (89576916326)" at bounding box center [294, 458] width 423 height 28
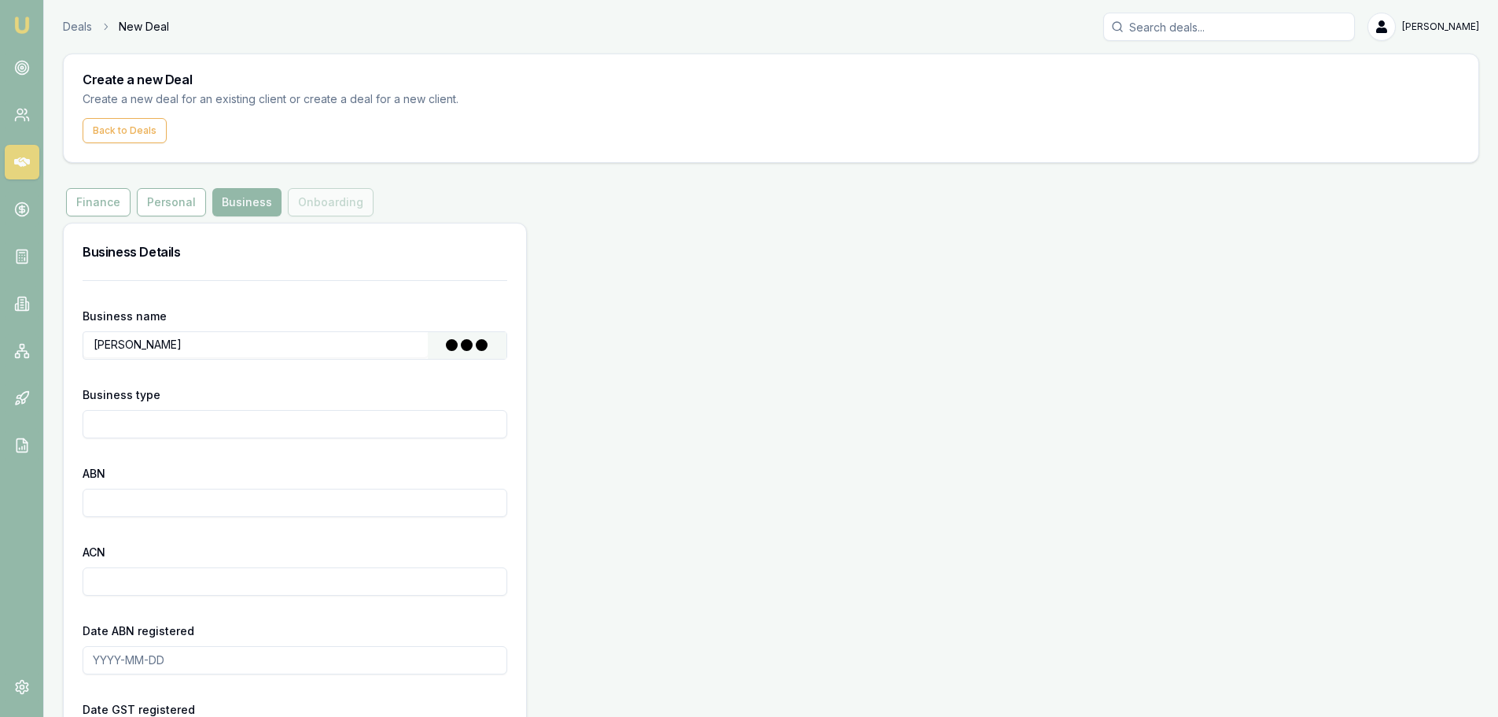
type input "[PERSON_NAME]"
type input "Individual/Sole Trader"
type input "89576916326"
type input "[DATE]"
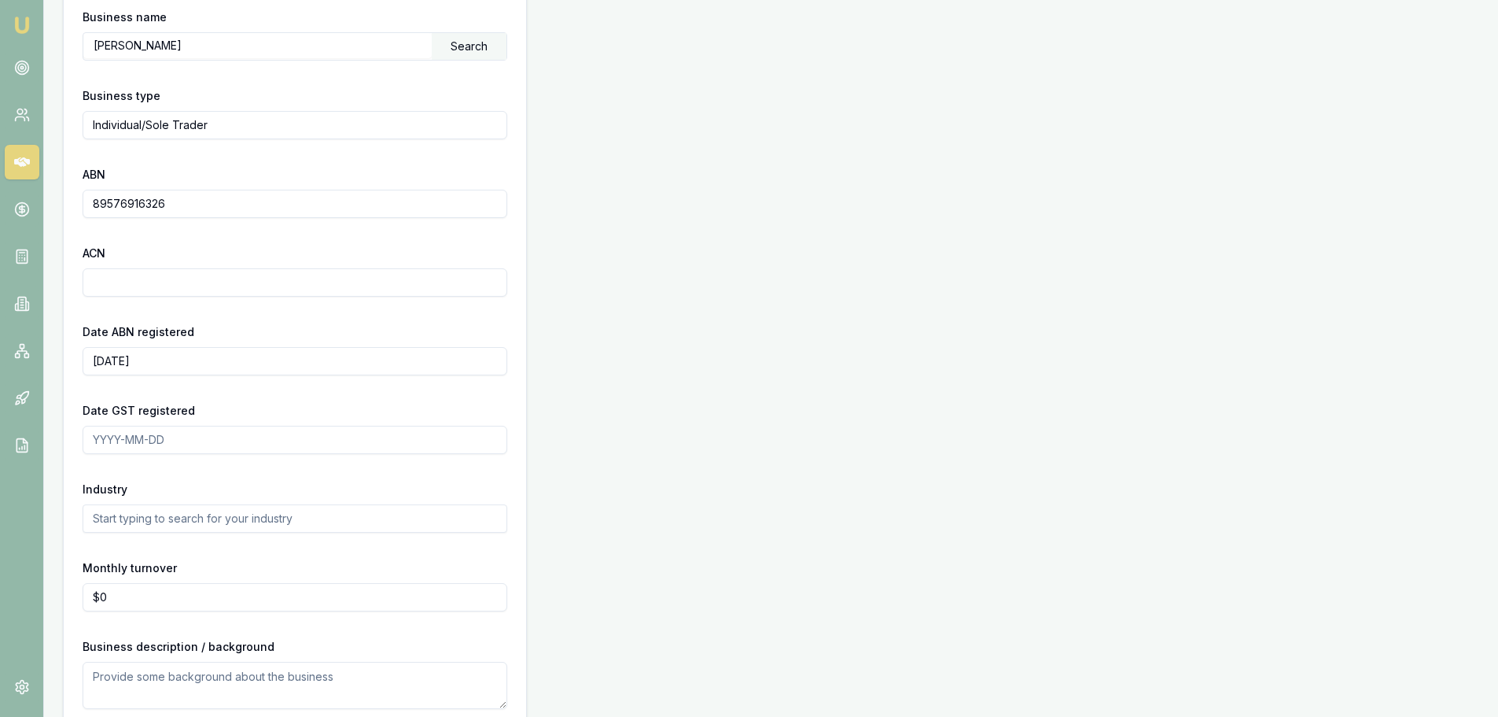
scroll to position [315, 0]
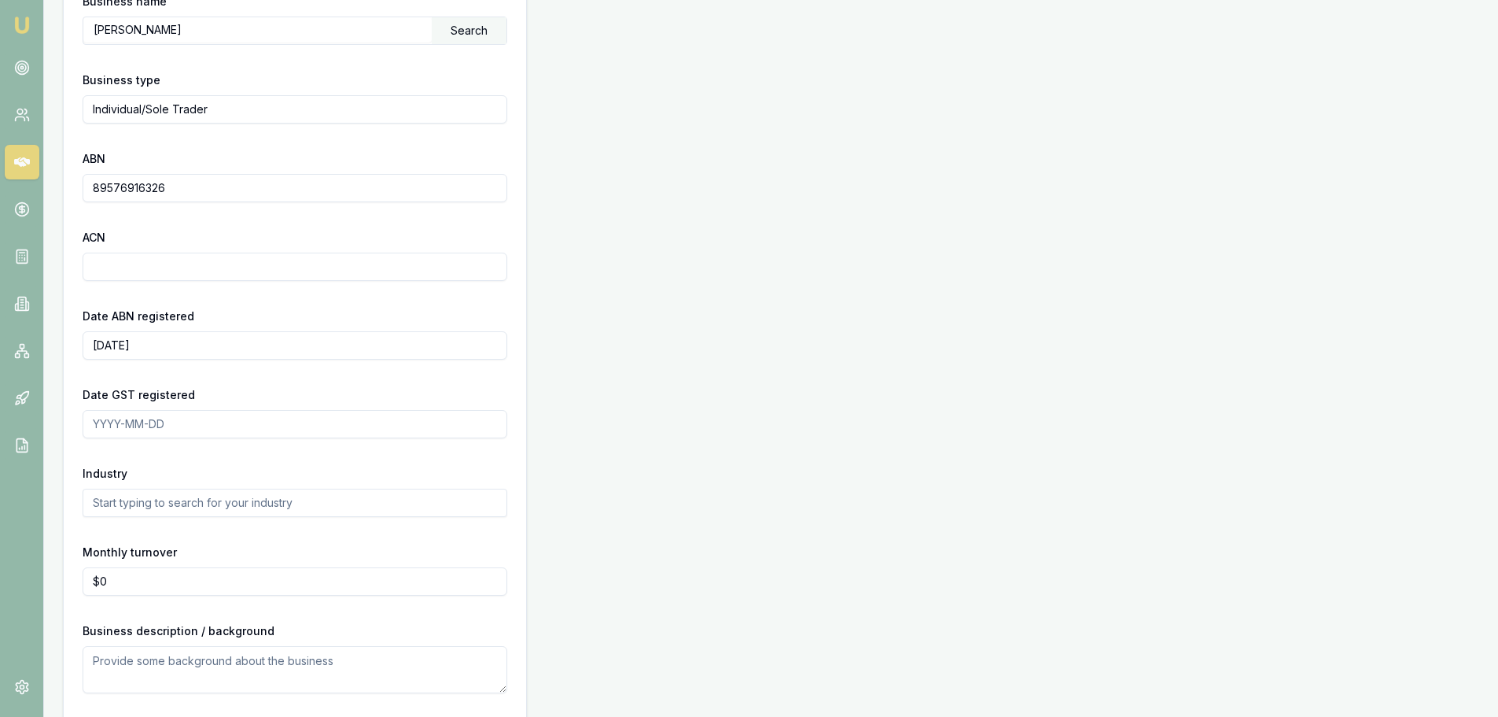
click at [195, 506] on input "text" at bounding box center [295, 502] width 425 height 28
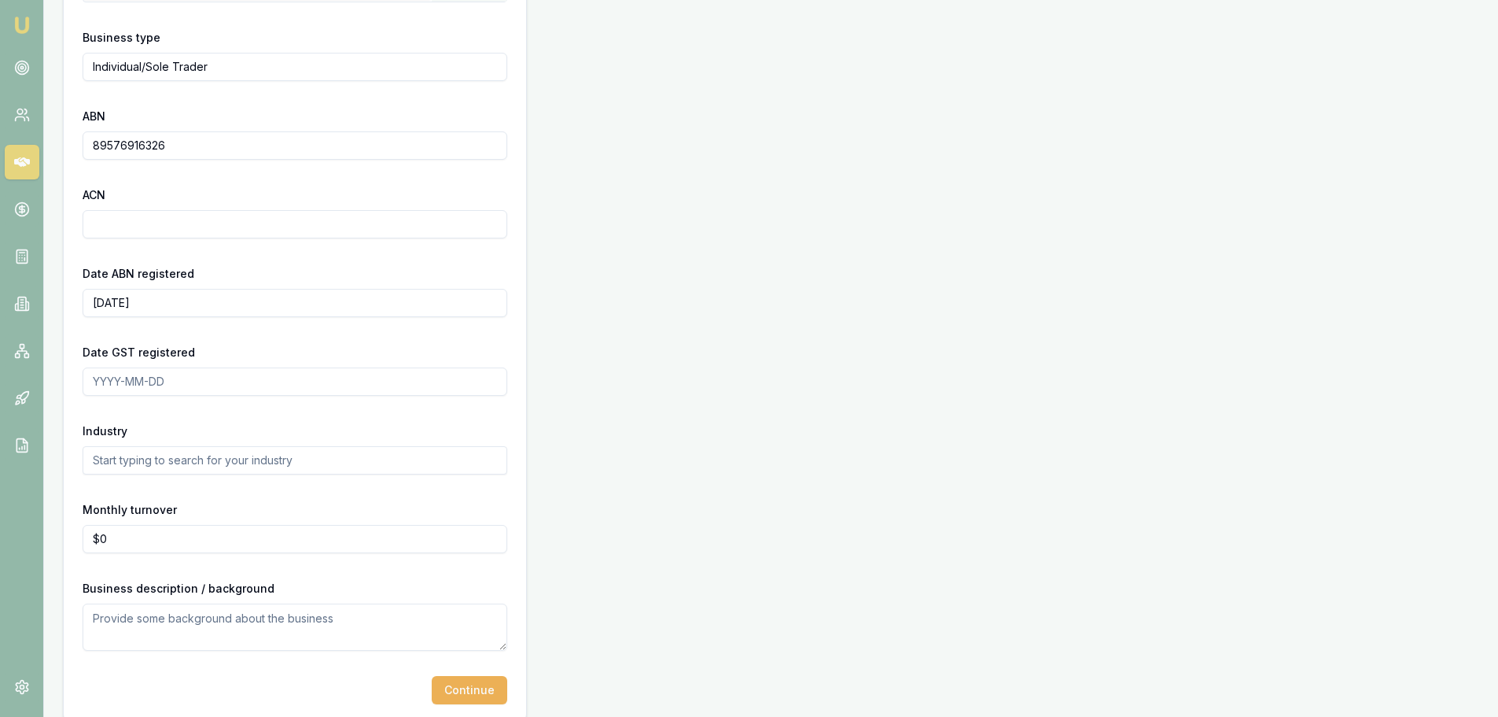
scroll to position [377, 0]
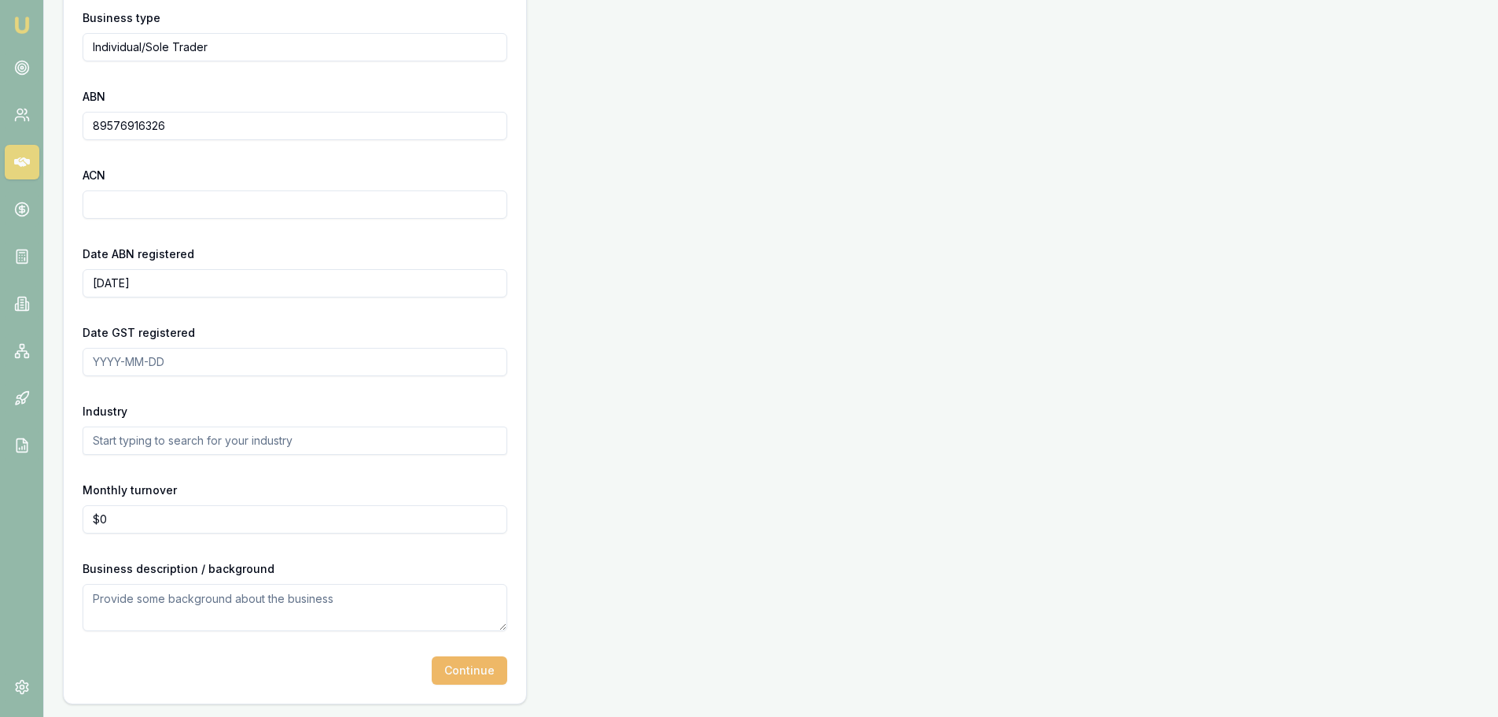
click at [463, 662] on button "Continue" at bounding box center [470, 670] width 76 height 28
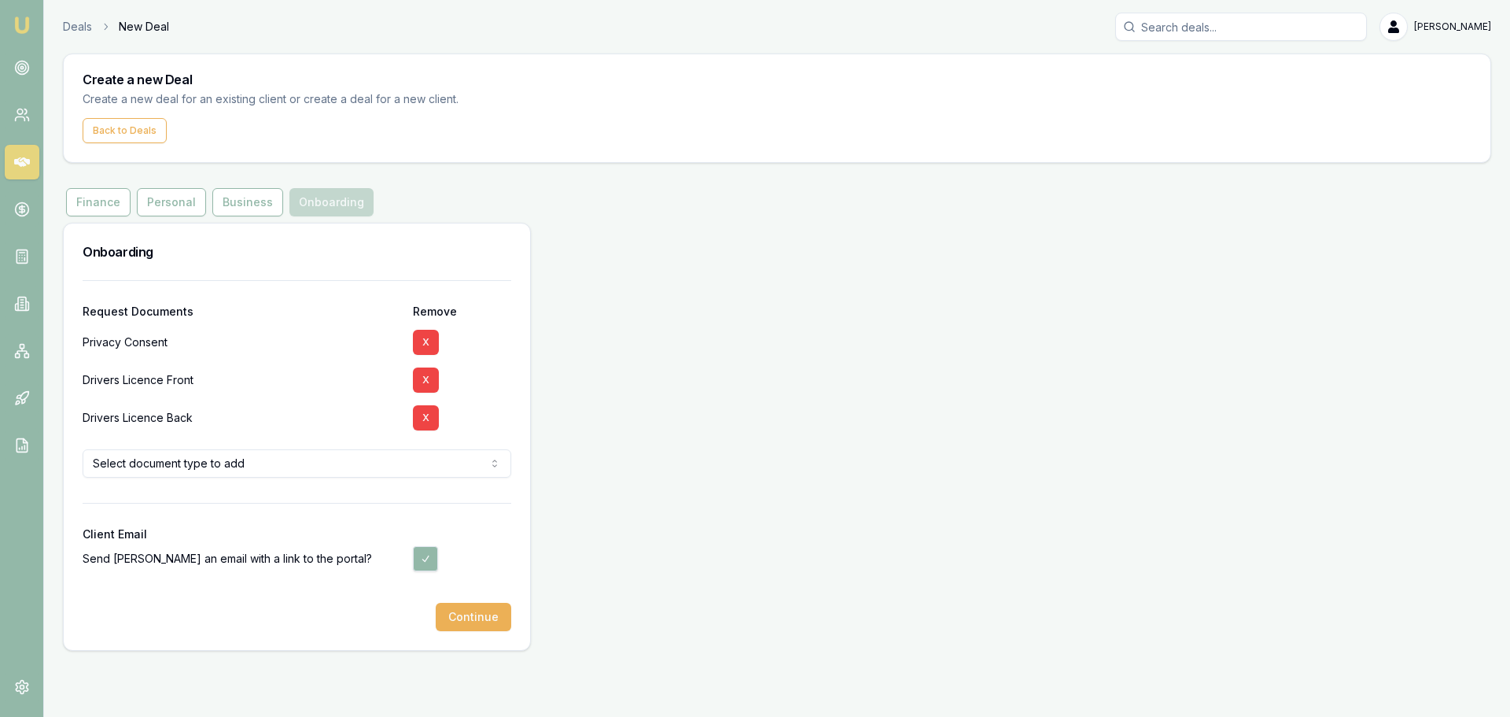
click at [278, 456] on html "Emu Broker Deals New Deal [PERSON_NAME] Toggle Menu Create a new Deal Create a …" at bounding box center [755, 358] width 1510 height 717
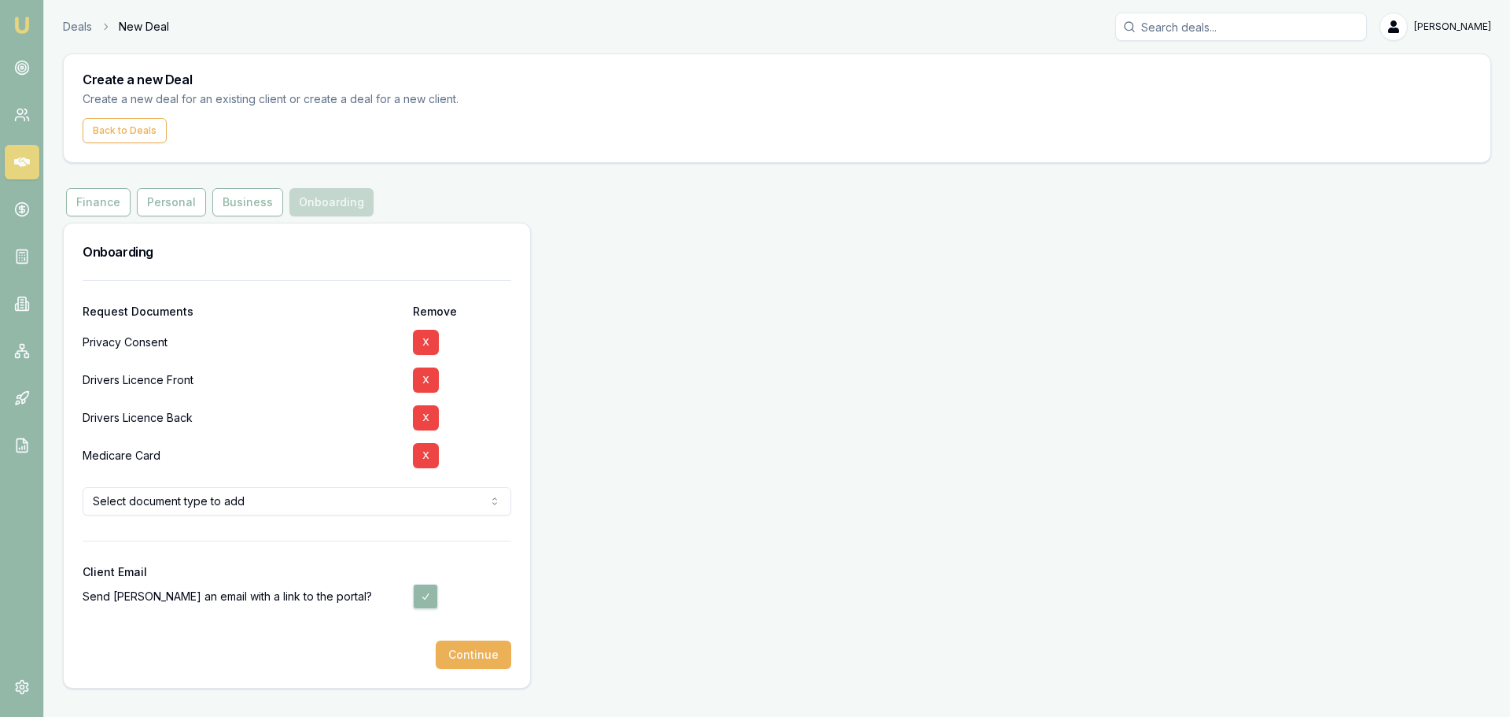
click at [340, 530] on div at bounding box center [297, 527] width 429 height 25
click at [477, 646] on button "Continue" at bounding box center [474, 654] width 76 height 28
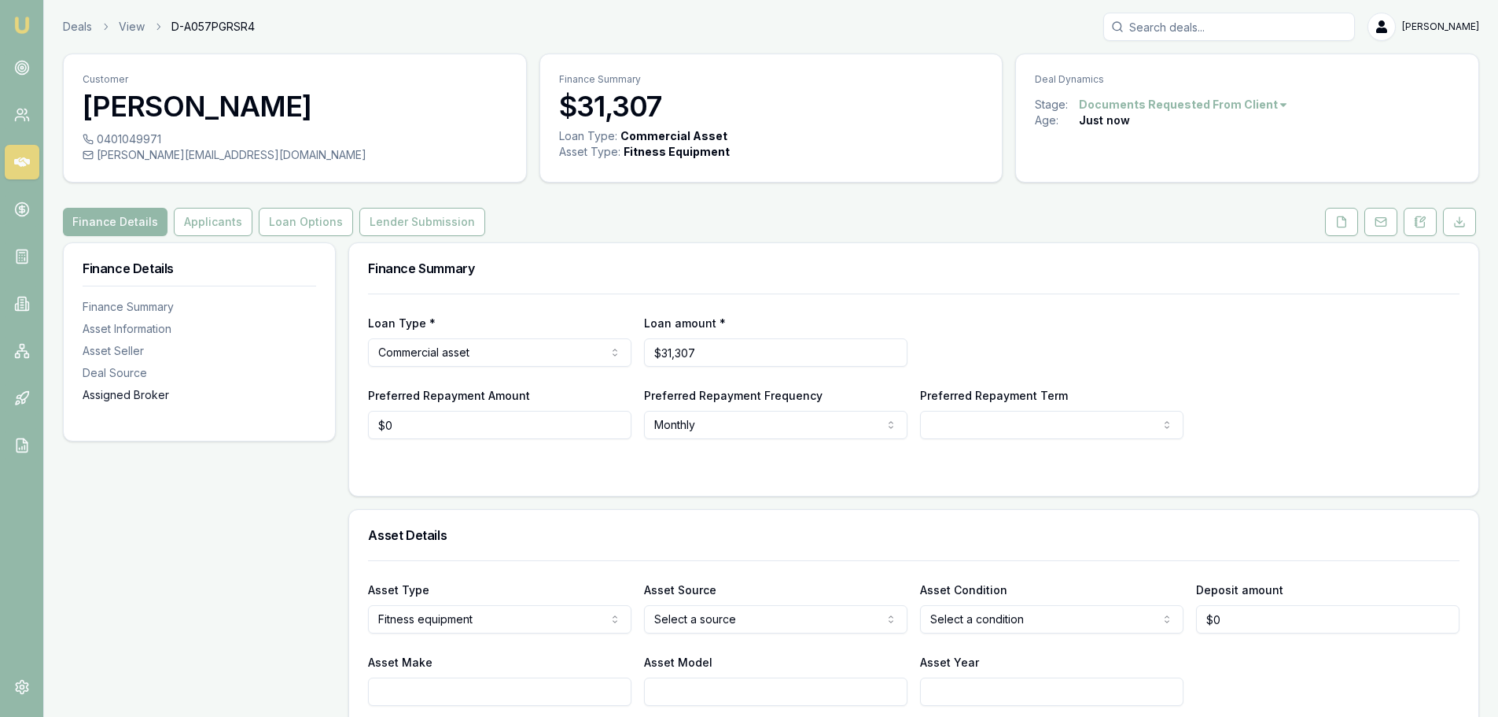
click at [159, 390] on div "Assigned Broker" at bounding box center [200, 395] width 234 height 16
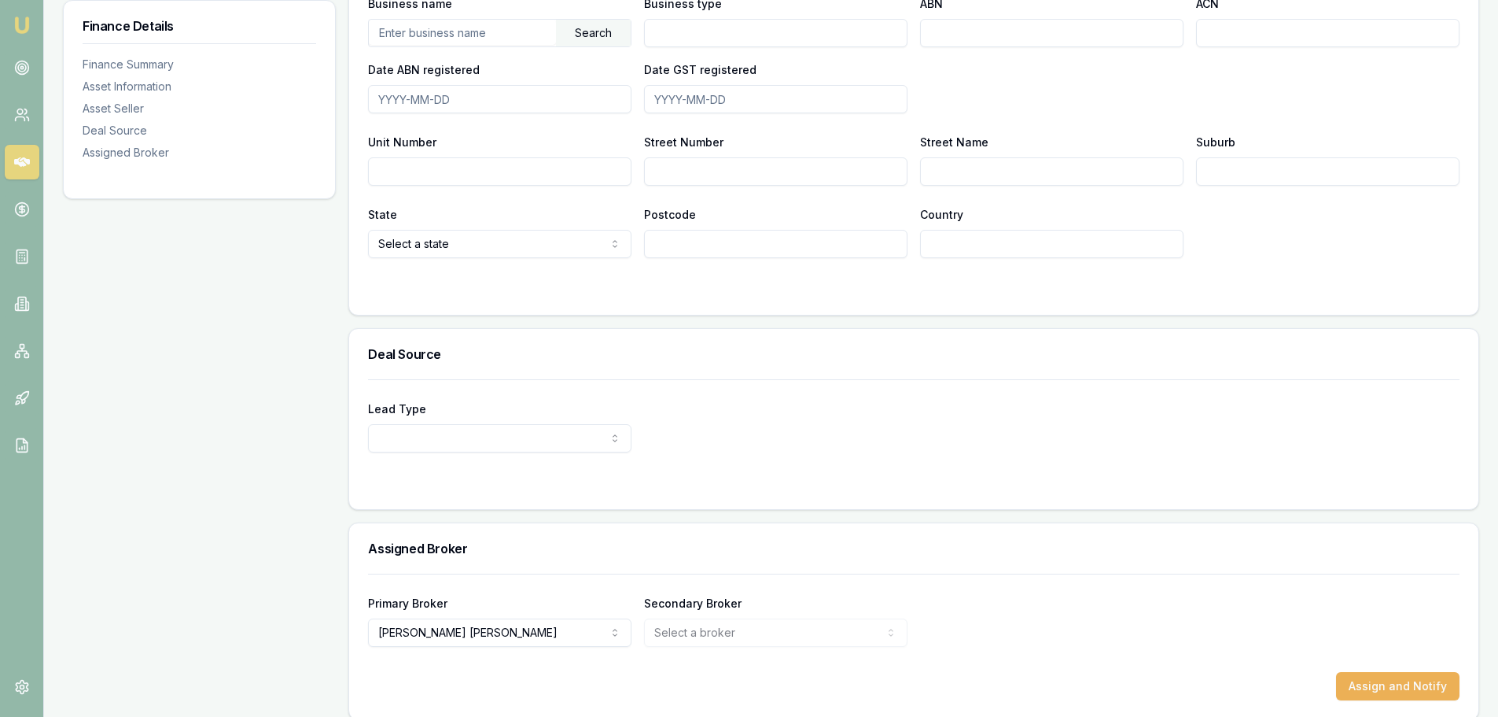
scroll to position [1032, 0]
